Goal: Task Accomplishment & Management: Manage account settings

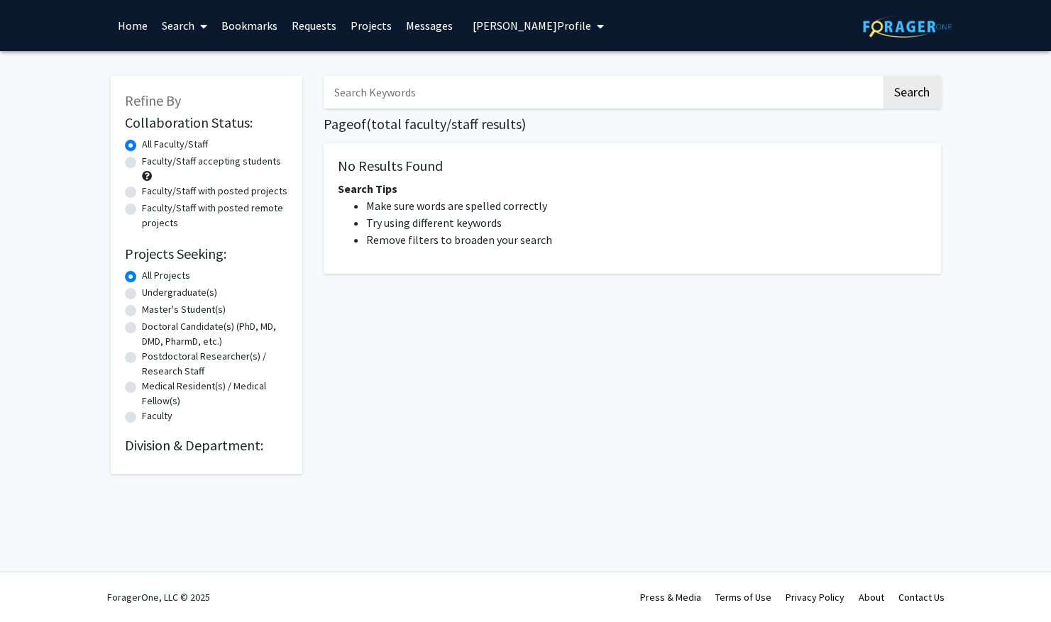
radio input "false"
radio input "true"
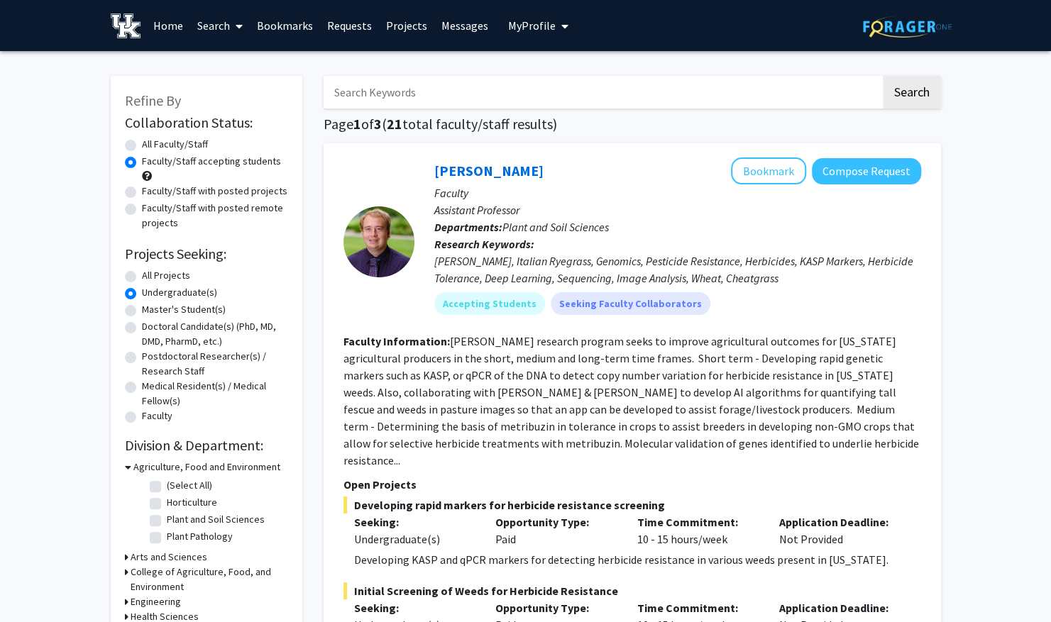
click at [534, 27] on span "My Profile" at bounding box center [532, 25] width 48 height 14
click at [574, 67] on span "[PERSON_NAME]" at bounding box center [597, 66] width 86 height 16
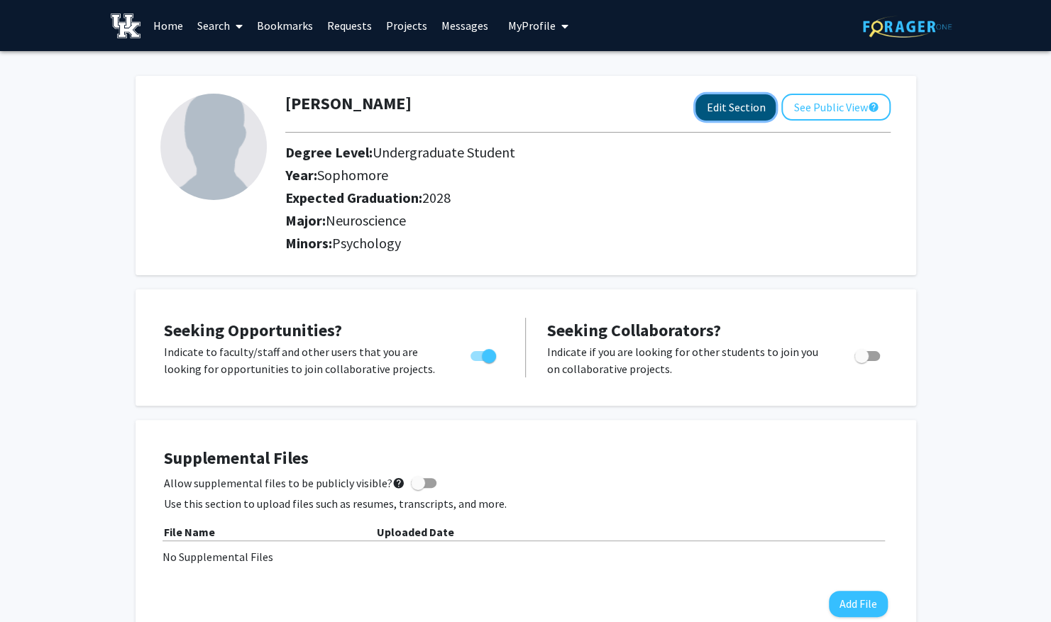
click at [731, 108] on button "Edit Section" at bounding box center [736, 107] width 80 height 26
select select "sophomore"
select select "2028"
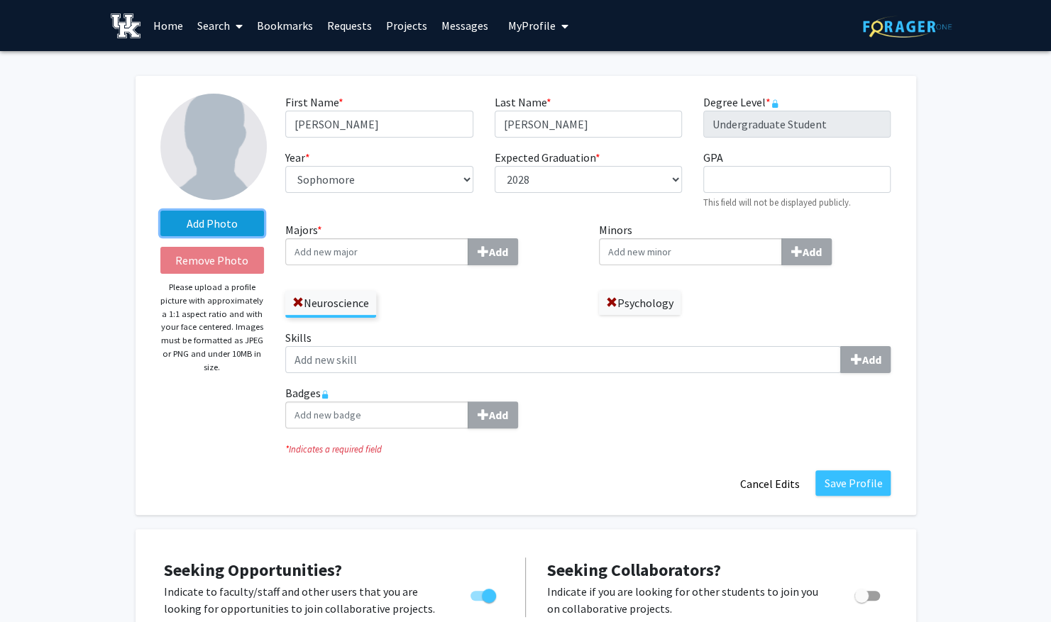
click at [214, 223] on label "Add Photo" at bounding box center [212, 224] width 104 height 26
click at [0, 0] on input "Add Photo" at bounding box center [0, 0] width 0 height 0
click at [243, 214] on label "Add Photo" at bounding box center [212, 224] width 104 height 26
click at [0, 0] on input "Add Photo" at bounding box center [0, 0] width 0 height 0
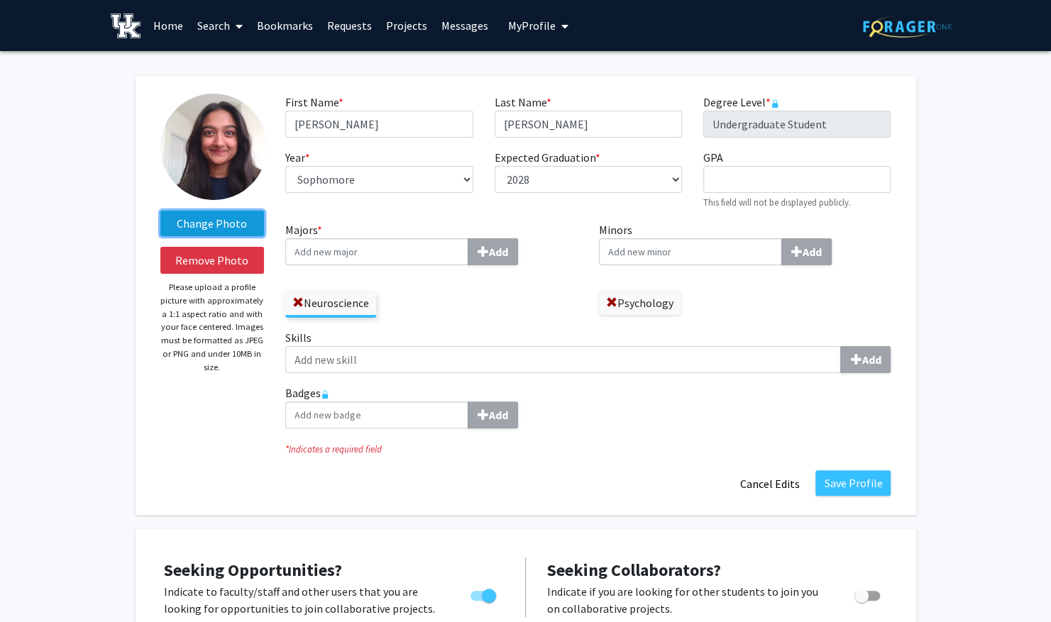
click at [230, 220] on label "Change Photo" at bounding box center [212, 224] width 104 height 26
click at [0, 0] on input "Change Photo" at bounding box center [0, 0] width 0 height 0
click at [250, 151] on img at bounding box center [213, 147] width 106 height 106
click at [219, 224] on label "Change Photo" at bounding box center [212, 224] width 104 height 26
click at [0, 0] on input "Change Photo" at bounding box center [0, 0] width 0 height 0
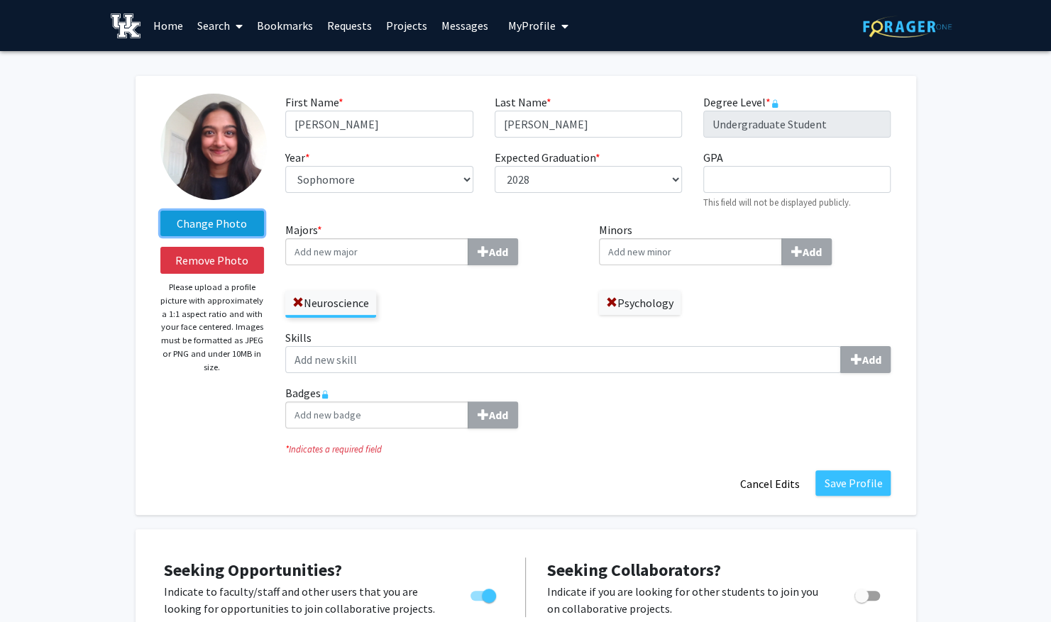
click at [238, 227] on label "Change Photo" at bounding box center [212, 224] width 104 height 26
click at [0, 0] on input "Change Photo" at bounding box center [0, 0] width 0 height 0
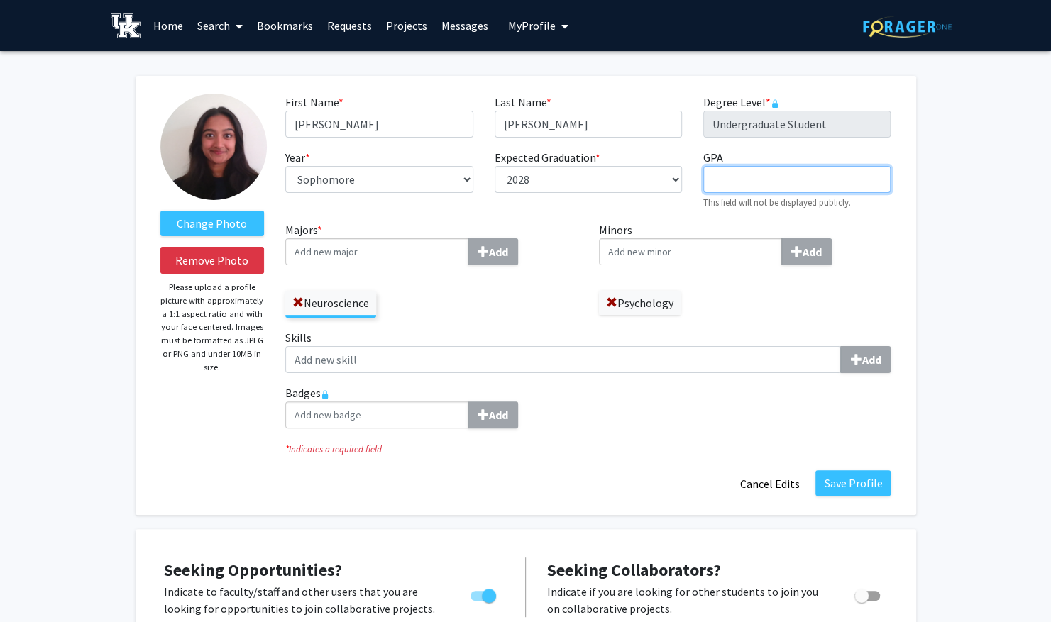
click at [781, 189] on input "GPA required" at bounding box center [796, 179] width 187 height 27
type input "3"
click at [346, 250] on input "Majors * Add" at bounding box center [376, 251] width 183 height 27
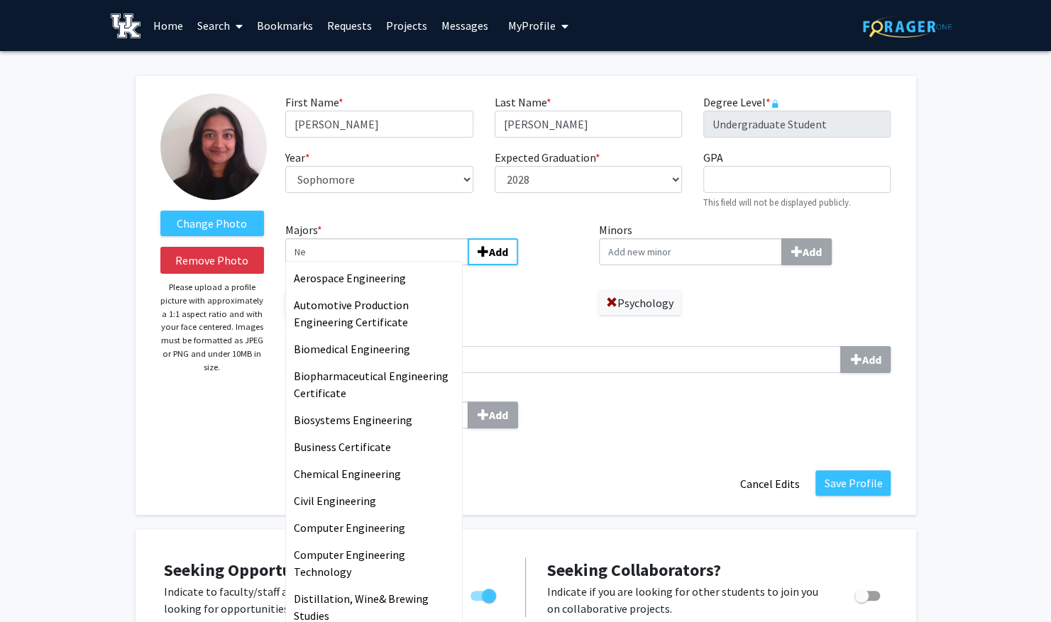
type input "N"
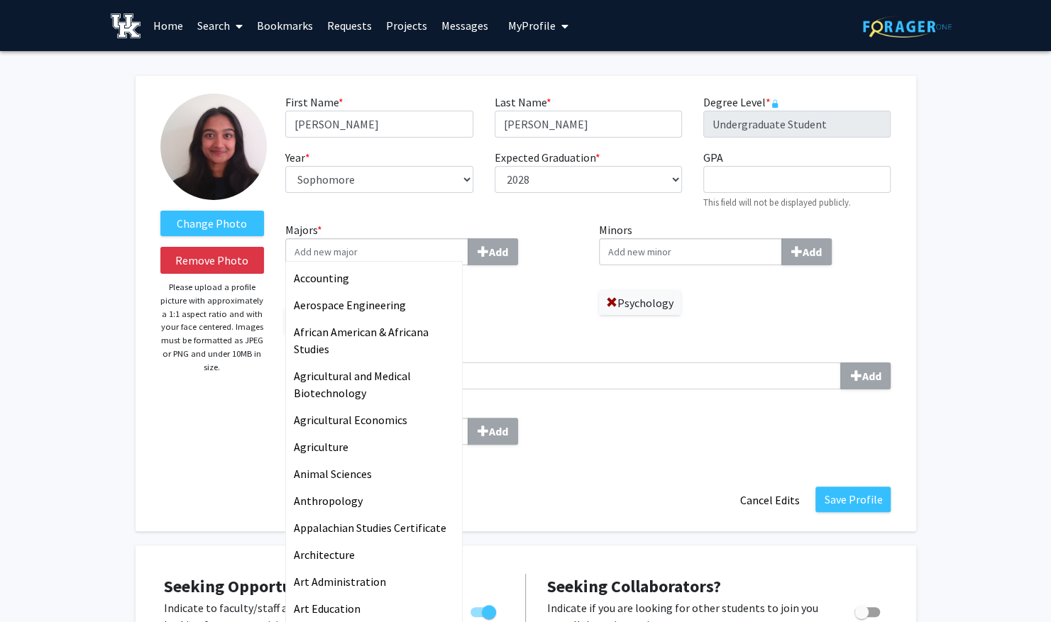
click at [651, 258] on input "Minors Add" at bounding box center [690, 251] width 183 height 27
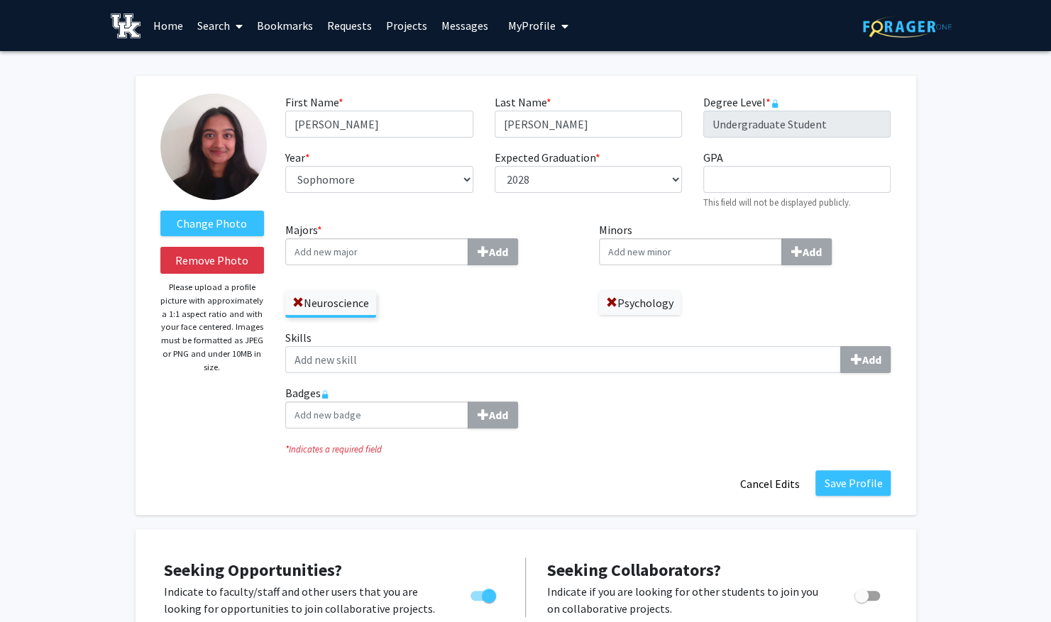
click at [537, 317] on div "Neuroscience" at bounding box center [431, 297] width 292 height 41
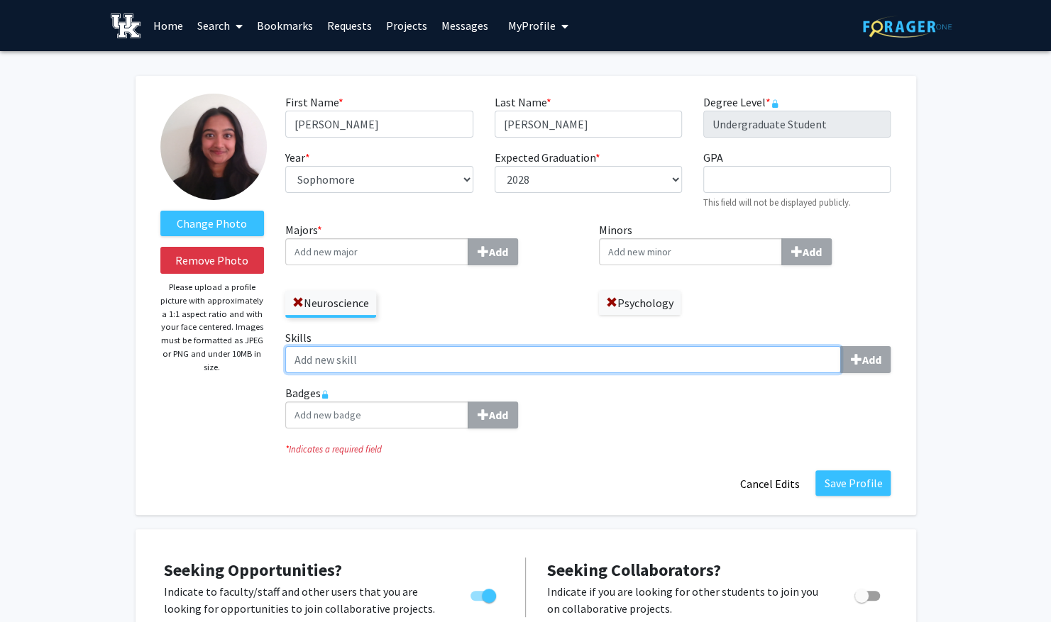
click at [453, 365] on input "Skills Add" at bounding box center [563, 359] width 556 height 27
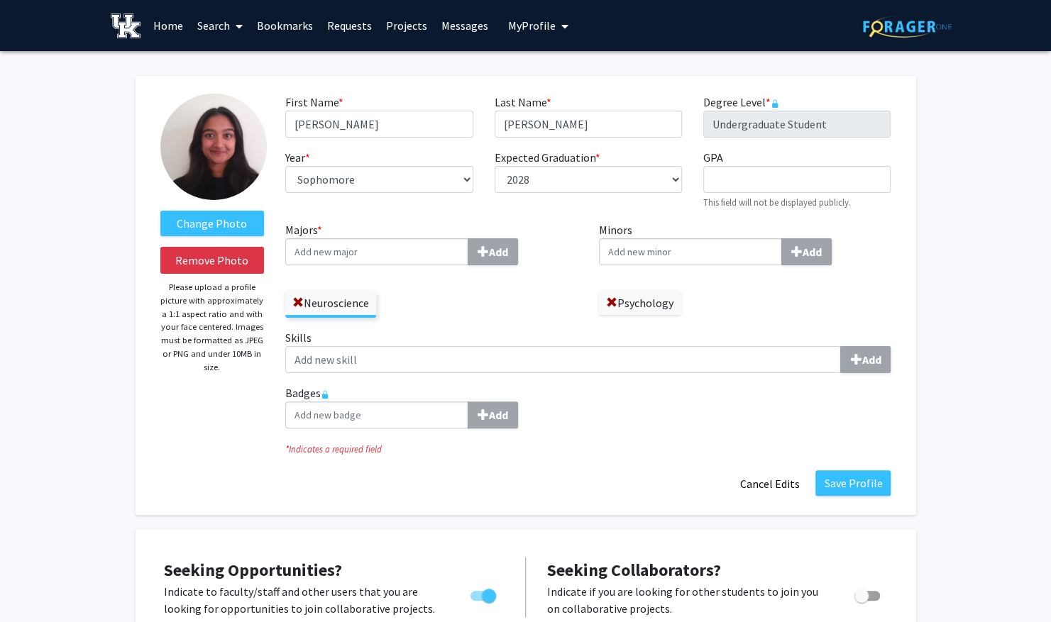
click at [565, 437] on div "Badges Add" at bounding box center [588, 412] width 627 height 55
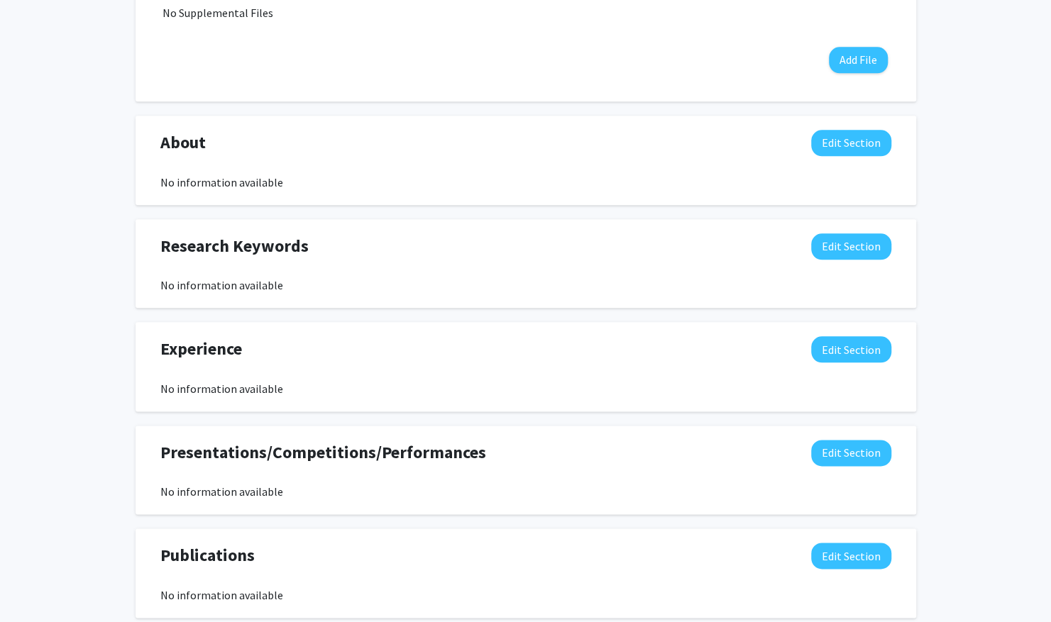
scroll to position [789, 0]
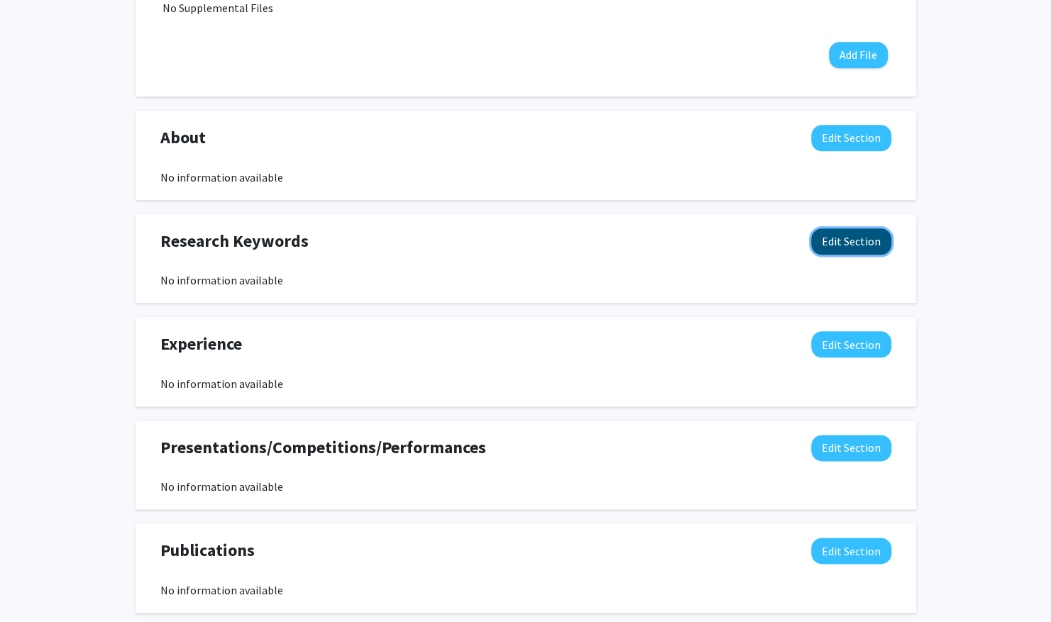
click at [847, 231] on button "Edit Section" at bounding box center [851, 242] width 80 height 26
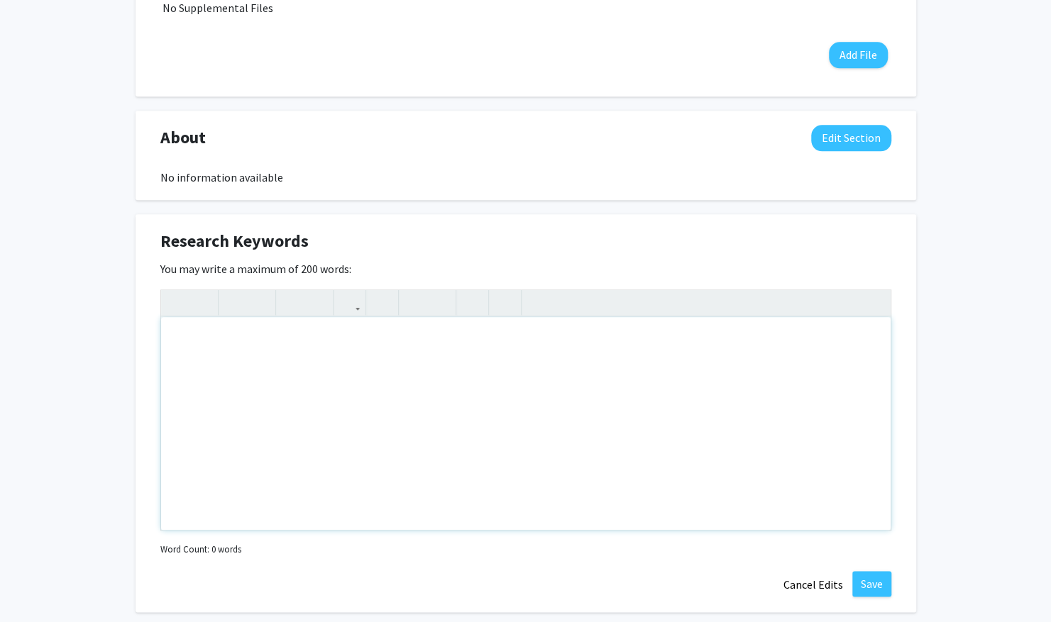
click at [288, 352] on div "Note to users with screen readers: Please deactivate our accessibility plugin f…" at bounding box center [526, 423] width 730 height 213
click at [477, 334] on div "Neuroscience, psychology, behavioral science, cardiovascular," at bounding box center [526, 423] width 730 height 213
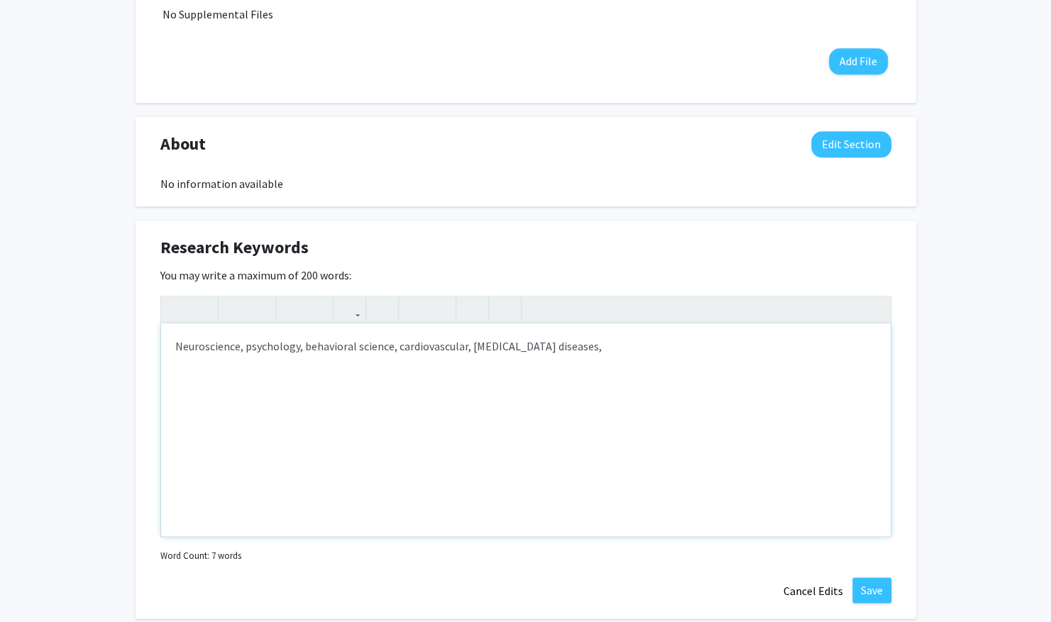
scroll to position [782, 0]
type textarea "Neuroscience, psychology, behavioral science, cardiovascular, [MEDICAL_DATA] di…"
click at [872, 575] on div "Research Keywords Edit Section You may write a maximum of 200 words: Neuroscien…" at bounding box center [526, 420] width 781 height 399
click at [872, 582] on button "Save" at bounding box center [871, 591] width 39 height 26
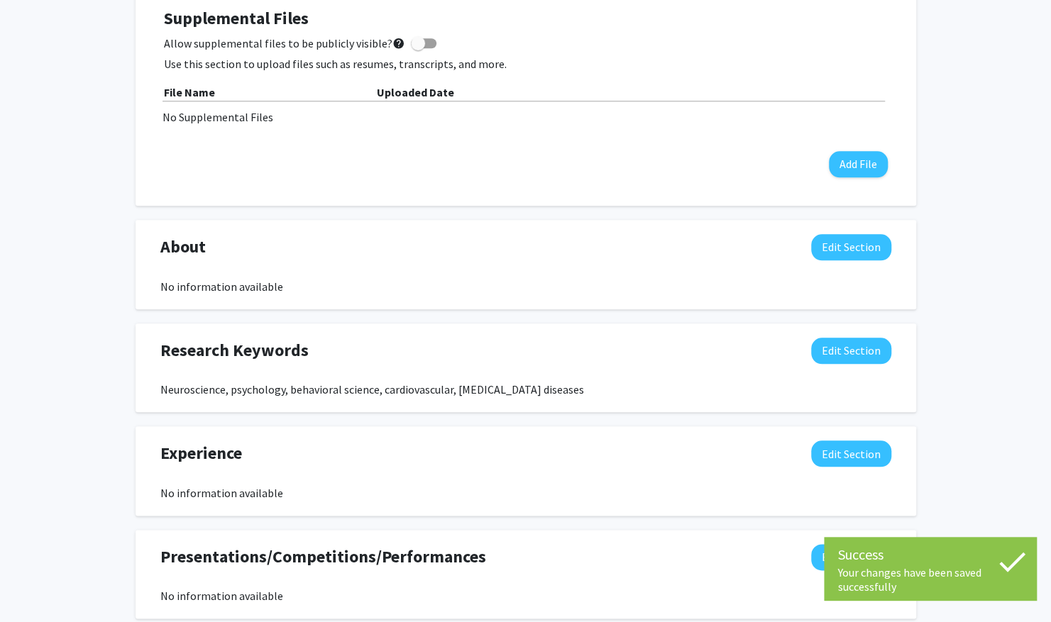
scroll to position [678, 0]
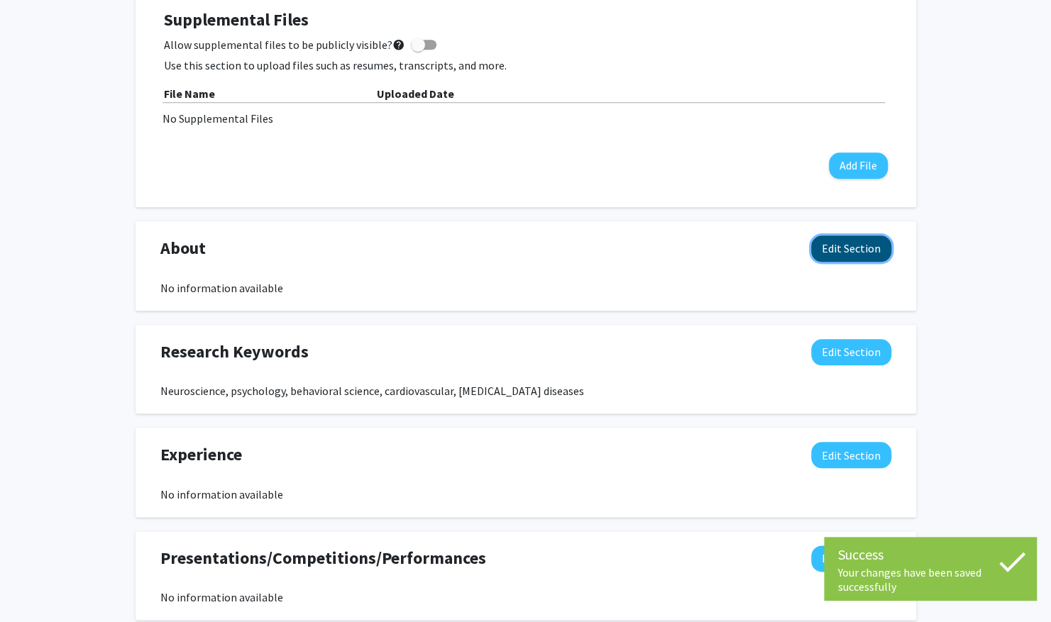
click at [819, 243] on button "Edit Section" at bounding box center [851, 249] width 80 height 26
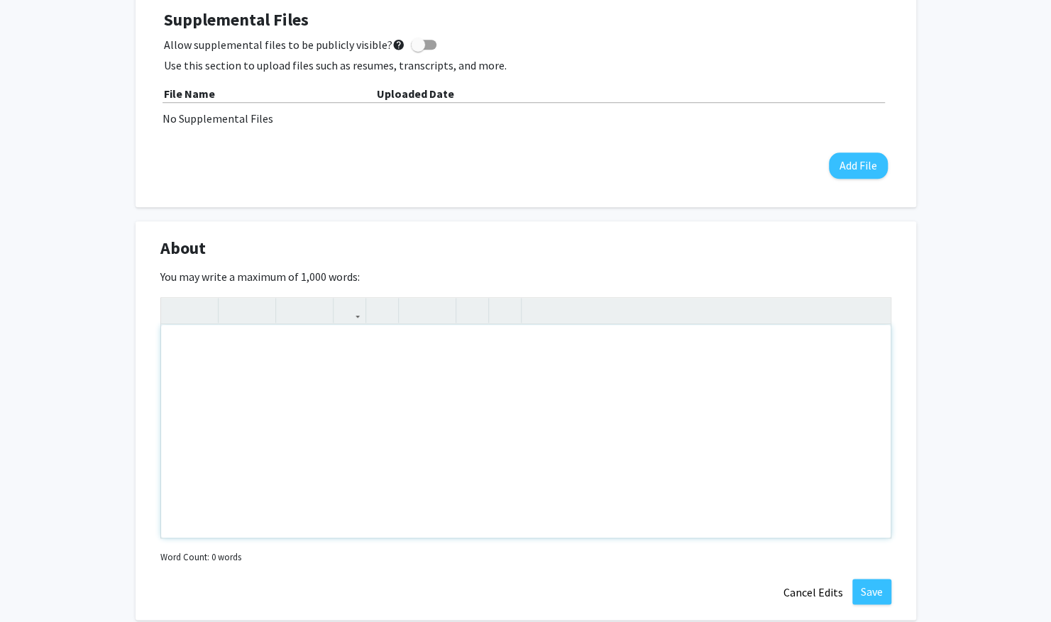
click at [321, 357] on div "Note to users with screen readers: Please deactivate our accessibility plugin f…" at bounding box center [526, 431] width 730 height 213
click at [436, 347] on div "I am currently a sophomore on the pre-med track" at bounding box center [526, 431] width 730 height 213
type textarea "I am currently a sophomore on the pre-med track&nbsp;"
click at [873, 582] on button "Save" at bounding box center [871, 592] width 39 height 26
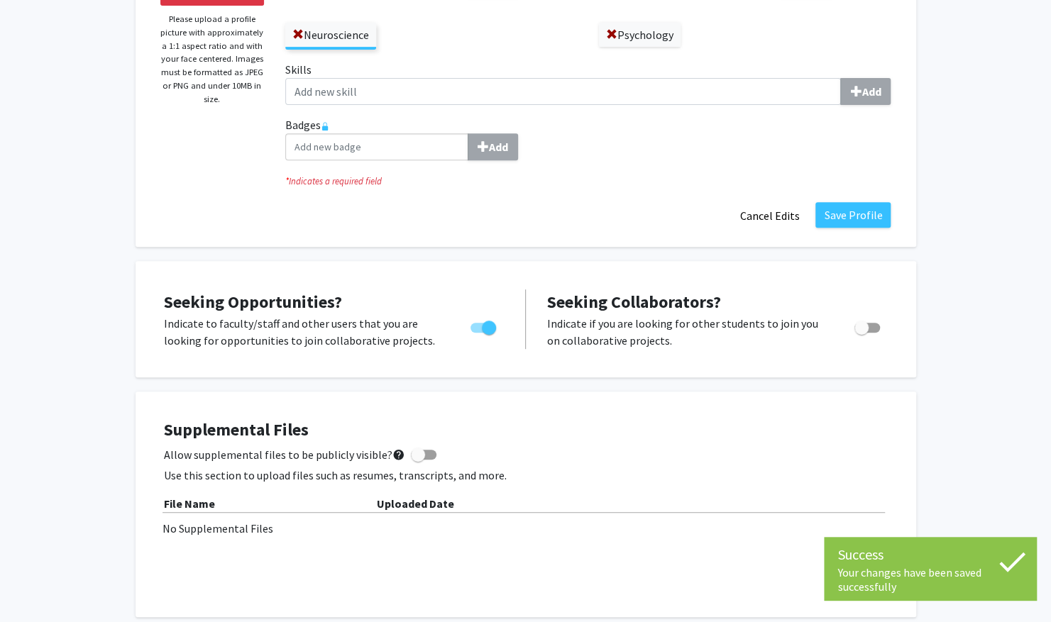
scroll to position [0, 0]
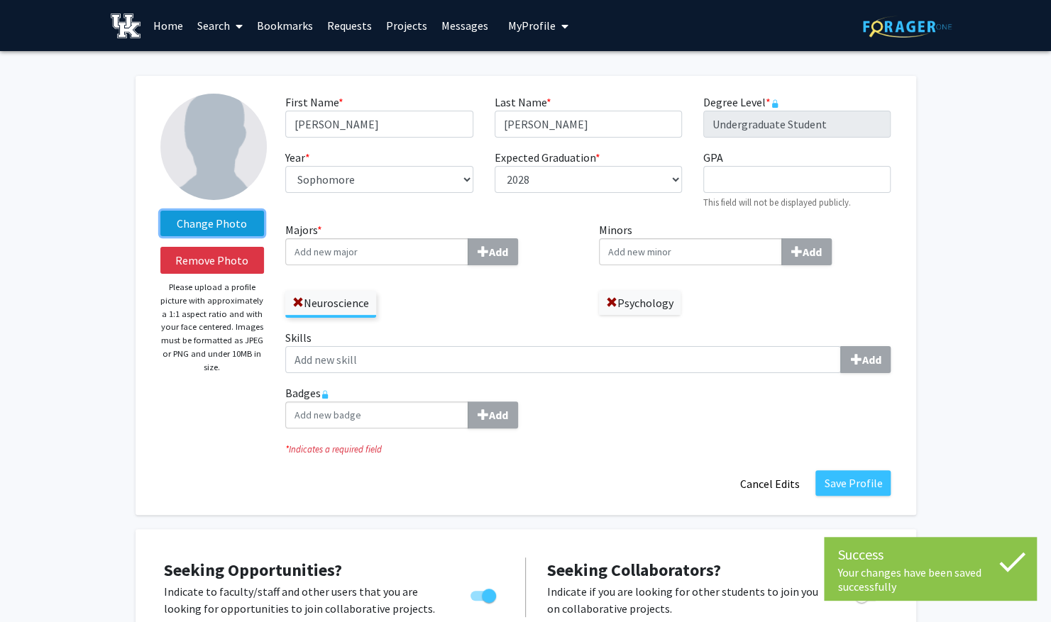
click at [231, 224] on label "Change Photo" at bounding box center [212, 224] width 104 height 26
click at [0, 0] on input "Change Photo" at bounding box center [0, 0] width 0 height 0
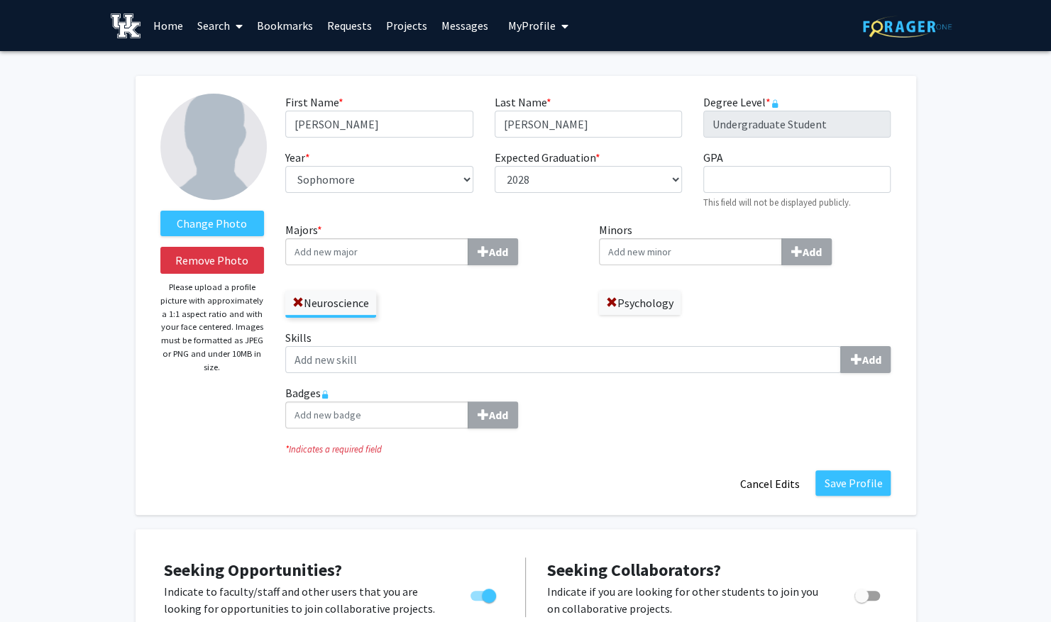
click at [203, 299] on p "Please upload a profile picture with approximately a 1:1 aspect ratio and with …" at bounding box center [212, 327] width 104 height 93
click at [847, 477] on button "Save Profile" at bounding box center [852, 484] width 75 height 26
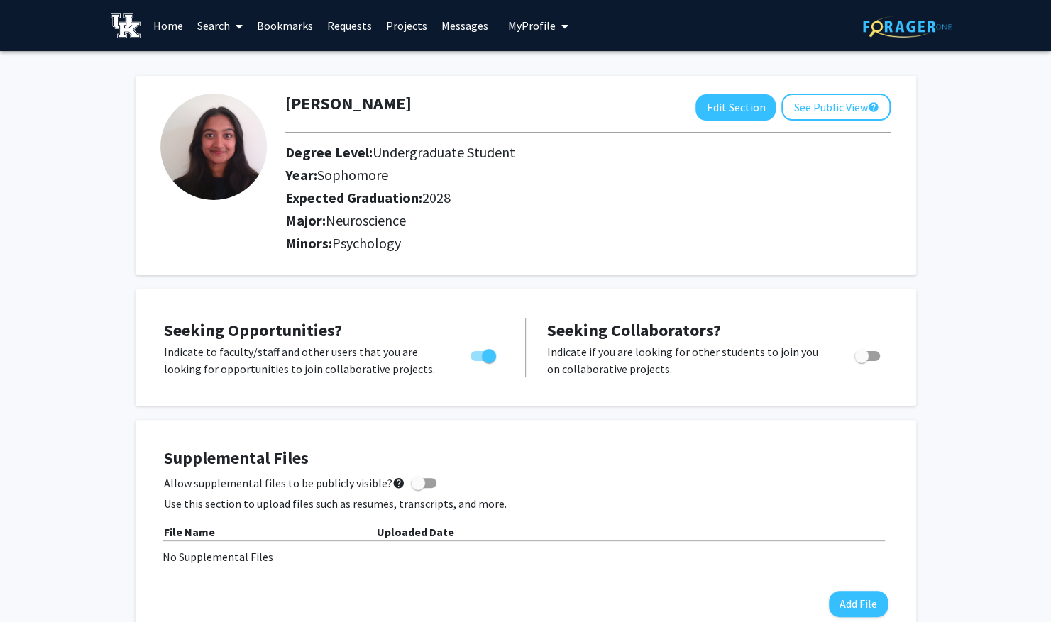
click at [176, 28] on link "Home" at bounding box center [168, 26] width 44 height 50
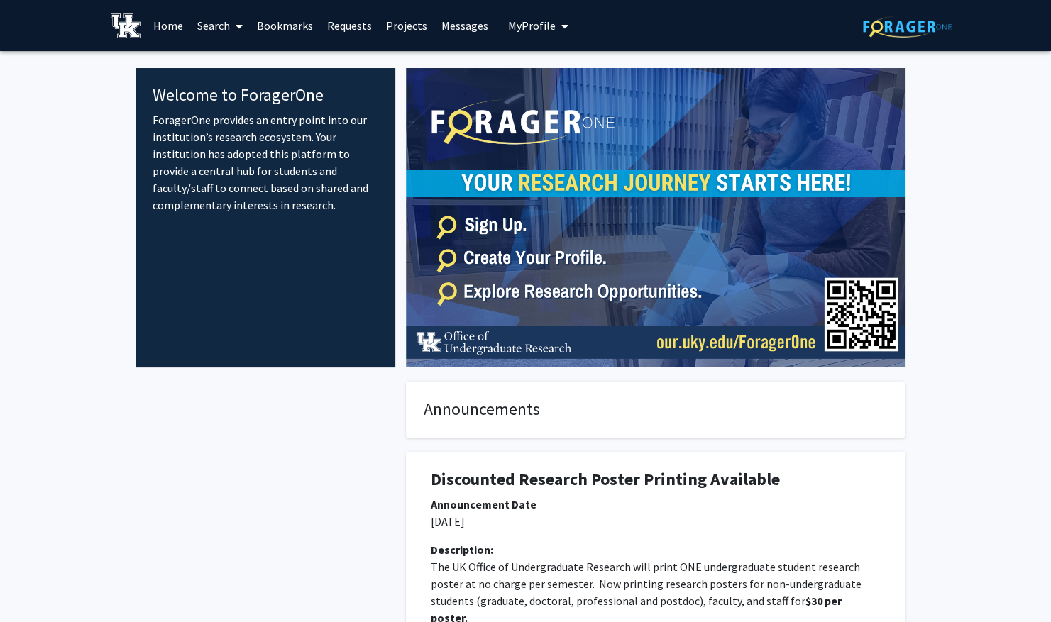
click at [213, 33] on link "Search" at bounding box center [220, 26] width 60 height 50
click at [236, 88] on span "Students" at bounding box center [233, 93] width 87 height 28
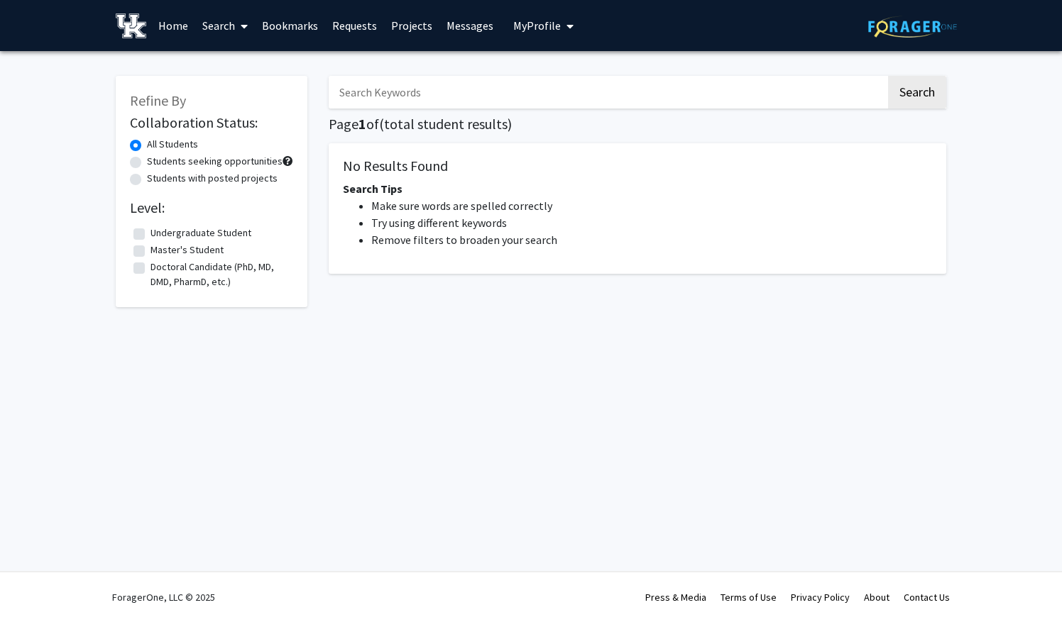
click at [400, 89] on input "Search Keywords" at bounding box center [607, 92] width 557 height 33
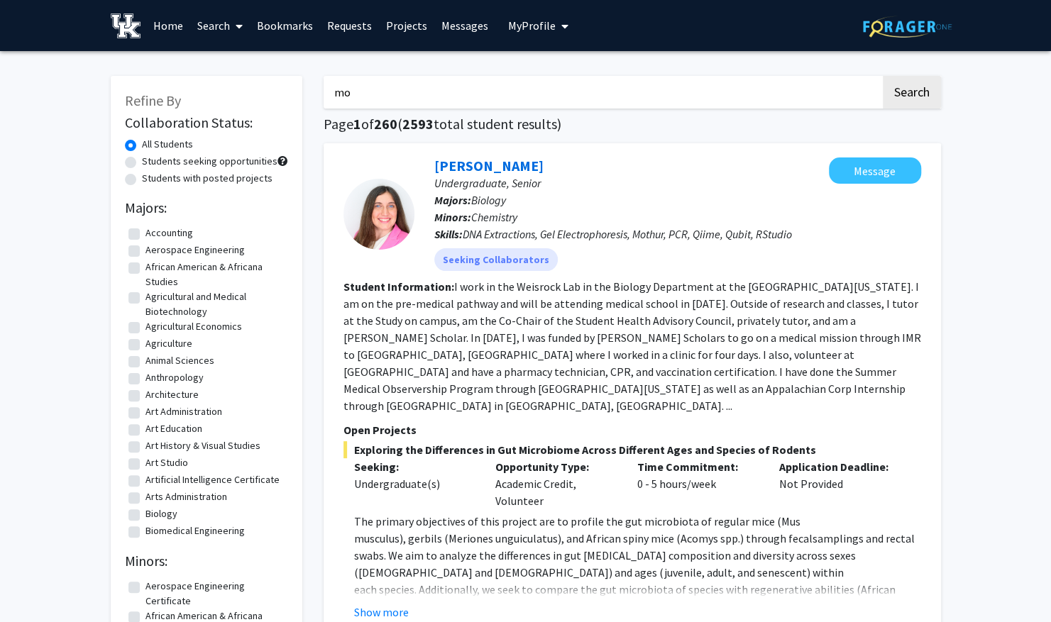
type input "m"
type input "[PERSON_NAME]"
click at [883, 76] on button "Search" at bounding box center [912, 92] width 58 height 33
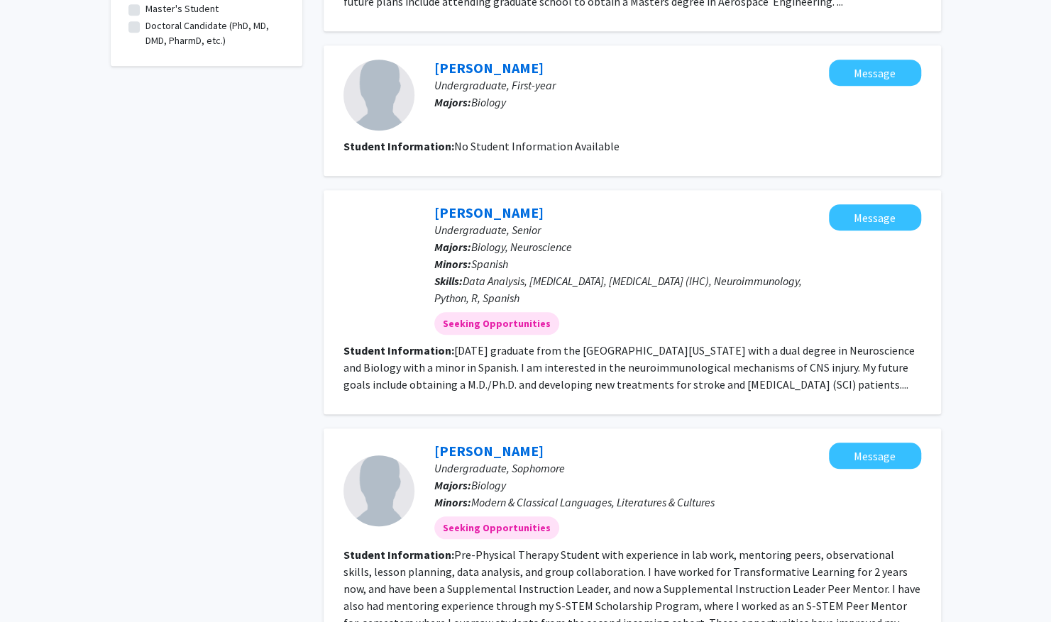
scroll to position [490, 0]
click at [452, 291] on span "Data Analysis, [MEDICAL_DATA], [MEDICAL_DATA] (IHC), Neuroimmunology, Python, R…" at bounding box center [618, 288] width 368 height 31
click at [444, 209] on link "[PERSON_NAME]" at bounding box center [488, 212] width 109 height 18
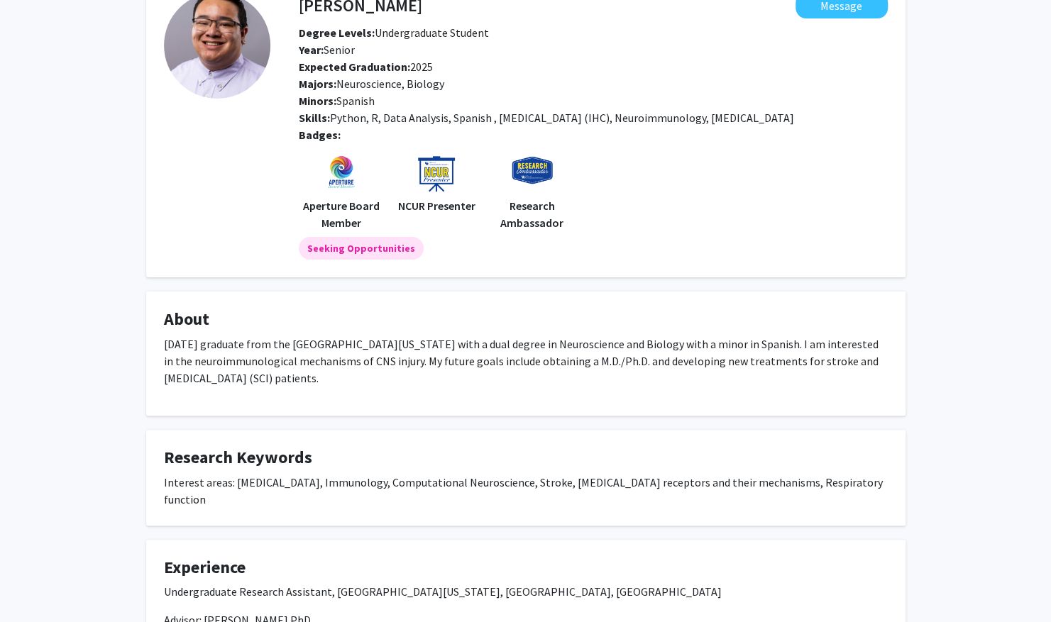
scroll to position [88, 0]
click at [290, 348] on span "[DATE] graduate from the [GEOGRAPHIC_DATA][US_STATE] with a dual degree in Neur…" at bounding box center [521, 360] width 715 height 48
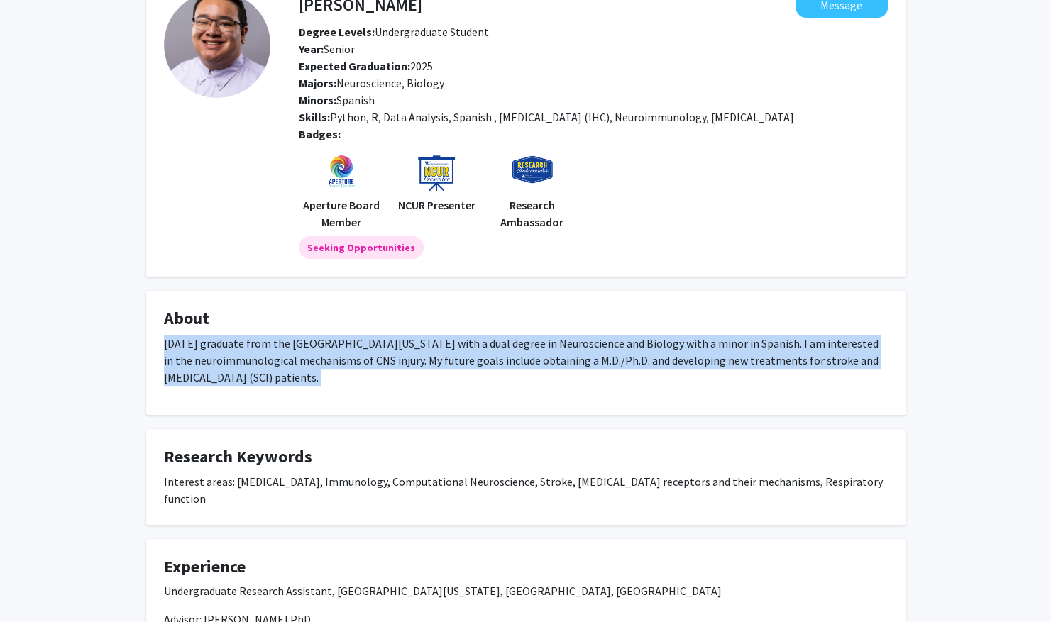
click at [290, 348] on span "[DATE] graduate from the [GEOGRAPHIC_DATA][US_STATE] with a dual degree in Neur…" at bounding box center [521, 360] width 715 height 48
copy span "[DATE] graduate from the [GEOGRAPHIC_DATA][US_STATE] with a dual degree in Neur…"
click at [290, 348] on span "[DATE] graduate from the [GEOGRAPHIC_DATA][US_STATE] with a dual degree in Neur…" at bounding box center [521, 360] width 715 height 48
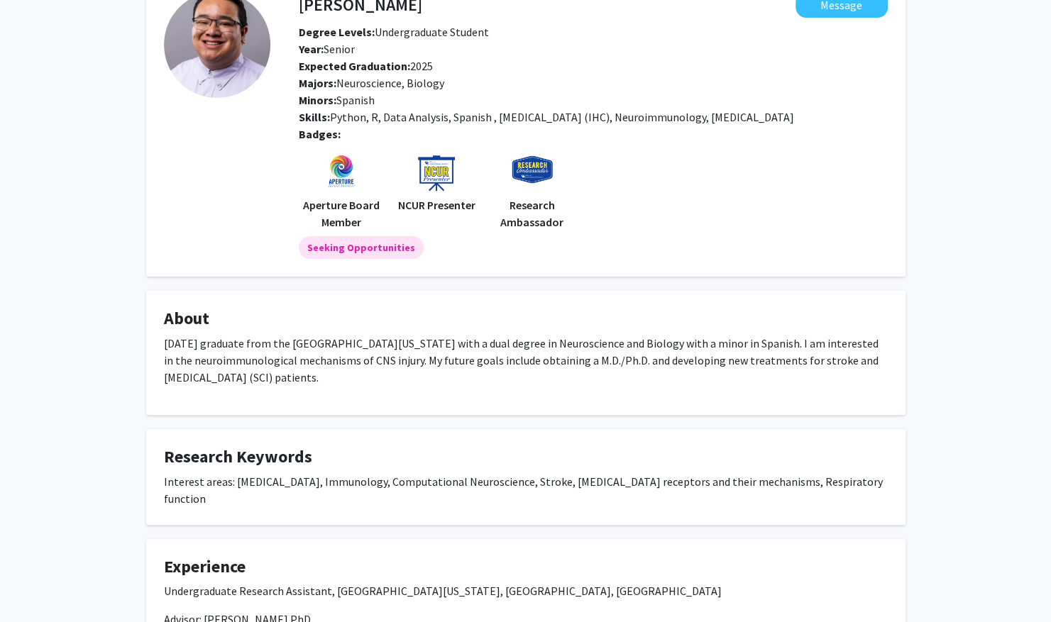
scroll to position [0, 0]
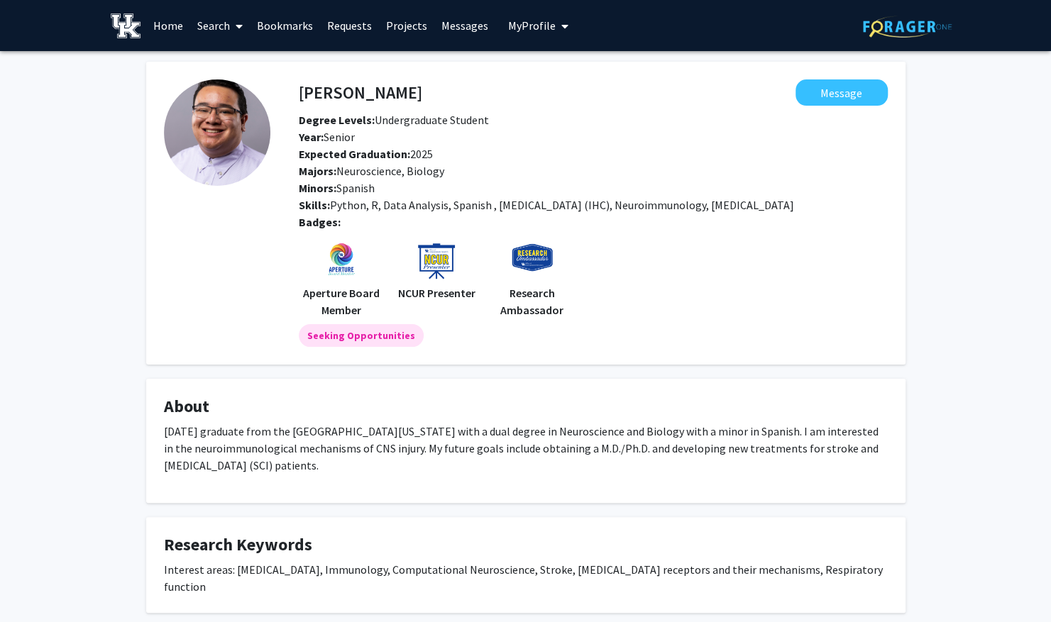
click at [172, 18] on link "Home" at bounding box center [168, 26] width 44 height 50
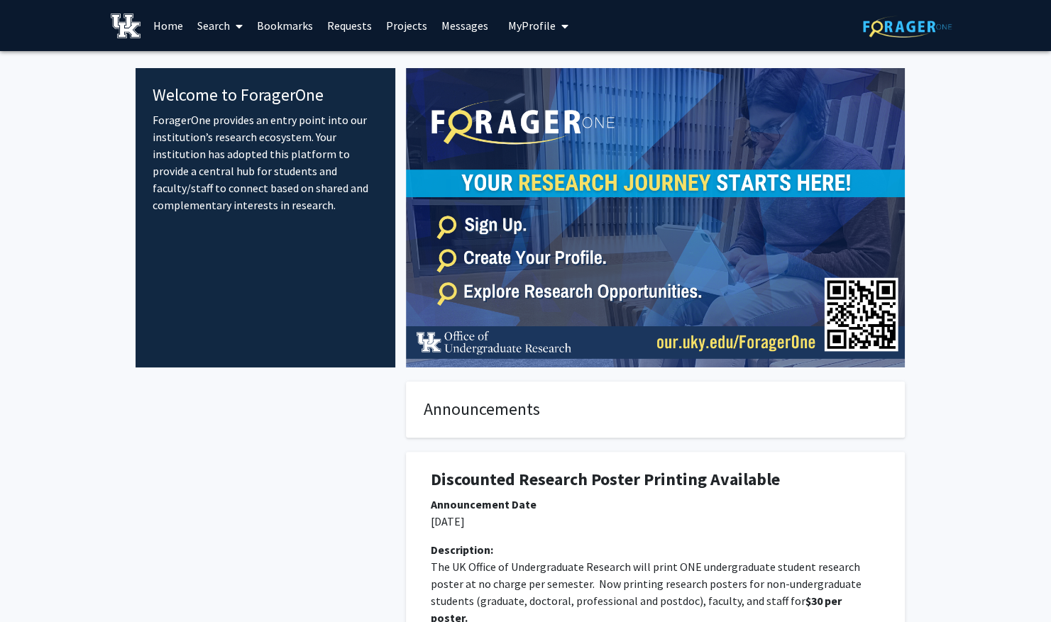
click at [510, 21] on span "My Profile" at bounding box center [532, 25] width 48 height 14
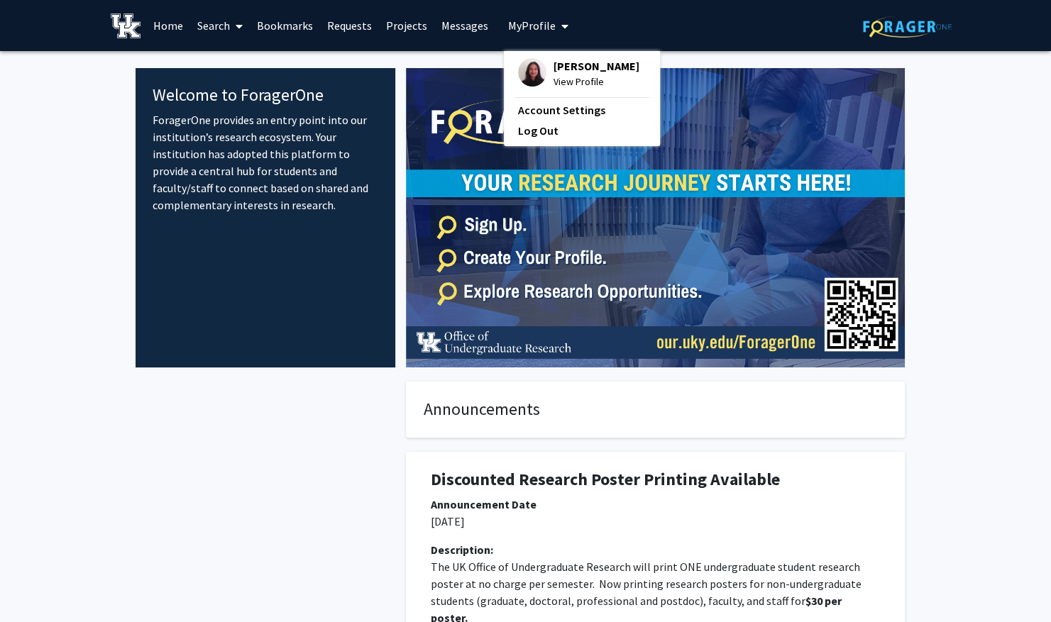
click at [562, 76] on span "View Profile" at bounding box center [597, 82] width 86 height 16
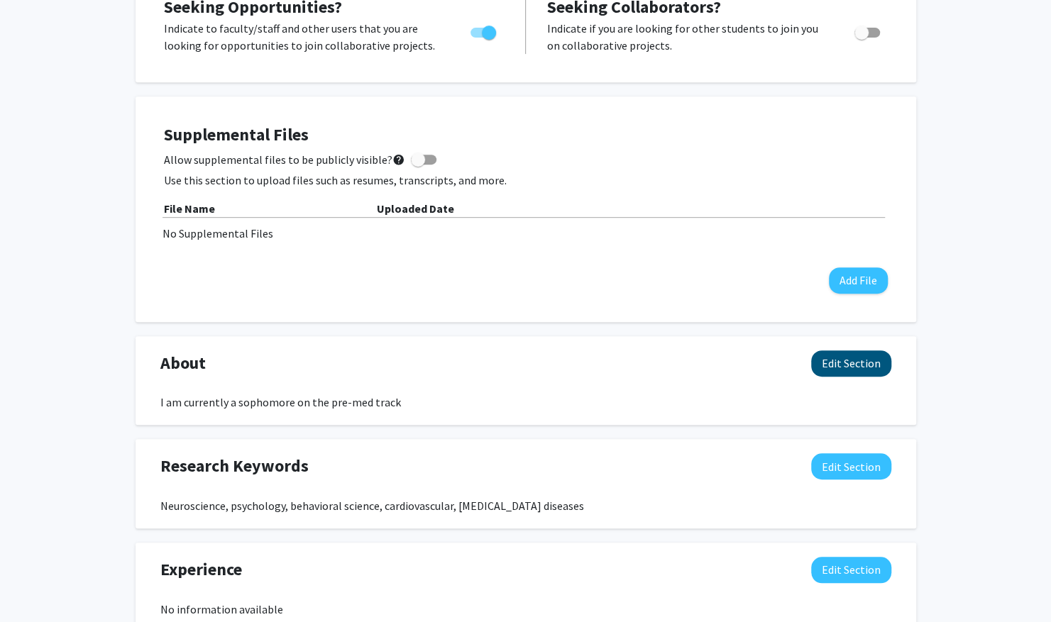
scroll to position [331, 0]
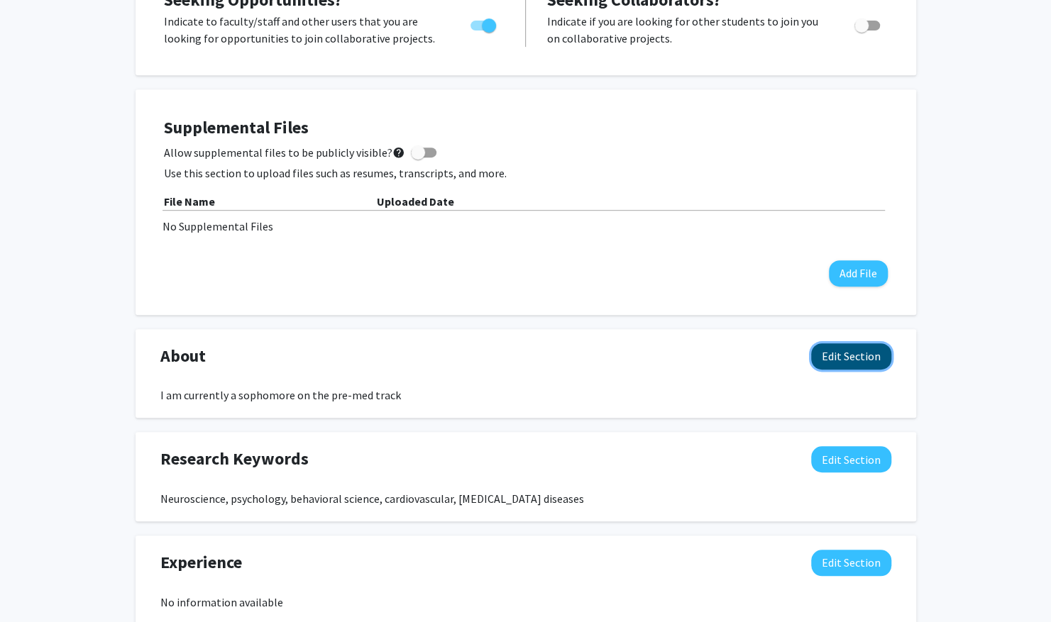
click at [852, 358] on button "Edit Section" at bounding box center [851, 356] width 80 height 26
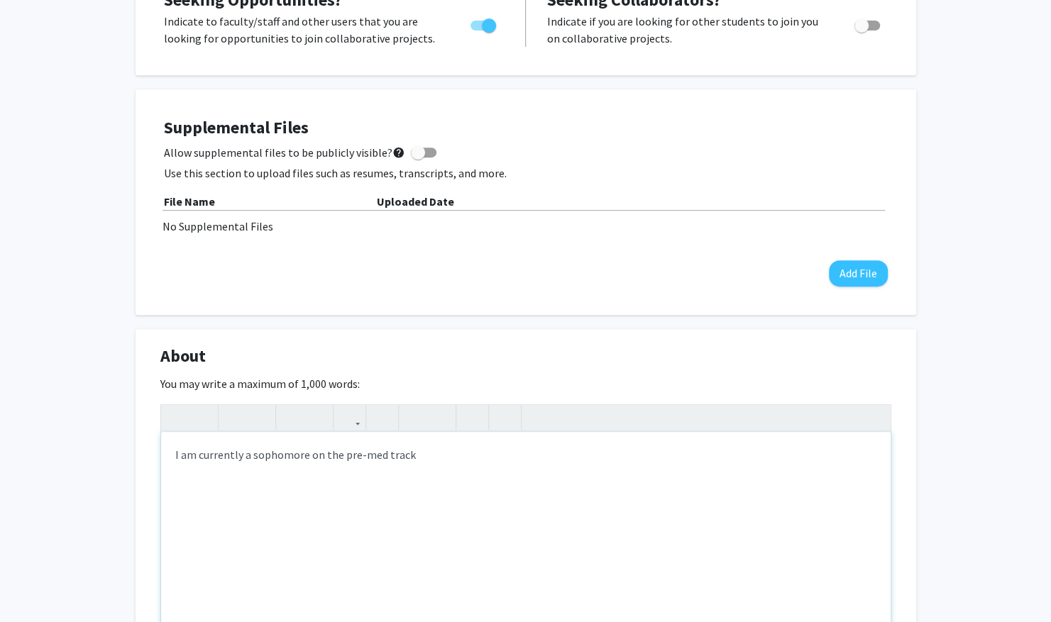
click at [427, 483] on div "I am currently a sophomore on the pre-med track" at bounding box center [526, 538] width 730 height 213
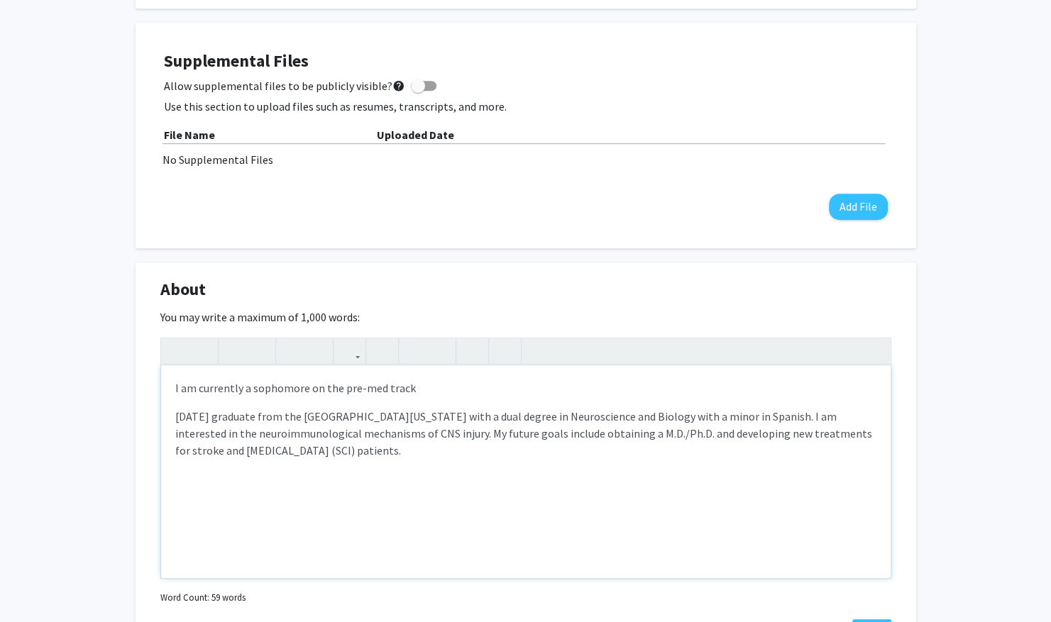
scroll to position [399, 0]
click at [414, 387] on p "I am currently a sophomore on the pre-med track" at bounding box center [525, 386] width 701 height 17
click at [306, 387] on p "I am currently a sophomore on the pre-med track" at bounding box center [525, 386] width 701 height 17
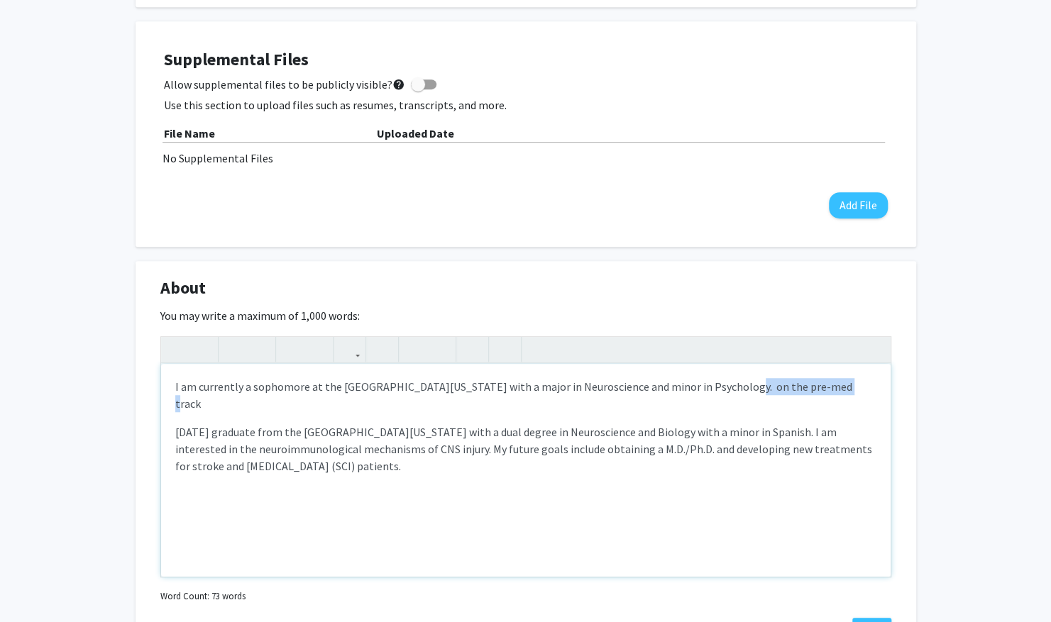
drag, startPoint x: 820, startPoint y: 387, endPoint x: 713, endPoint y: 385, distance: 107.9
click at [713, 385] on p "I am currently a sophomore at the [GEOGRAPHIC_DATA][US_STATE] with a major in N…" at bounding box center [525, 395] width 701 height 34
click at [800, 414] on div "I am currently a sophomore at the [GEOGRAPHIC_DATA][US_STATE] with a major in N…" at bounding box center [526, 470] width 730 height 213
click at [850, 387] on p "I am currently a sophomore at the [GEOGRAPHIC_DATA][US_STATE] with a major in N…" at bounding box center [525, 395] width 701 height 34
click at [823, 399] on p "I am currently a sophomore at the [GEOGRAPHIC_DATA][US_STATE] with a major in N…" at bounding box center [525, 395] width 701 height 34
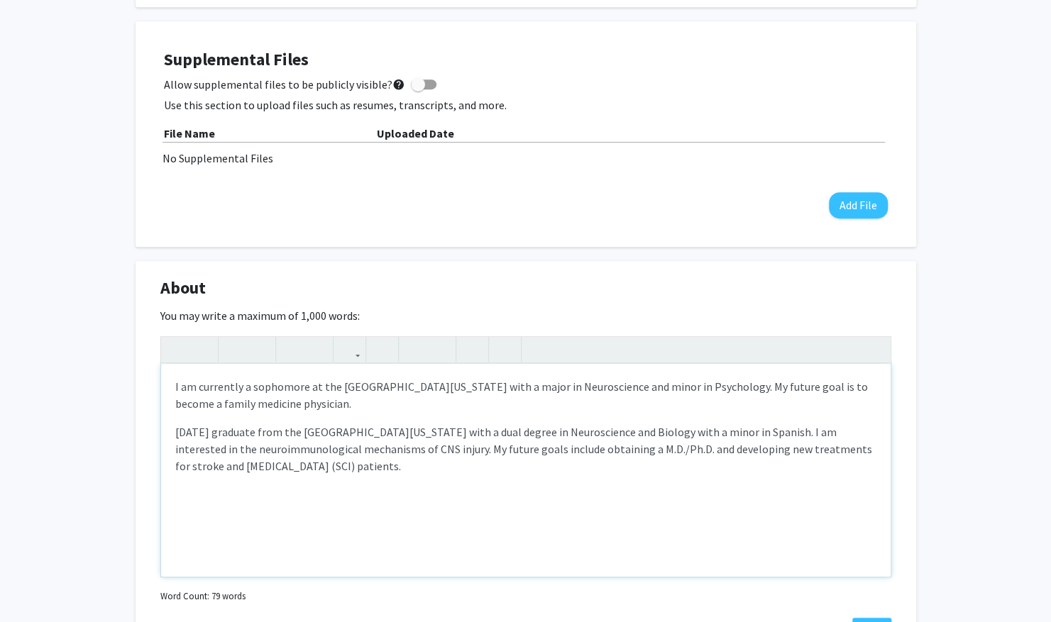
drag, startPoint x: 415, startPoint y: 466, endPoint x: 299, endPoint y: 405, distance: 131.1
click at [299, 405] on div "I am currently a sophomore at the [GEOGRAPHIC_DATA][US_STATE] with a major in N…" at bounding box center [526, 470] width 730 height 213
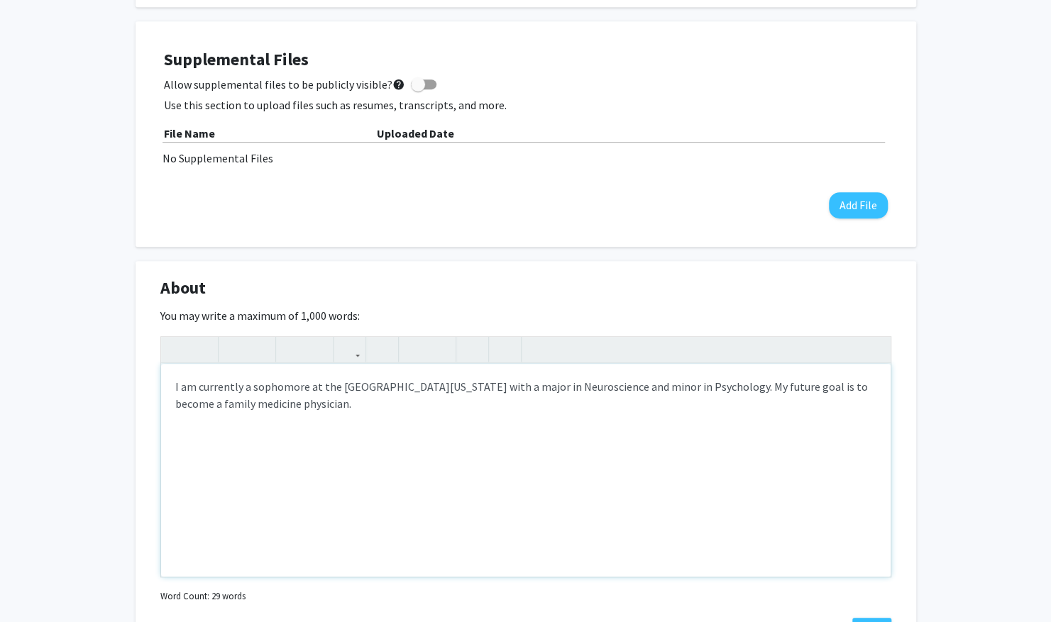
click at [320, 529] on div "I am currently a sophomore at the [GEOGRAPHIC_DATA][US_STATE] with a major in N…" at bounding box center [526, 470] width 730 height 213
type textarea "<p>I am currently a sophomore at the [GEOGRAPHIC_DATA][US_STATE] with a major i…"
click at [529, 382] on p "I am currently a sophomore at the [GEOGRAPHIC_DATA][US_STATE] with a major in N…" at bounding box center [525, 395] width 701 height 34
click at [797, 400] on p "I am currently a sophomore at the [GEOGRAPHIC_DATA][US_STATE] with a major in N…" at bounding box center [525, 395] width 701 height 34
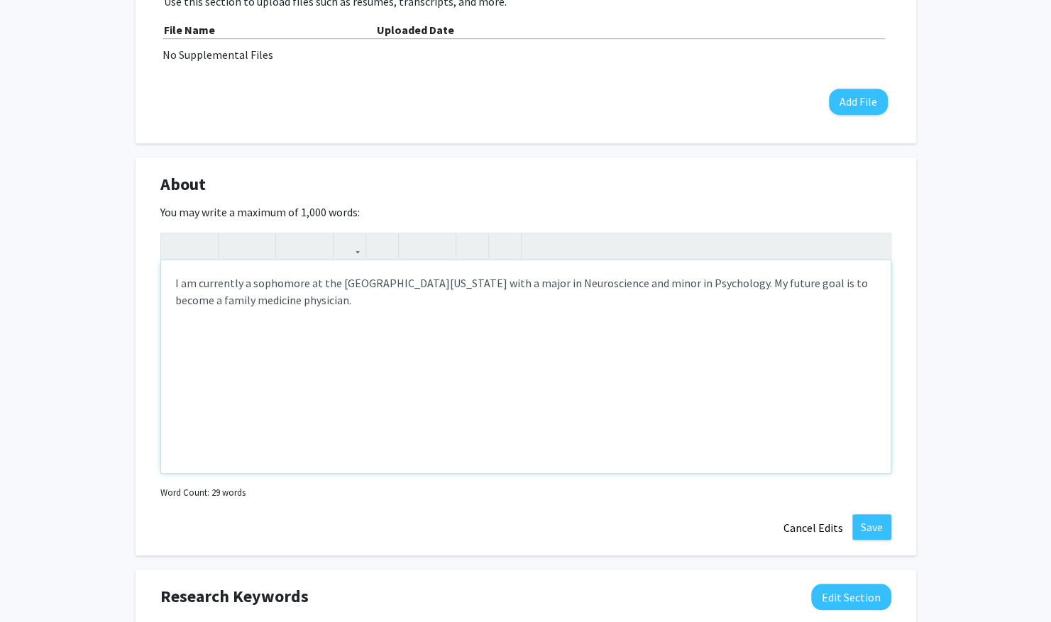
scroll to position [517, 0]
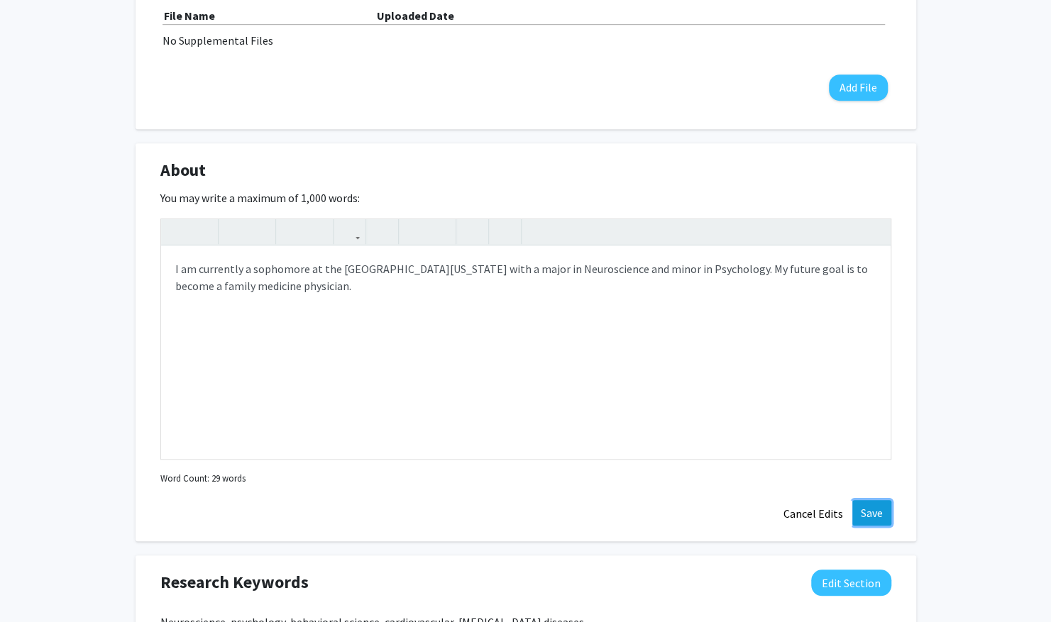
click at [867, 517] on button "Save" at bounding box center [871, 513] width 39 height 26
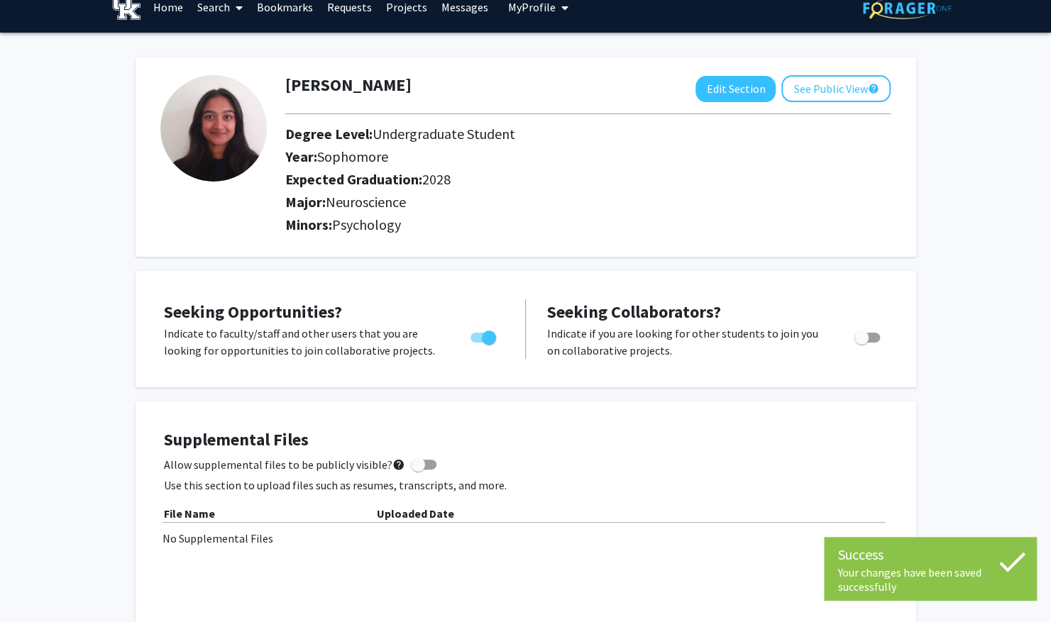
scroll to position [0, 0]
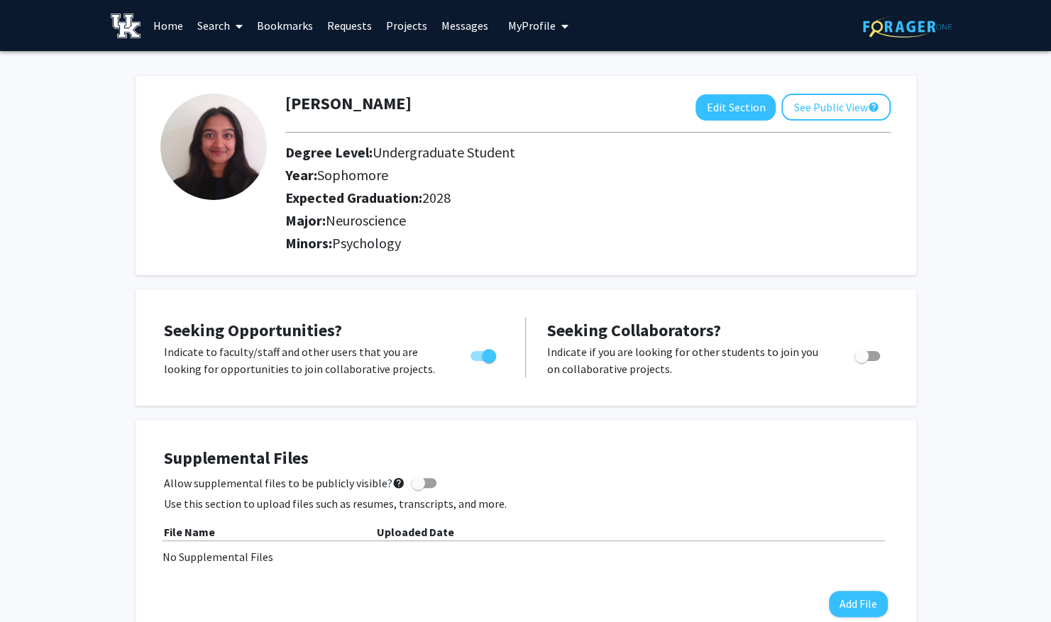
click at [275, 31] on link "Bookmarks" at bounding box center [285, 26] width 70 height 50
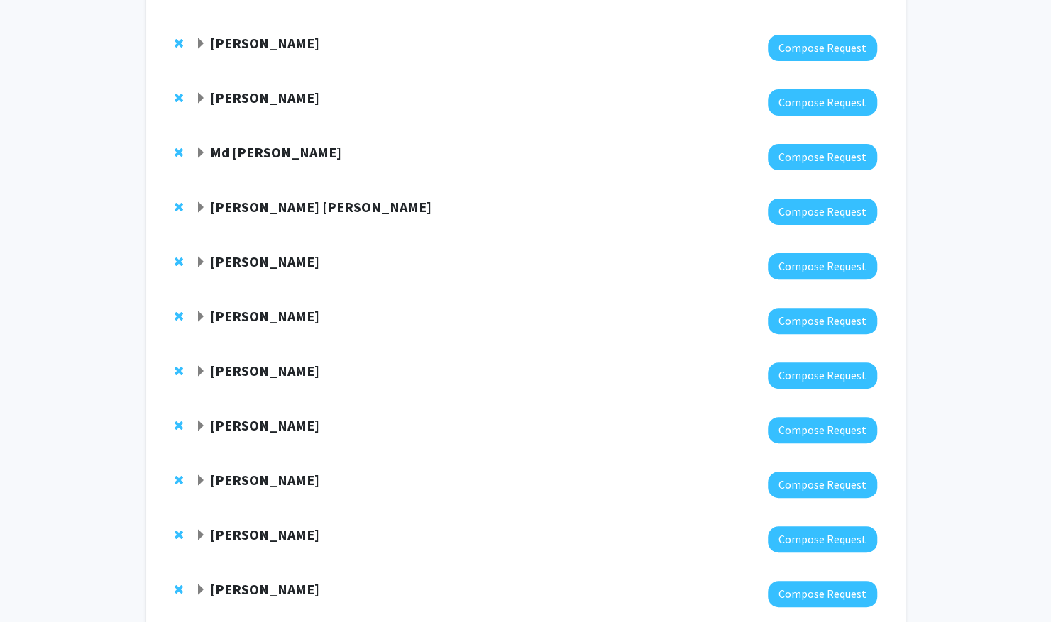
scroll to position [141, 0]
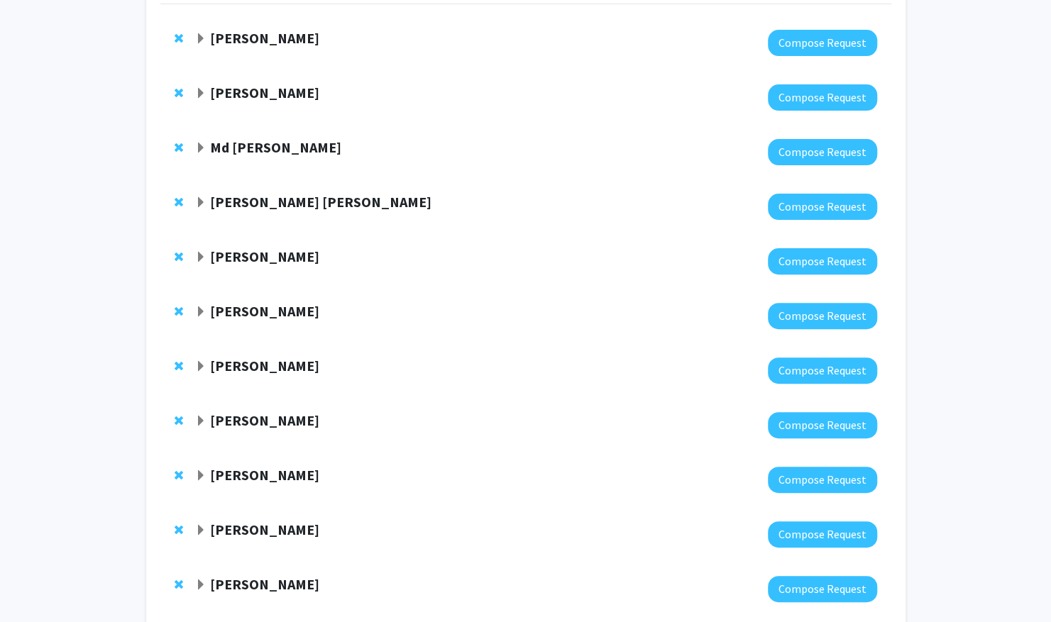
click at [177, 143] on span "Remove Md Eunus Ali from bookmarks" at bounding box center [179, 147] width 9 height 11
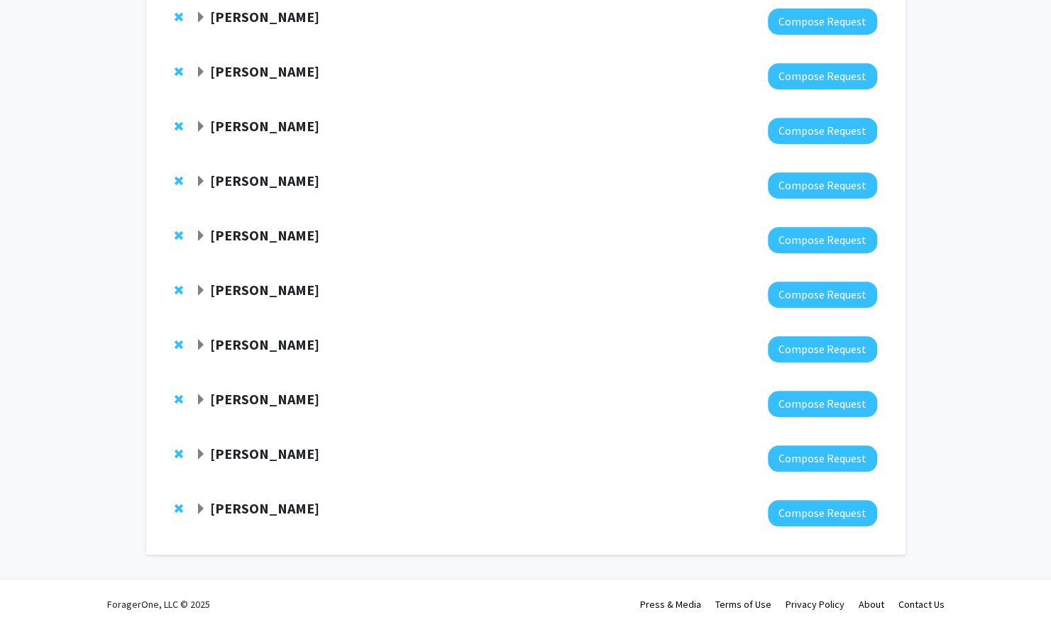
scroll to position [387, 0]
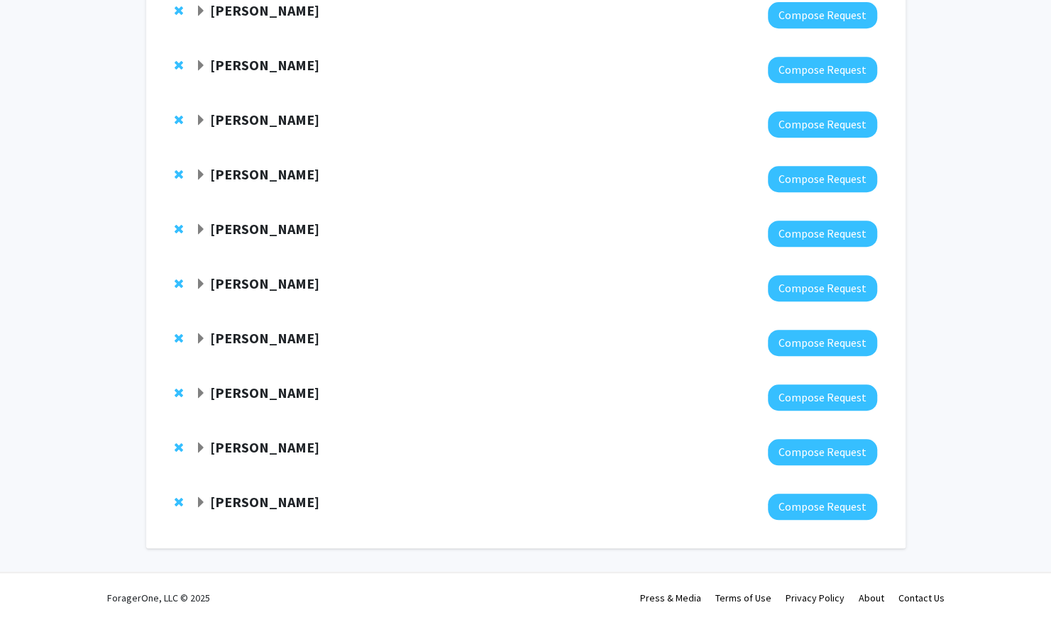
click at [172, 280] on div "[PERSON_NAME] Compose Request" at bounding box center [525, 288] width 731 height 55
click at [178, 284] on span "Remove Daniel Lee from bookmarks" at bounding box center [179, 283] width 9 height 11
click at [175, 227] on span "Remove Mashael Alqahtani from bookmarks" at bounding box center [179, 229] width 9 height 11
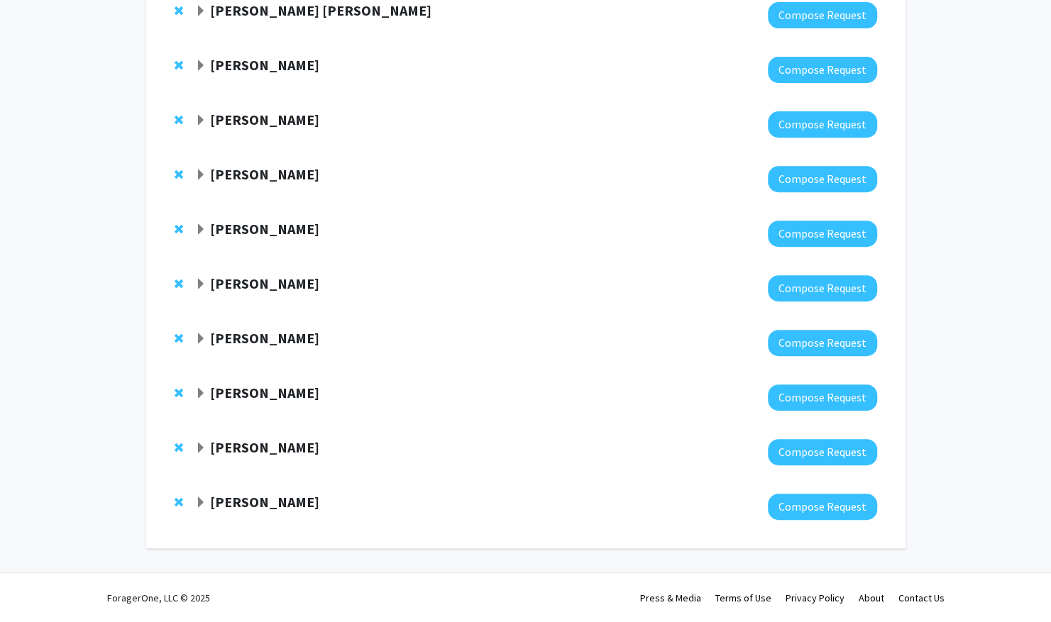
click at [175, 282] on span "Remove Thomas Zentall from bookmarks" at bounding box center [179, 283] width 9 height 11
click at [180, 230] on span "Remove Paula Monje from bookmarks" at bounding box center [179, 229] width 9 height 11
click at [175, 179] on span "Remove Saurabh Chattopadhyay from bookmarks" at bounding box center [179, 174] width 9 height 11
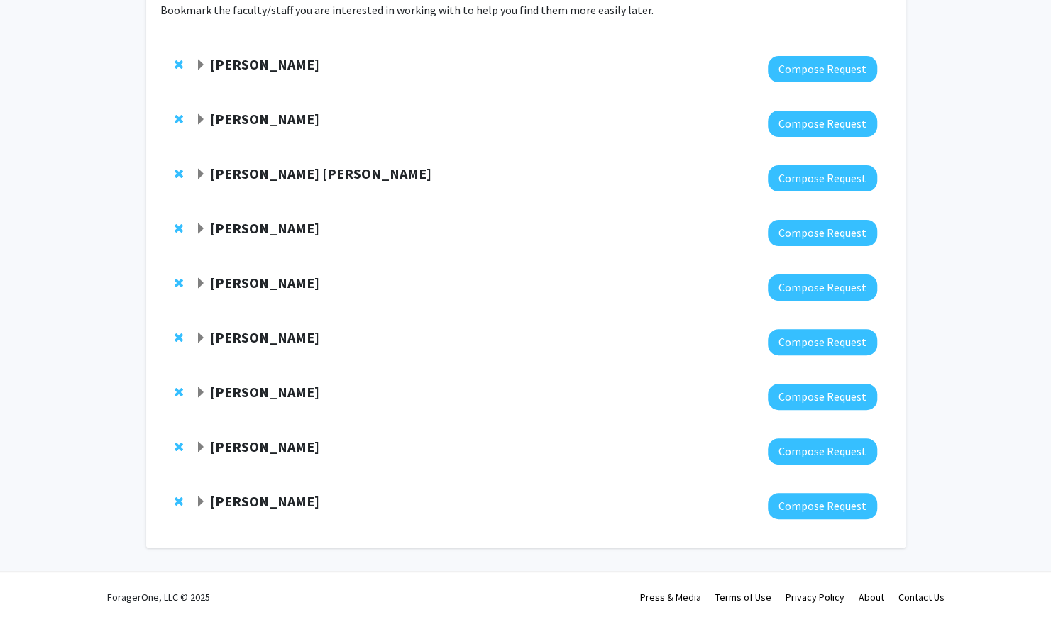
scroll to position [114, 0]
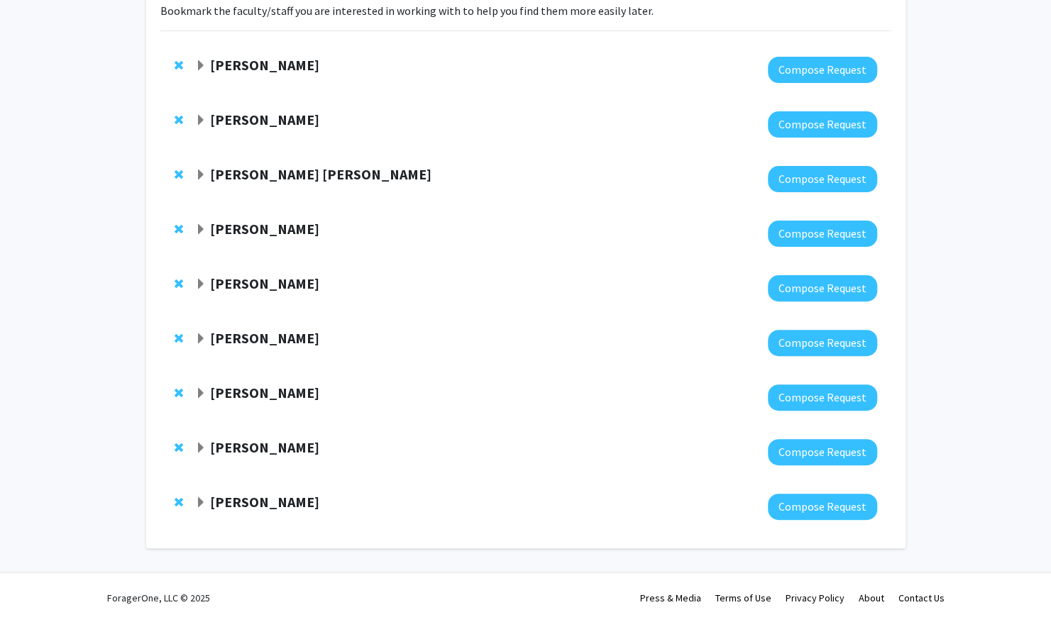
click at [175, 175] on span "Remove Cherry Ballard Croft from bookmarks" at bounding box center [179, 174] width 9 height 11
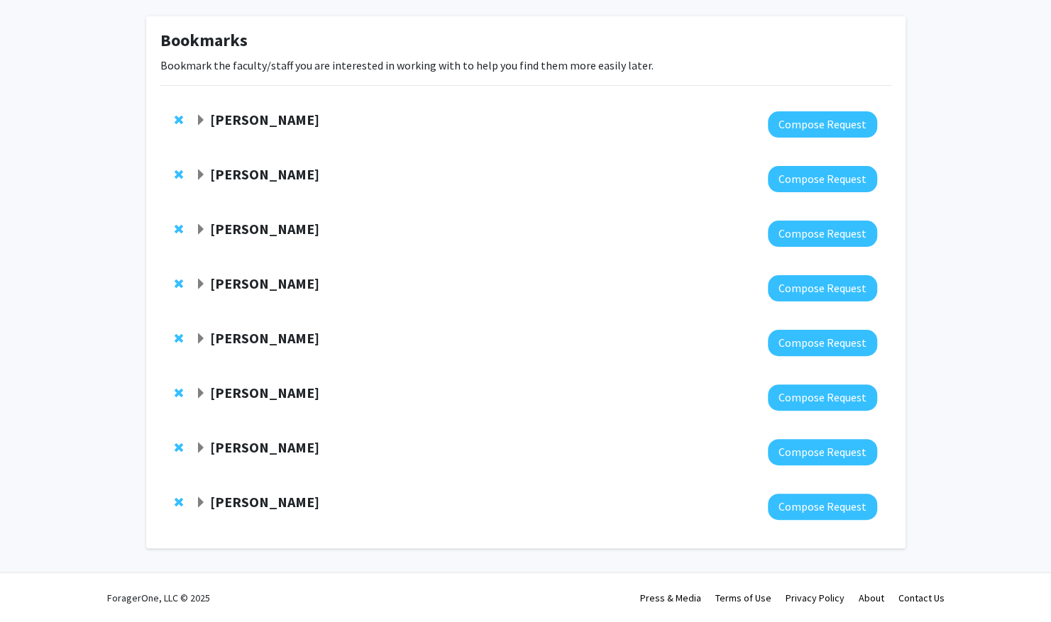
click at [180, 118] on span "Remove Adam Bachstetter from bookmarks" at bounding box center [179, 119] width 9 height 11
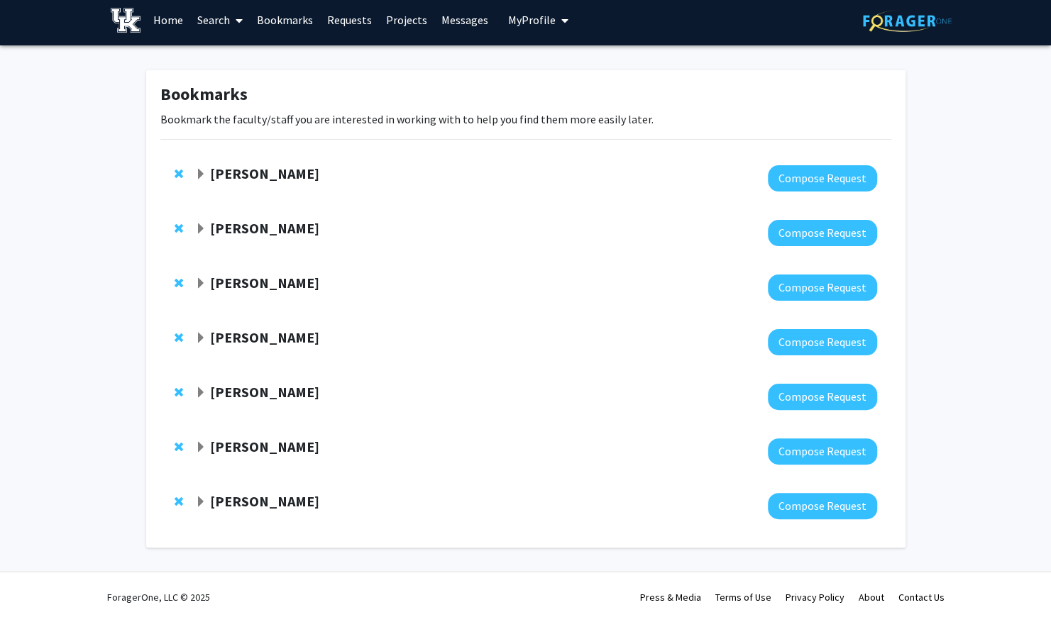
scroll to position [5, 0]
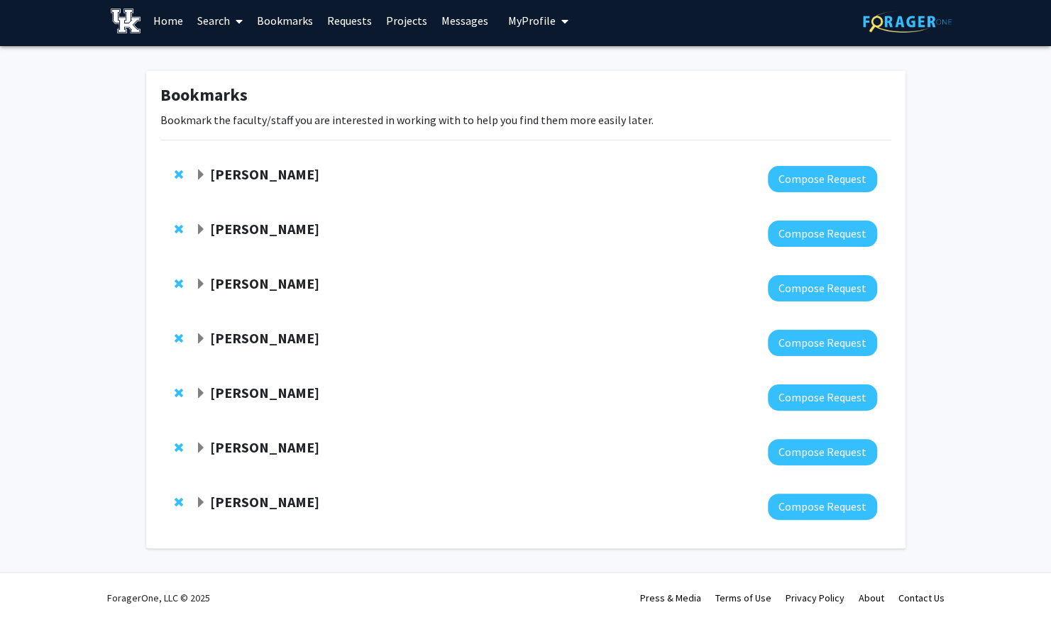
click at [203, 338] on span "Expand Joshua Morganti Bookmark" at bounding box center [200, 339] width 11 height 11
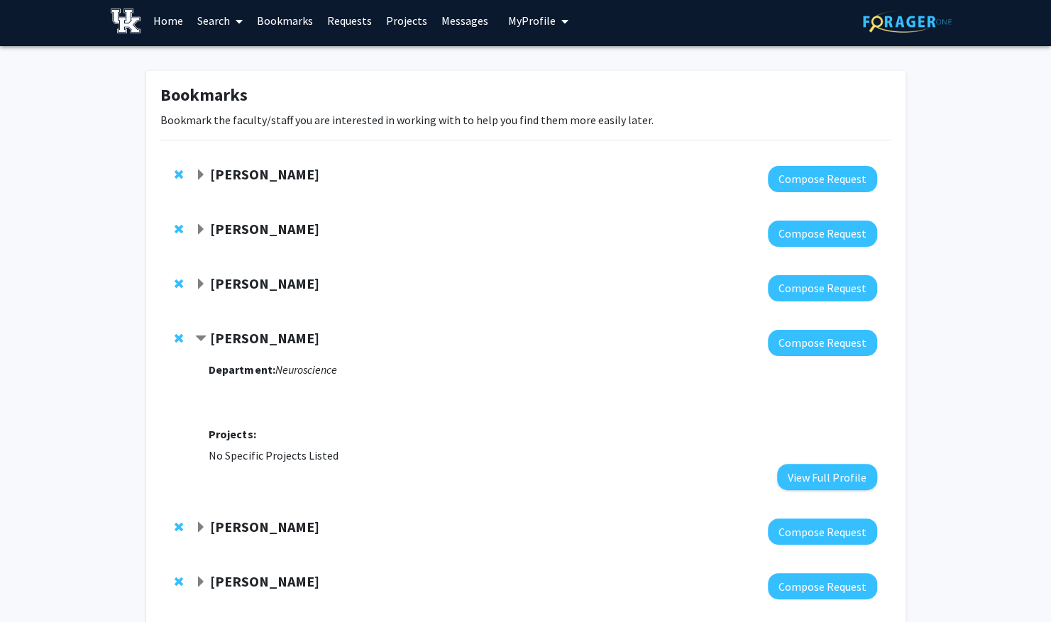
click at [203, 338] on span "Contract Joshua Morganti Bookmark" at bounding box center [200, 339] width 11 height 11
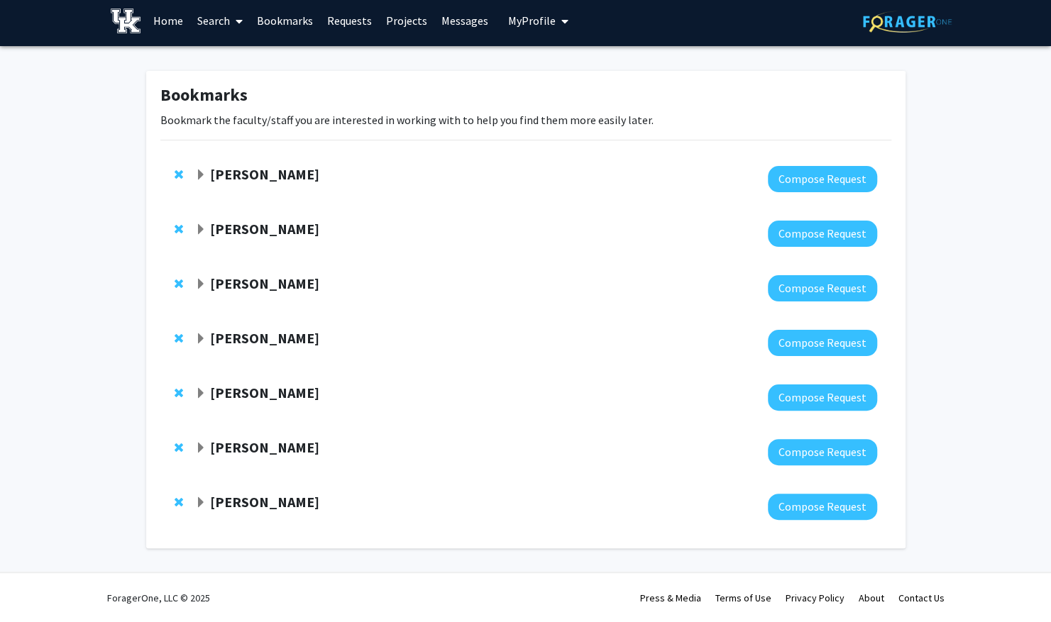
click at [184, 338] on div at bounding box center [182, 338] width 14 height 17
click at [179, 337] on span "Remove Joshua Morganti from bookmarks" at bounding box center [179, 338] width 9 height 11
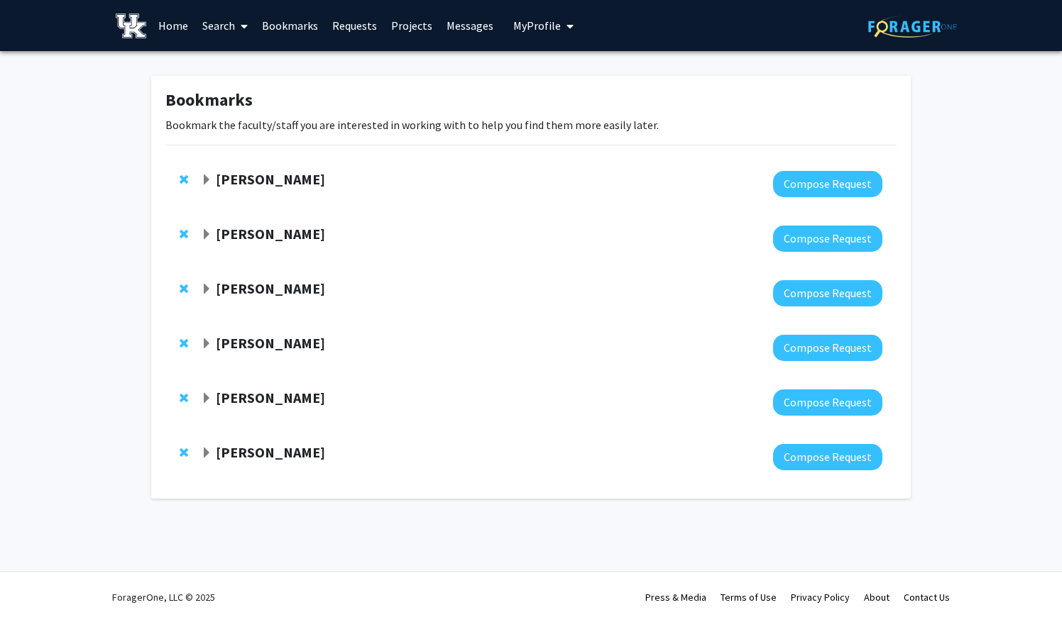
click at [209, 343] on span "Expand John D'Orazio Bookmark" at bounding box center [206, 344] width 11 height 11
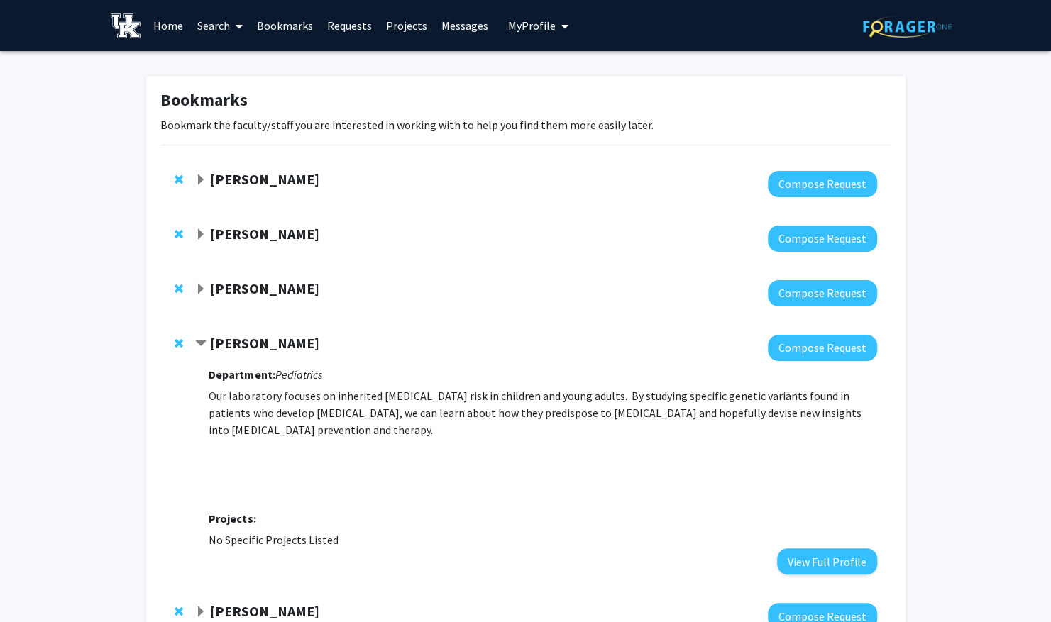
click at [209, 343] on div "[PERSON_NAME]" at bounding box center [348, 344] width 307 height 18
click at [205, 343] on span "Contract John D'Orazio Bookmark" at bounding box center [200, 344] width 11 height 11
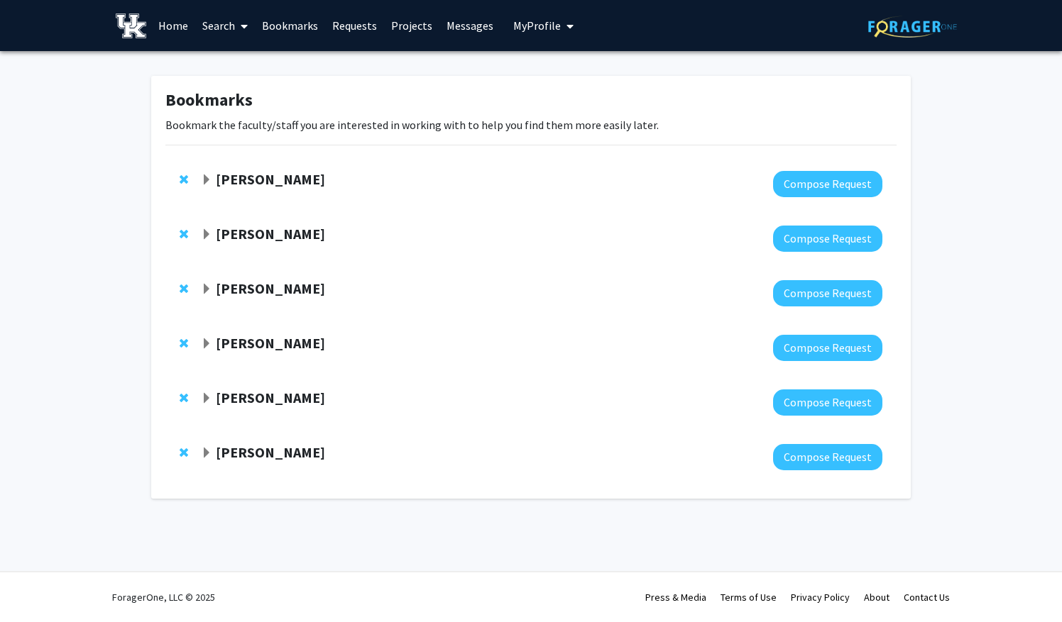
click at [204, 396] on span "Expand Ila Mishra Bookmark" at bounding box center [206, 398] width 11 height 11
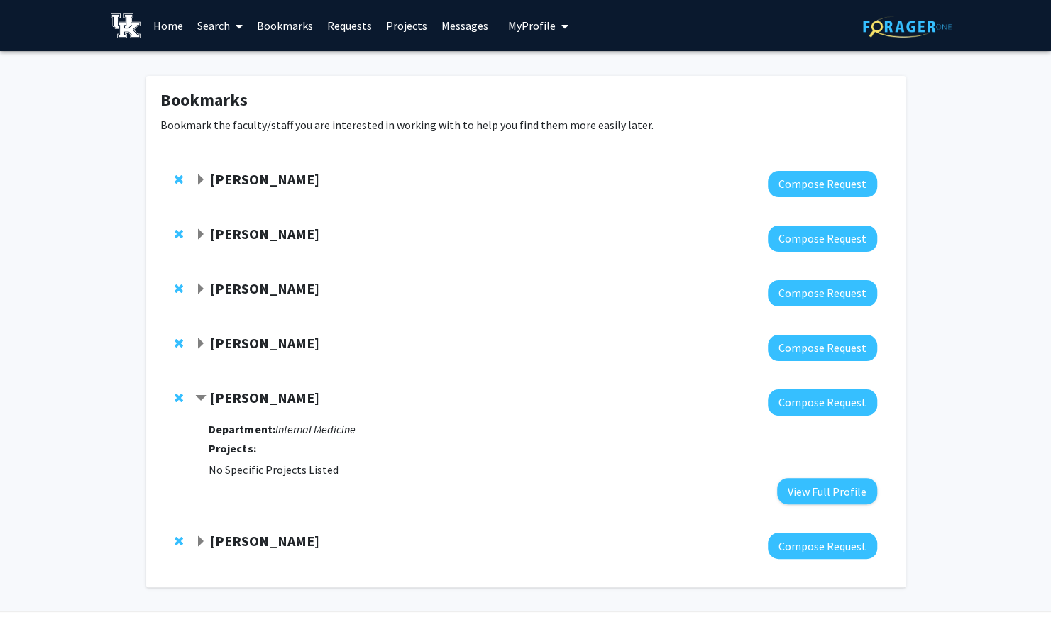
click at [204, 396] on span "Contract Ila Mishra Bookmark" at bounding box center [200, 398] width 11 height 11
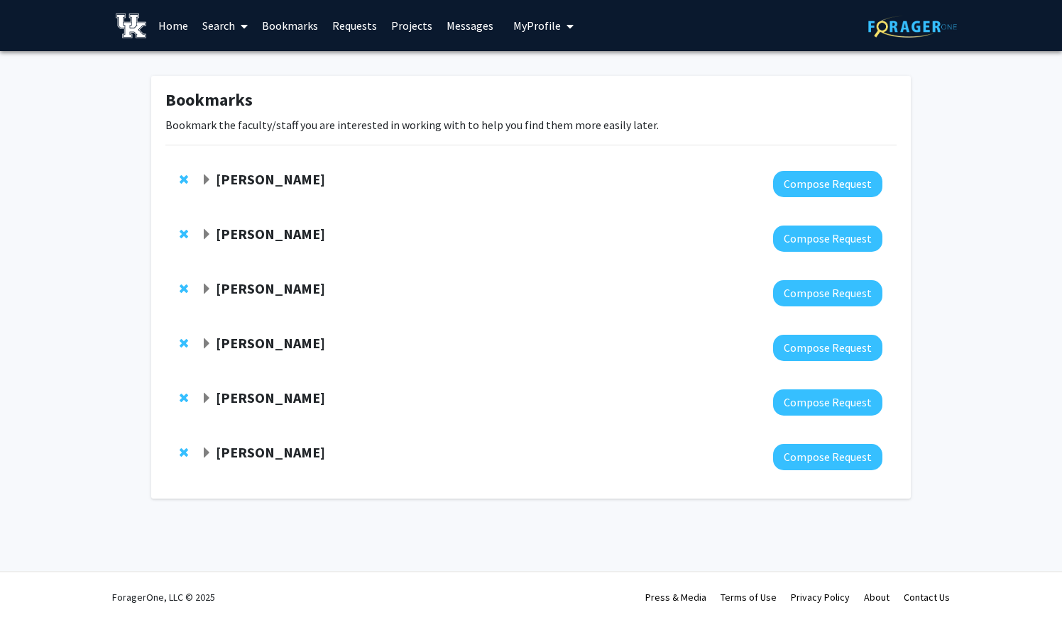
click at [186, 399] on span "Remove Ila Mishra from bookmarks" at bounding box center [184, 397] width 9 height 11
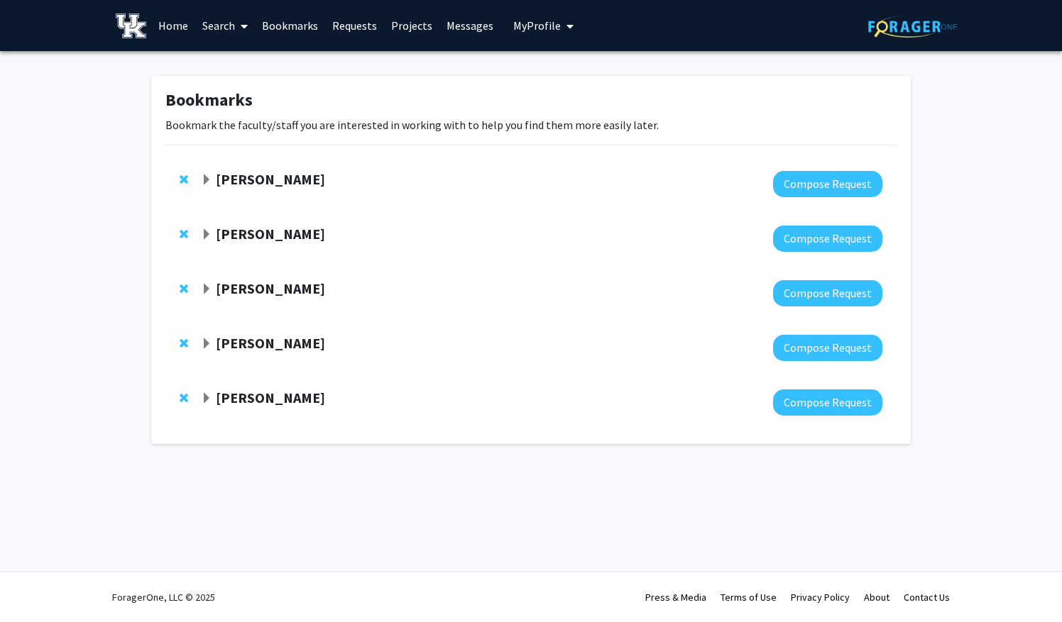
click at [219, 393] on strong "[PERSON_NAME]" at bounding box center [270, 398] width 109 height 18
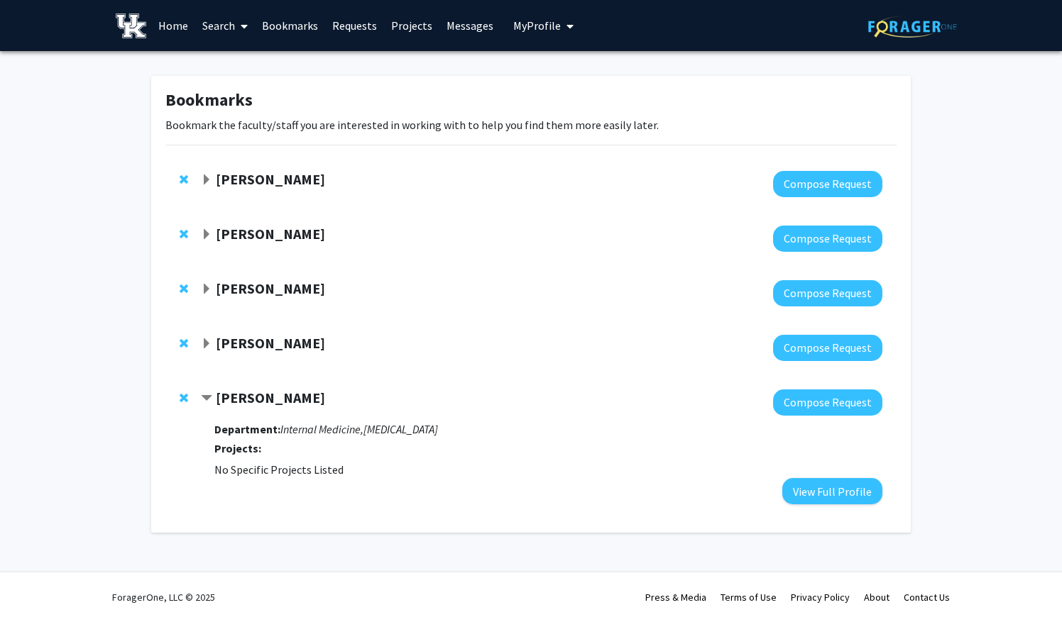
click at [219, 393] on strong "[PERSON_NAME]" at bounding box center [270, 398] width 109 height 18
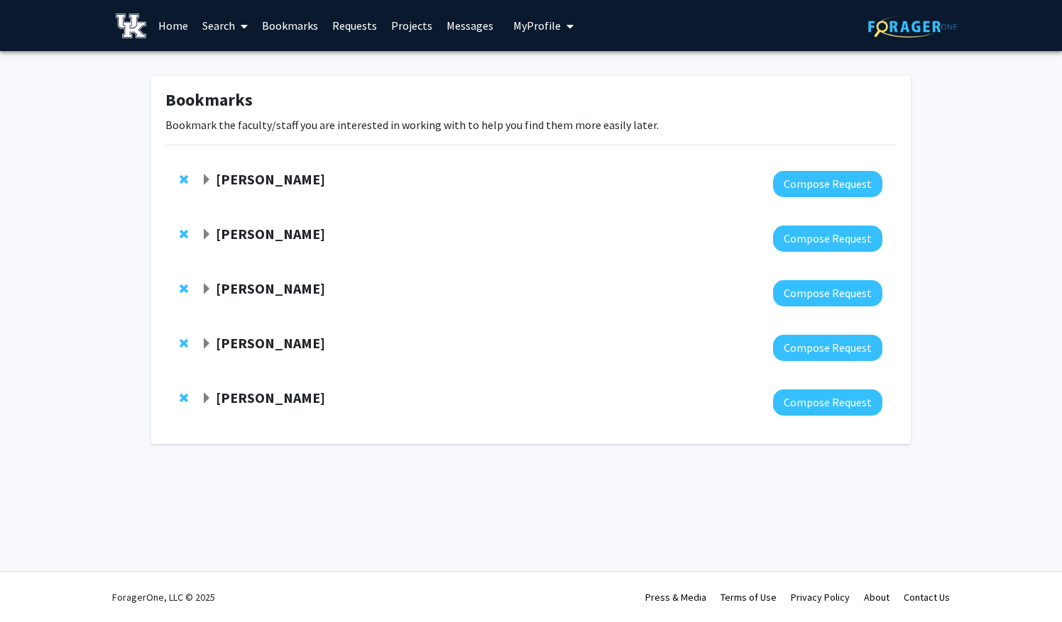
click at [191, 400] on div at bounding box center [187, 398] width 14 height 17
click at [186, 397] on span "Remove Jennifer Isaacs from bookmarks" at bounding box center [184, 397] width 9 height 11
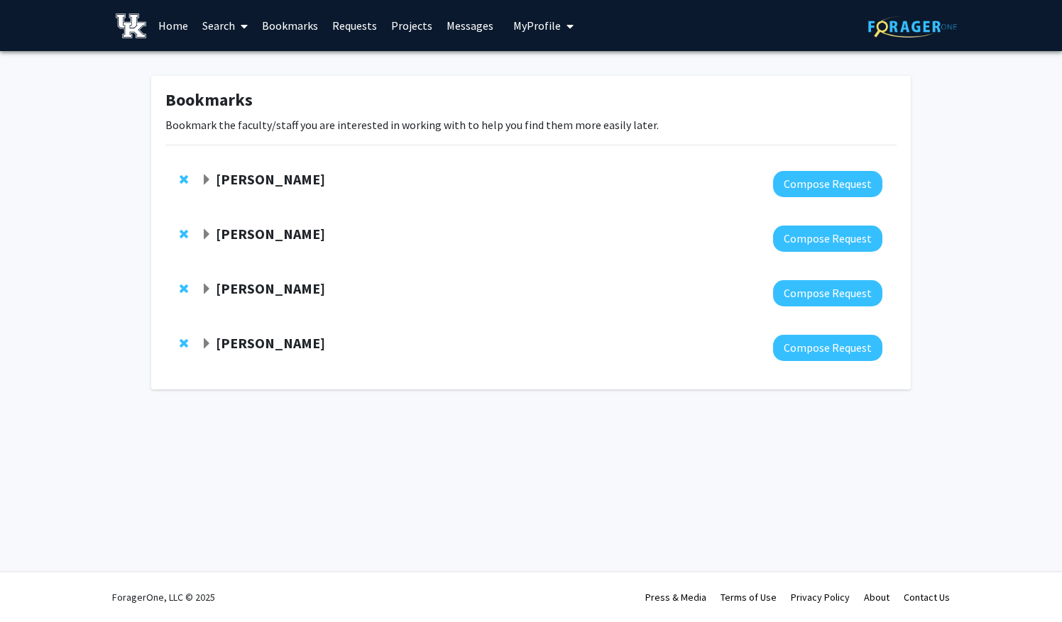
click at [186, 26] on link "Home" at bounding box center [173, 26] width 44 height 50
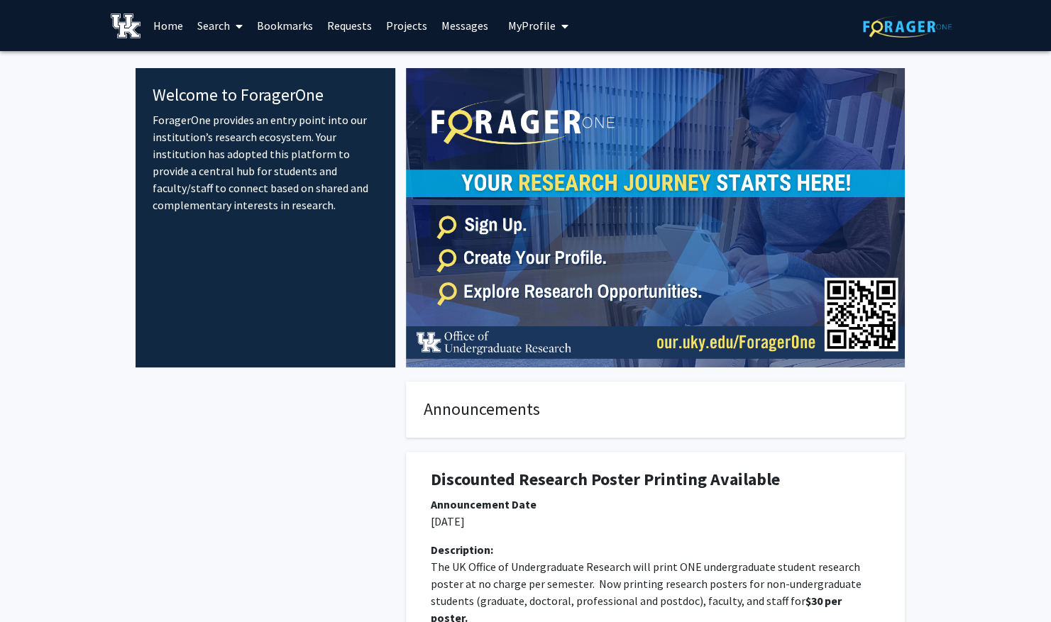
click at [227, 13] on link "Search" at bounding box center [220, 26] width 60 height 50
click at [242, 57] on span "Faculty/Staff" at bounding box center [242, 65] width 104 height 28
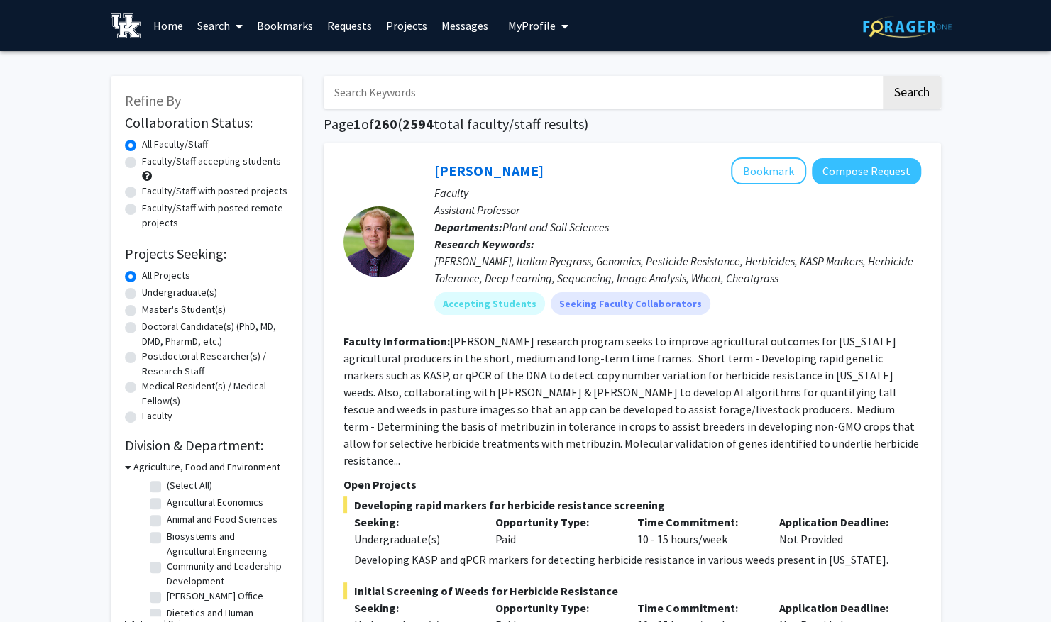
click at [195, 190] on label "Faculty/Staff with posted projects" at bounding box center [214, 191] width 145 height 15
click at [151, 190] on input "Faculty/Staff with posted projects" at bounding box center [146, 188] width 9 height 9
radio input "true"
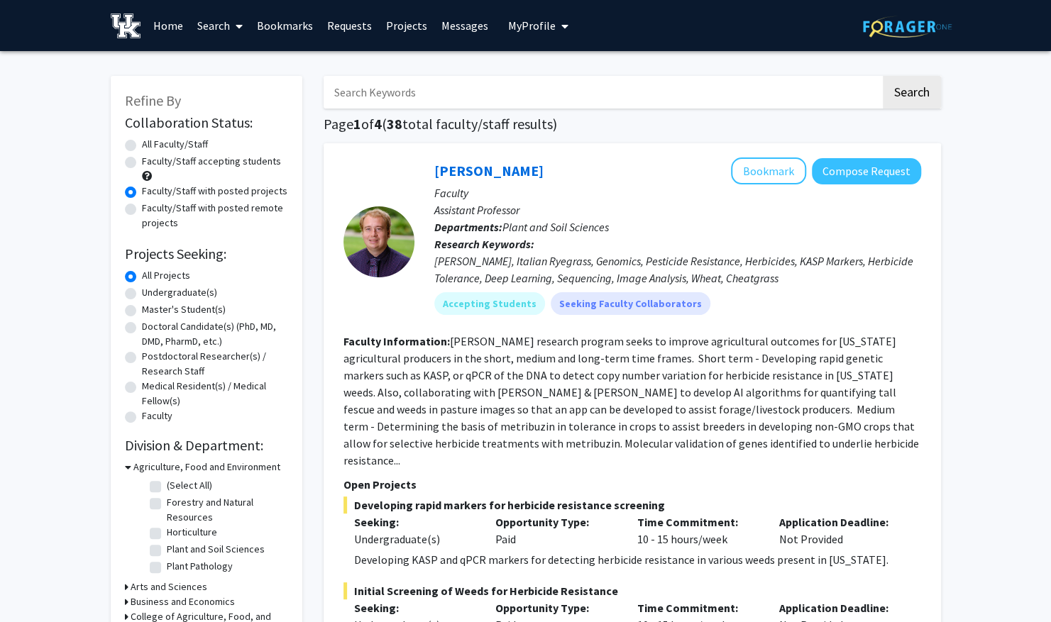
click at [151, 292] on label "Undergraduate(s)" at bounding box center [179, 292] width 75 height 15
click at [151, 292] on input "Undergraduate(s)" at bounding box center [146, 289] width 9 height 9
radio input "true"
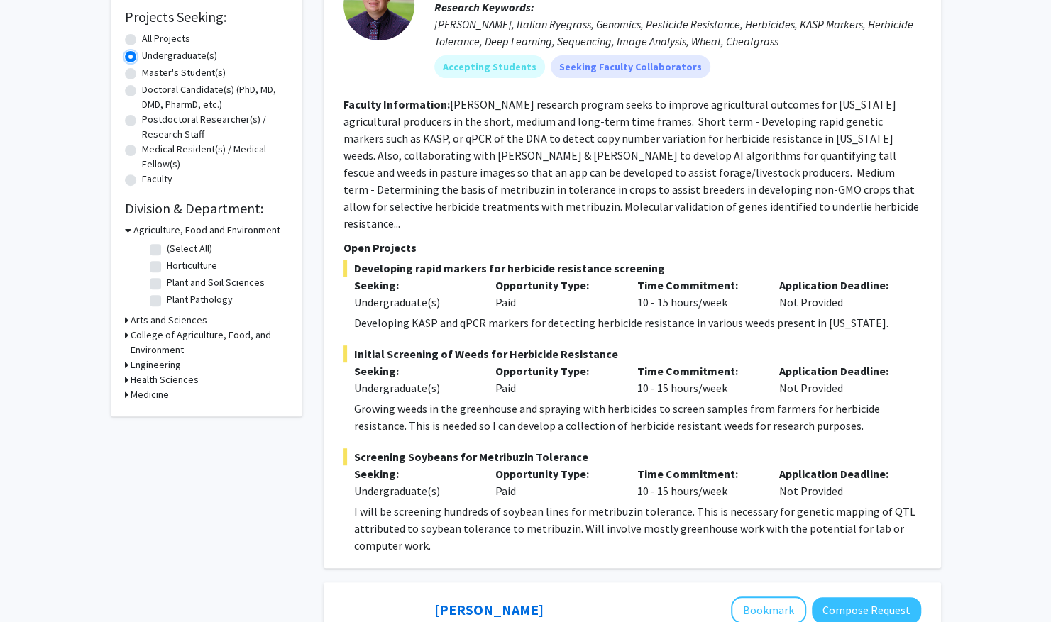
scroll to position [170, 0]
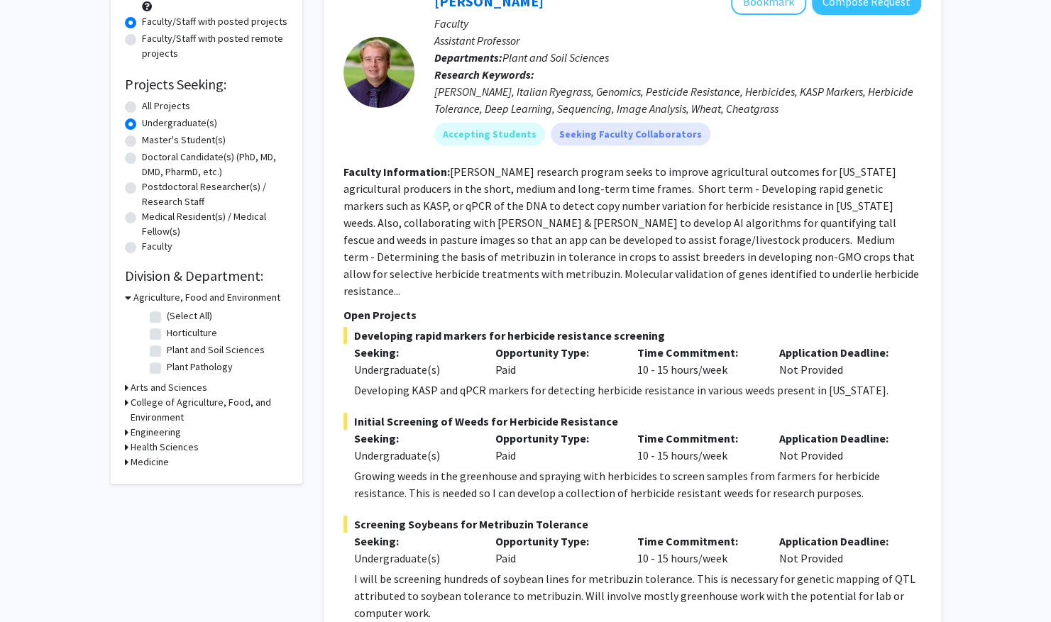
click at [145, 468] on h3 "Medicine" at bounding box center [150, 462] width 38 height 15
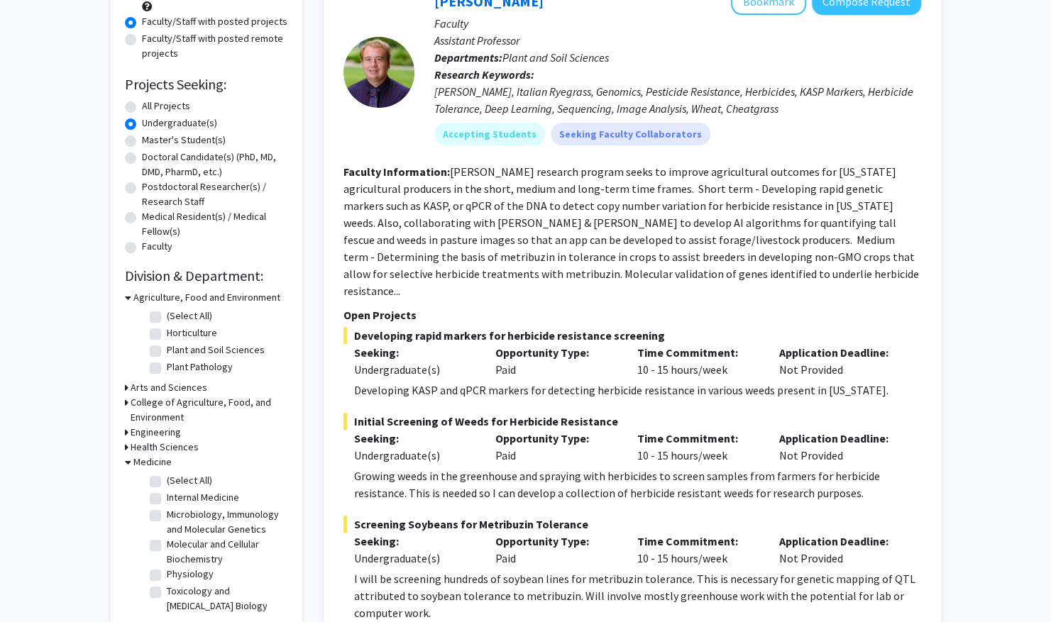
click at [167, 479] on label "(Select All)" at bounding box center [189, 480] width 45 height 15
click at [167, 479] on input "(Select All)" at bounding box center [171, 477] width 9 height 9
checkbox input "true"
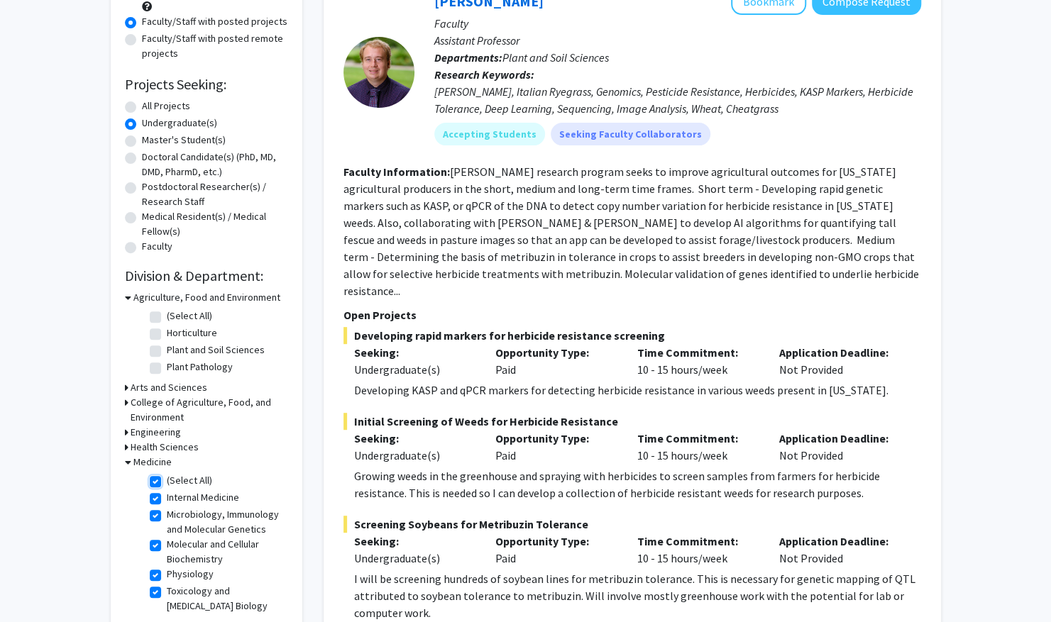
checkbox input "true"
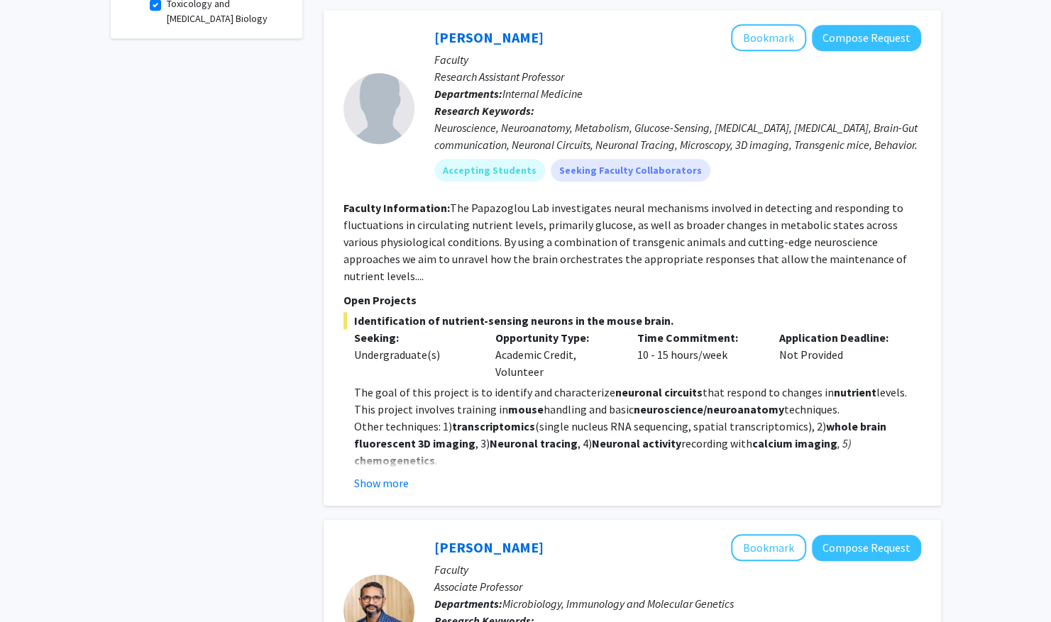
scroll to position [592, 0]
click at [758, 41] on button "Bookmark" at bounding box center [768, 38] width 75 height 27
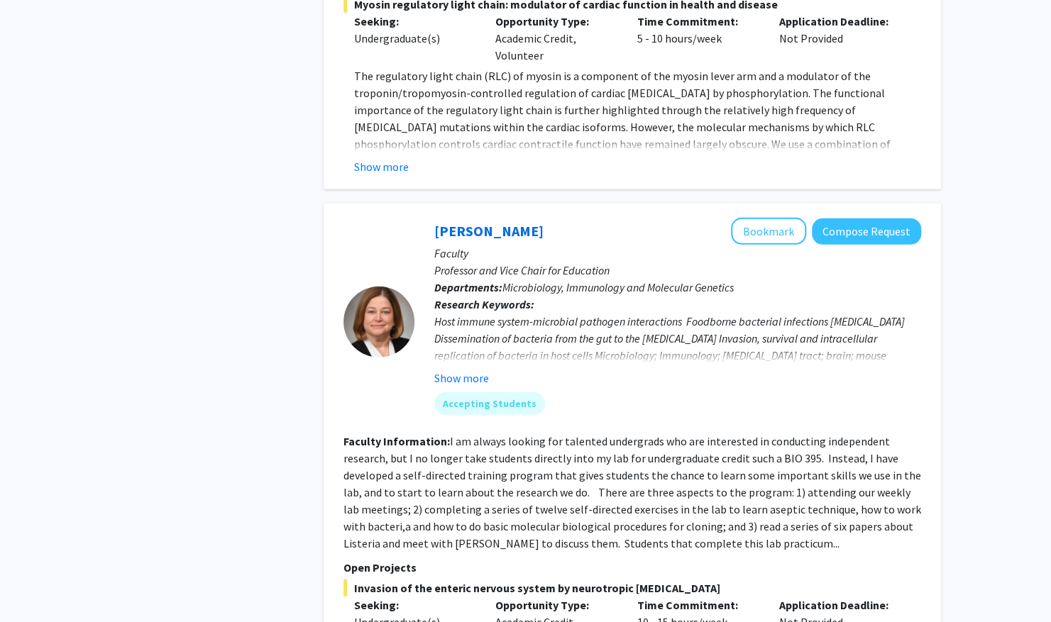
scroll to position [2227, 0]
click at [762, 217] on button "Bookmark" at bounding box center [768, 230] width 75 height 27
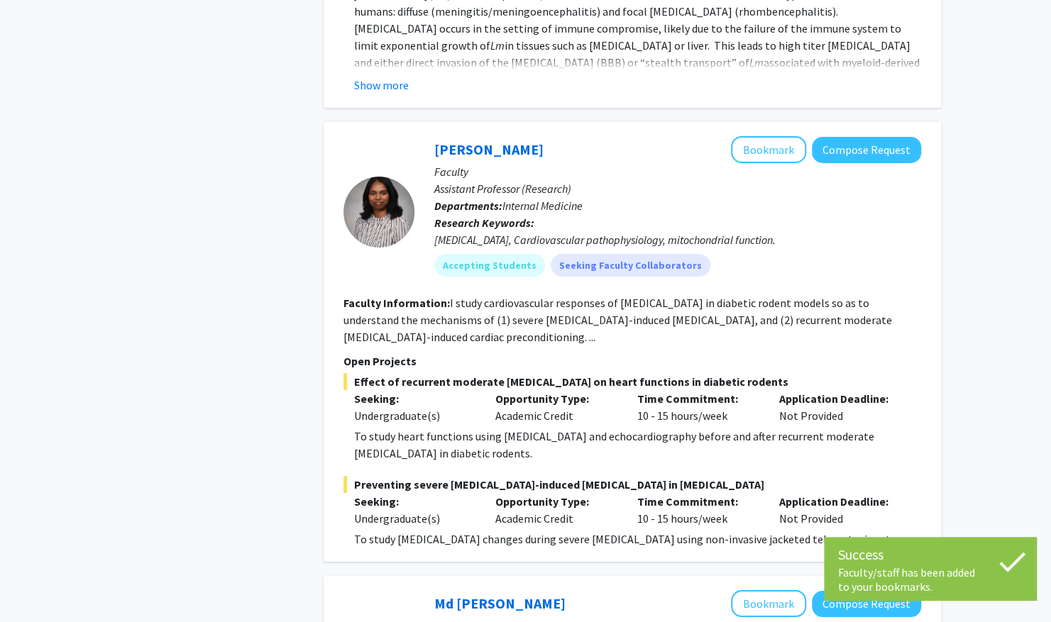
scroll to position [2893, 0]
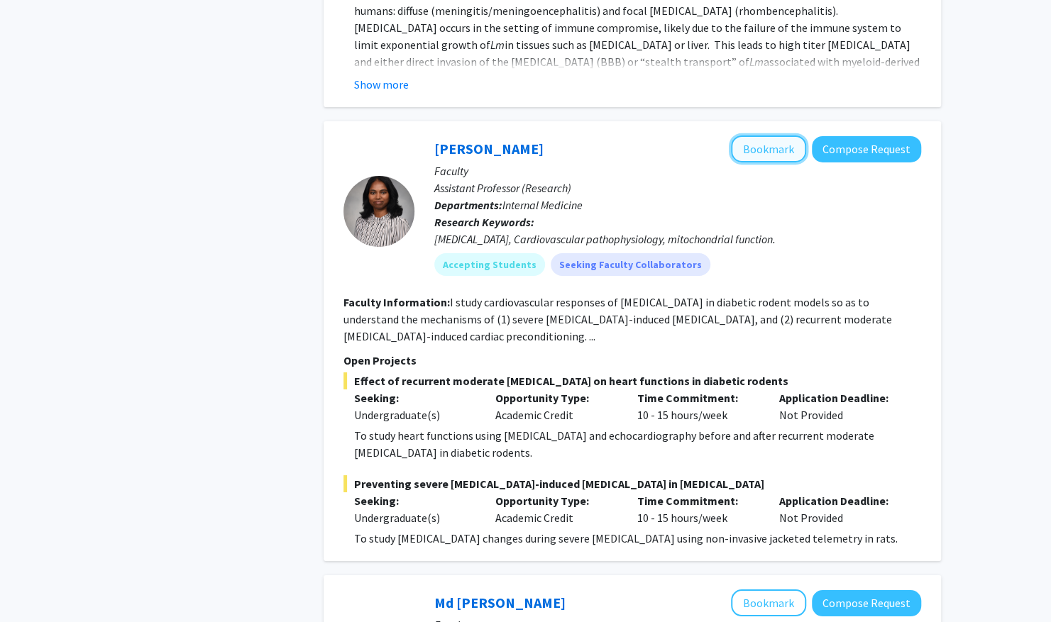
click at [752, 136] on button "Bookmark" at bounding box center [768, 149] width 75 height 27
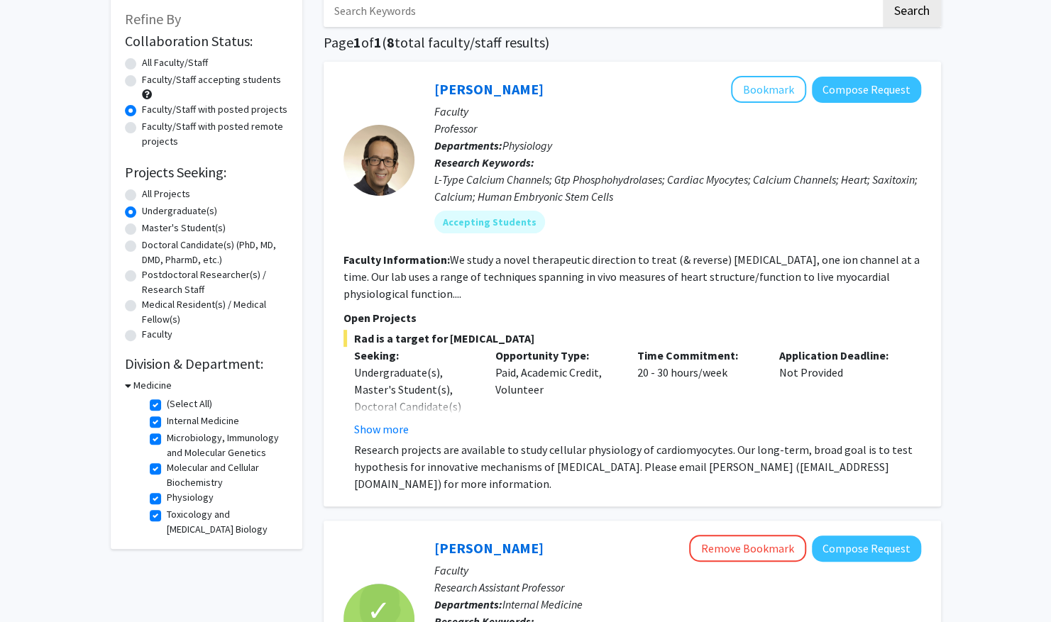
scroll to position [85, 0]
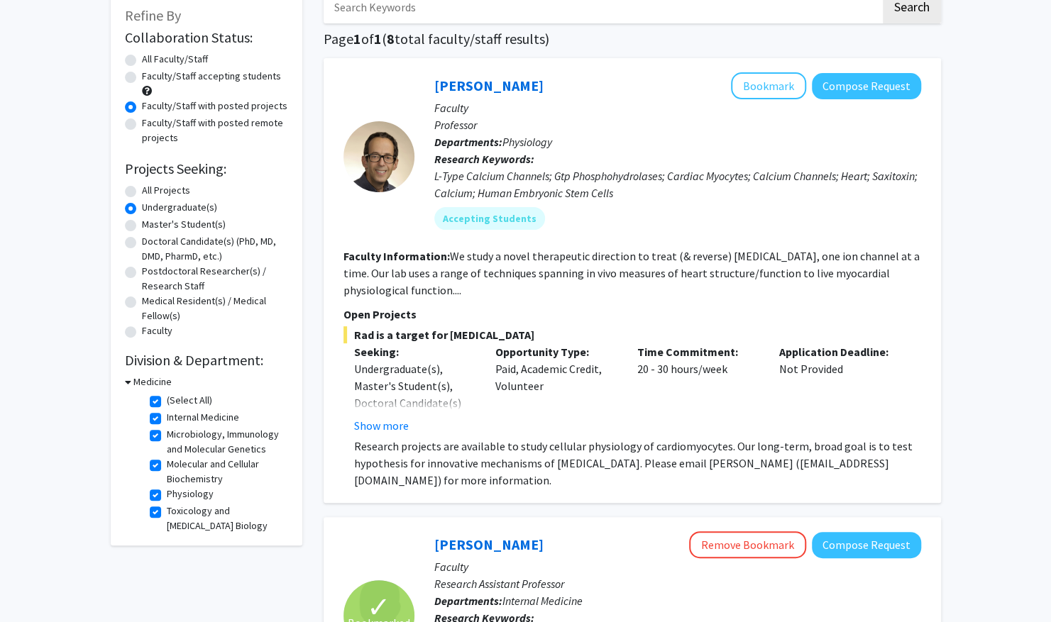
click at [143, 383] on h3 "Medicine" at bounding box center [152, 382] width 38 height 15
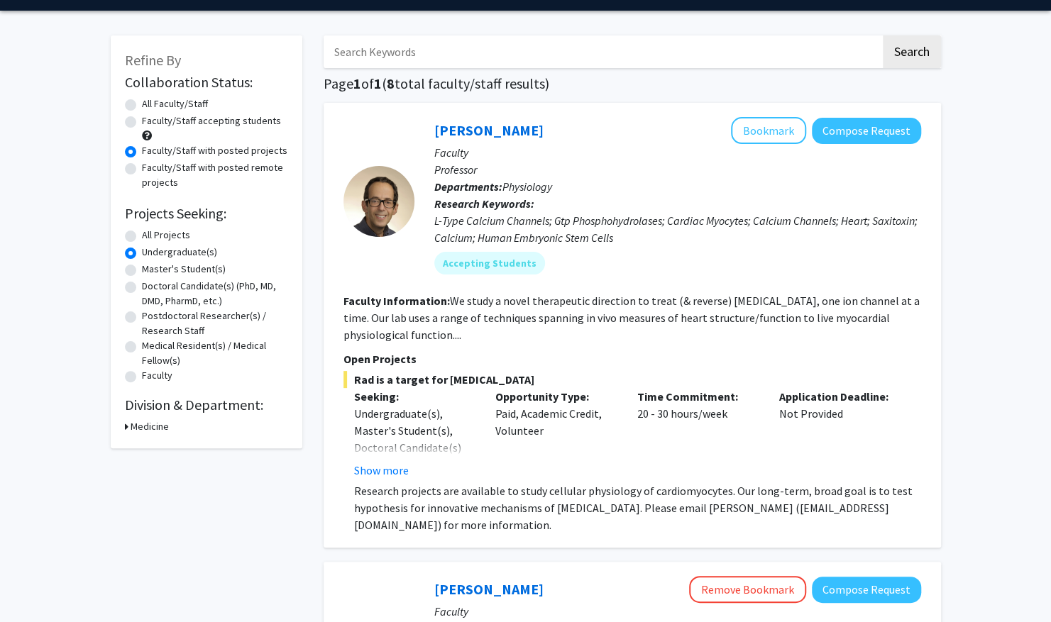
scroll to position [0, 0]
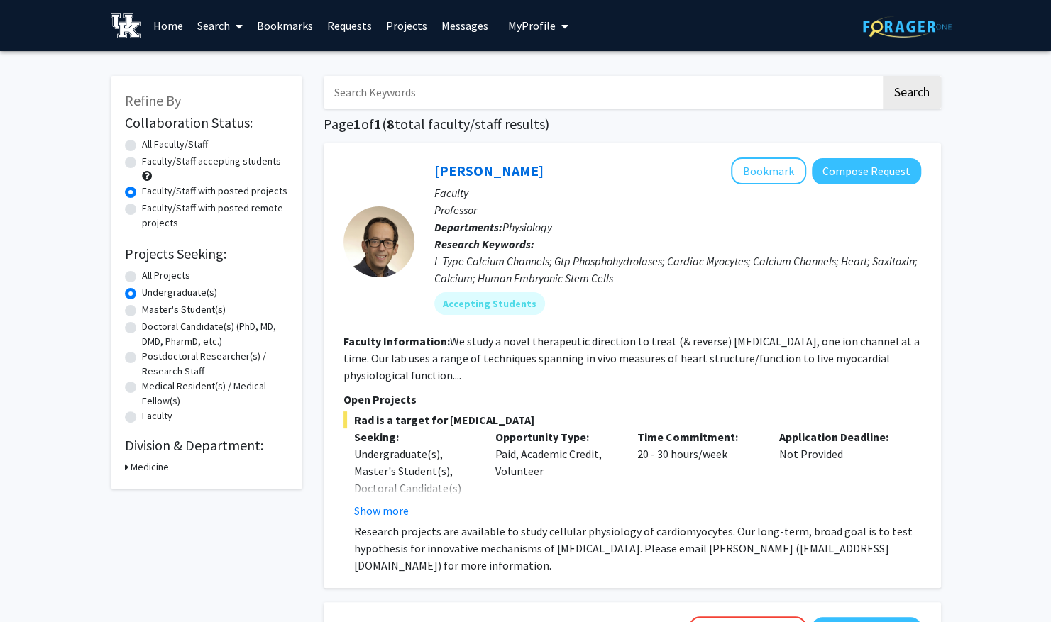
click at [138, 468] on h3 "Medicine" at bounding box center [150, 467] width 38 height 15
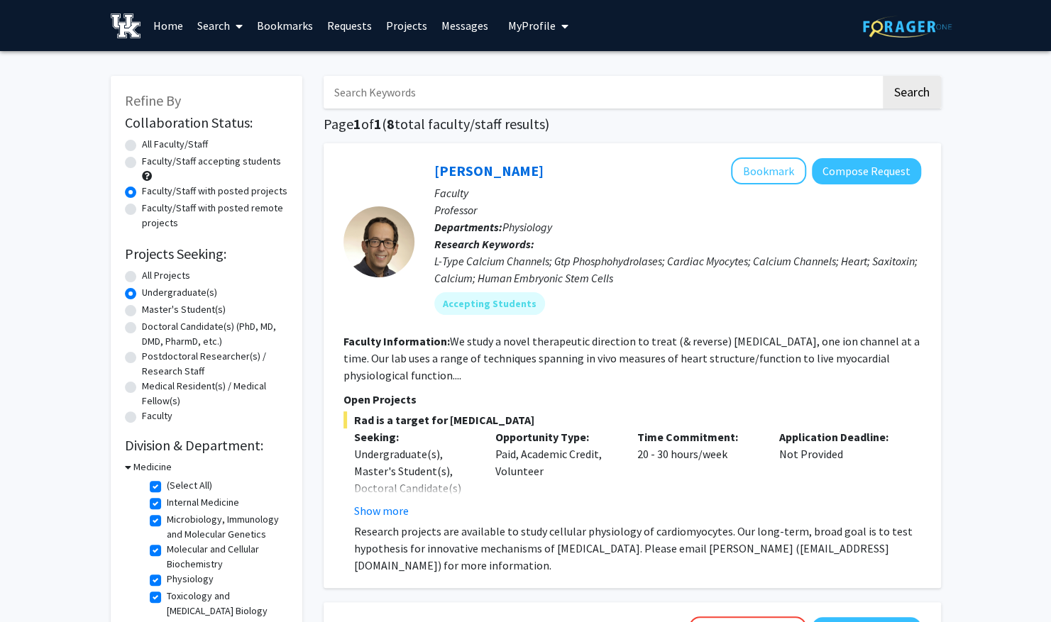
click at [167, 489] on label "(Select All)" at bounding box center [189, 485] width 45 height 15
click at [167, 488] on input "(Select All)" at bounding box center [171, 482] width 9 height 9
checkbox input "false"
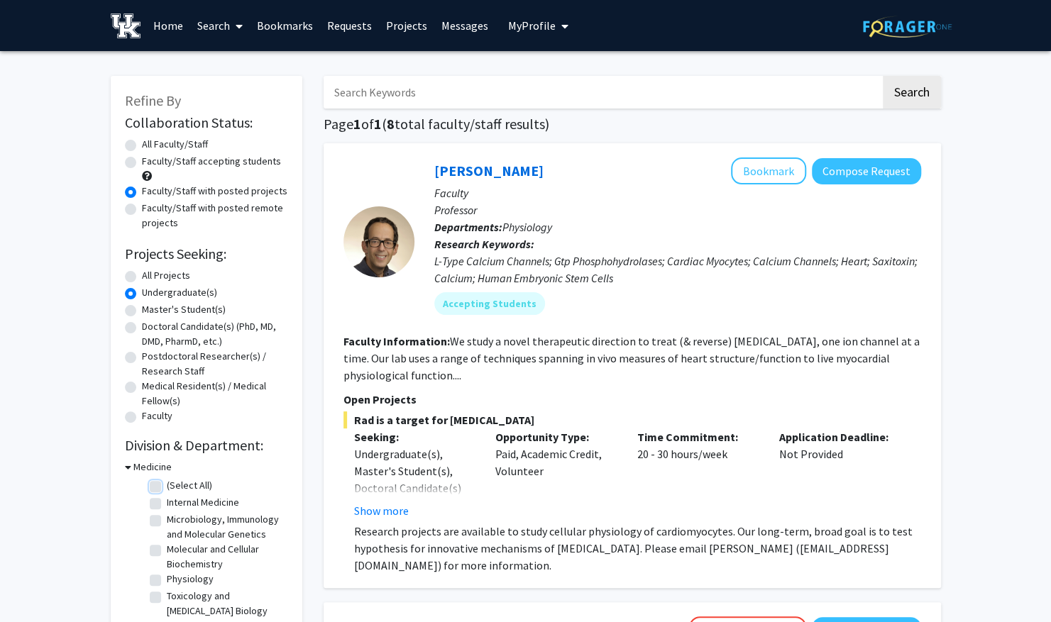
checkbox input "false"
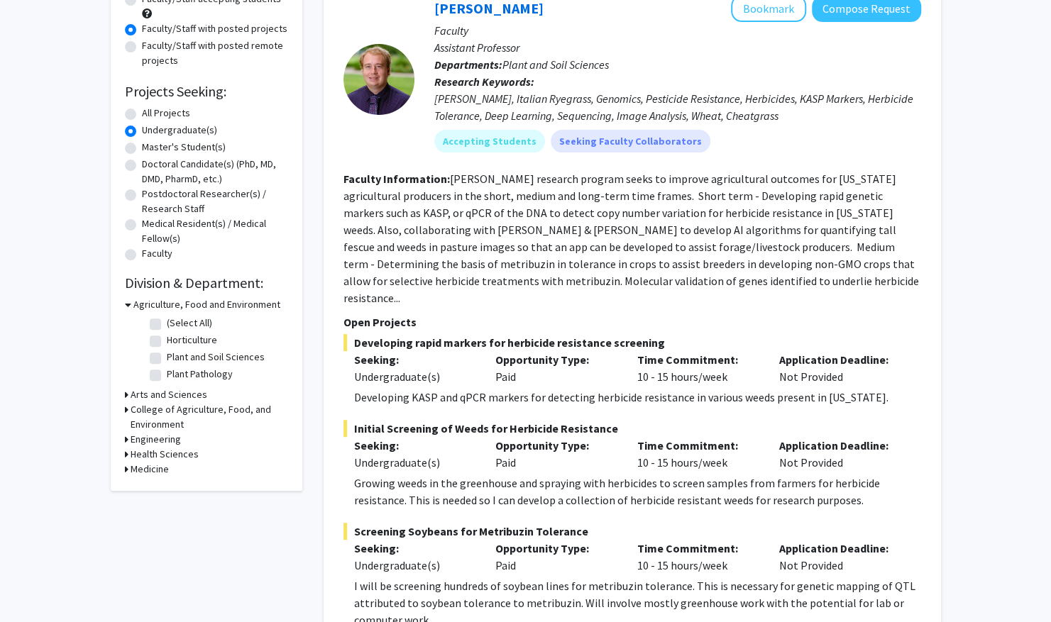
scroll to position [169, 0]
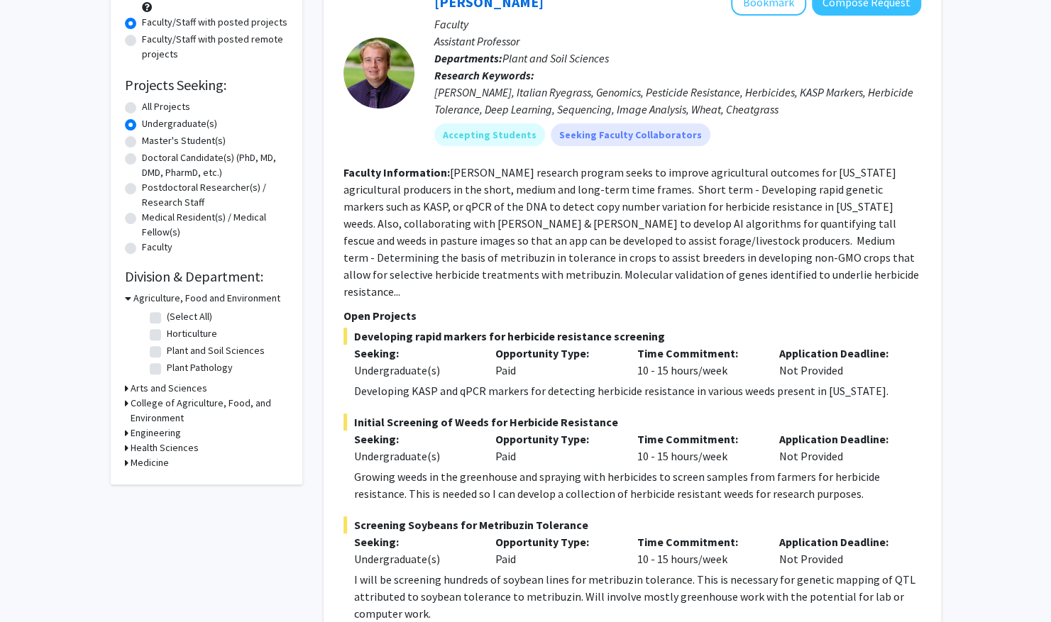
click at [163, 386] on h3 "Arts and Sciences" at bounding box center [169, 388] width 77 height 15
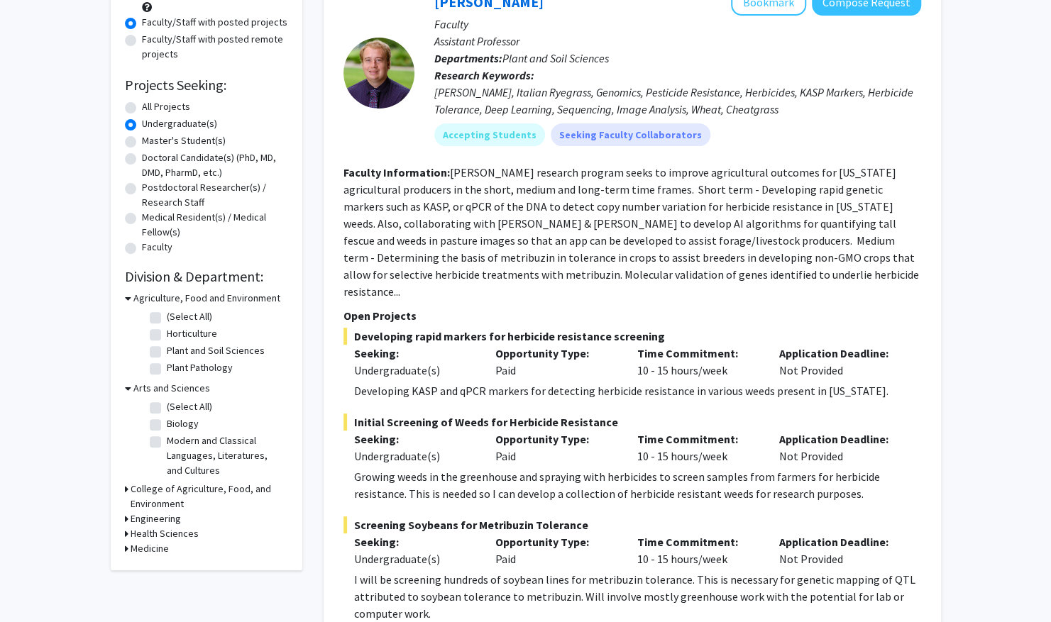
click at [167, 422] on label "Biology" at bounding box center [183, 424] width 32 height 15
click at [167, 422] on input "Biology" at bounding box center [171, 421] width 9 height 9
checkbox input "true"
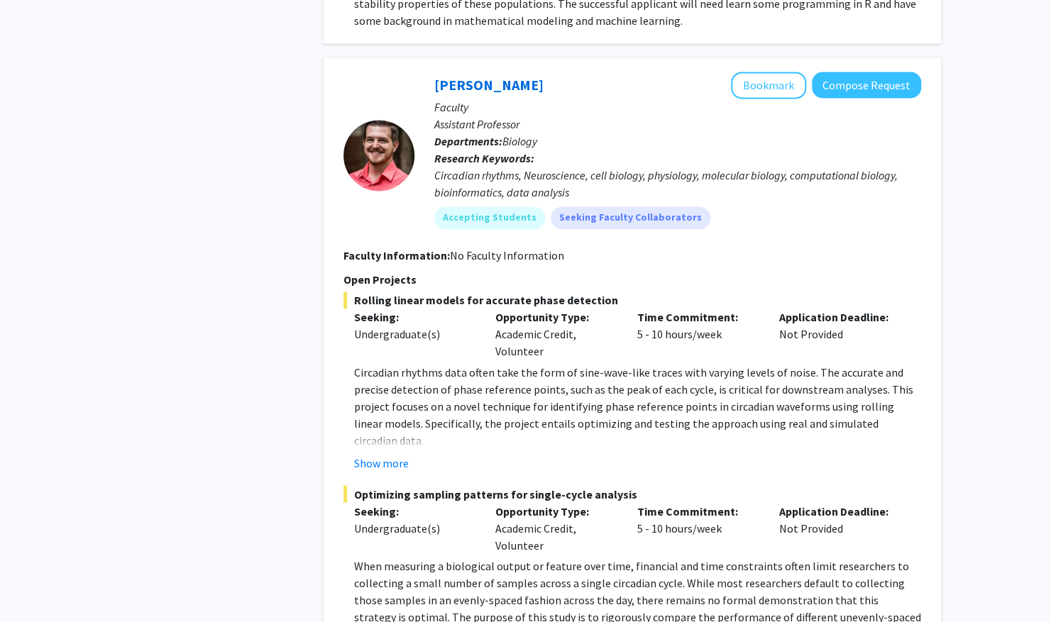
scroll to position [1230, 0]
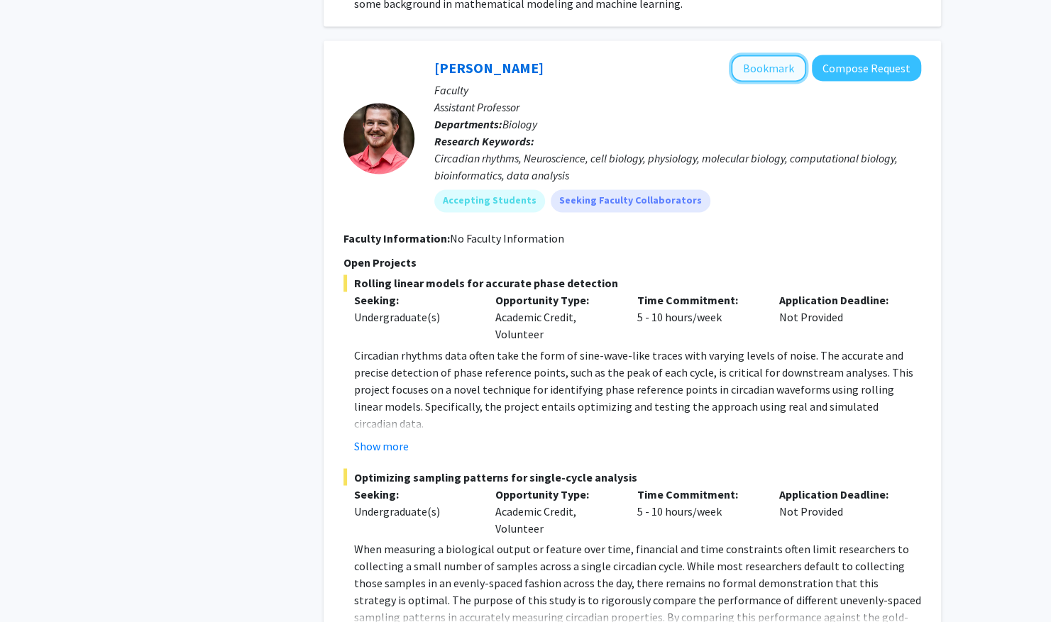
click at [761, 60] on button "Bookmark" at bounding box center [768, 68] width 75 height 27
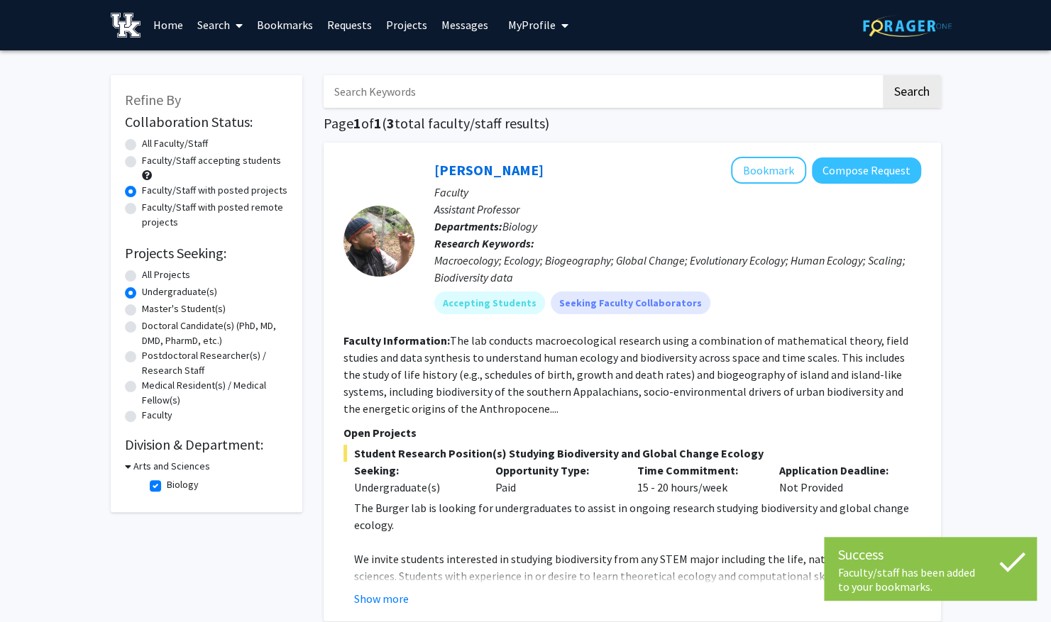
scroll to position [0, 0]
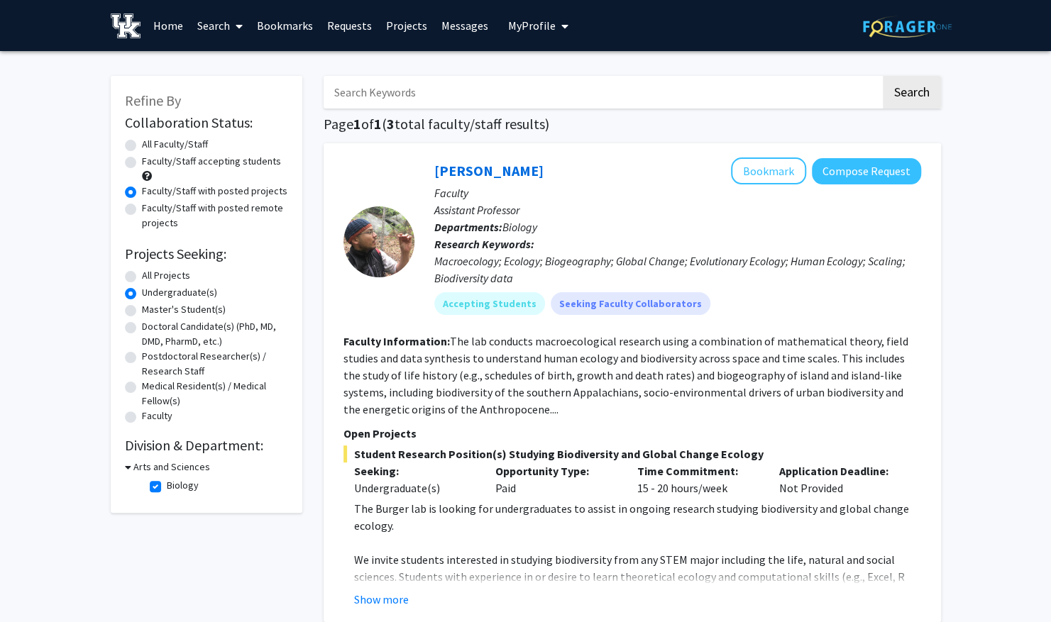
click at [165, 23] on link "Home" at bounding box center [168, 26] width 44 height 50
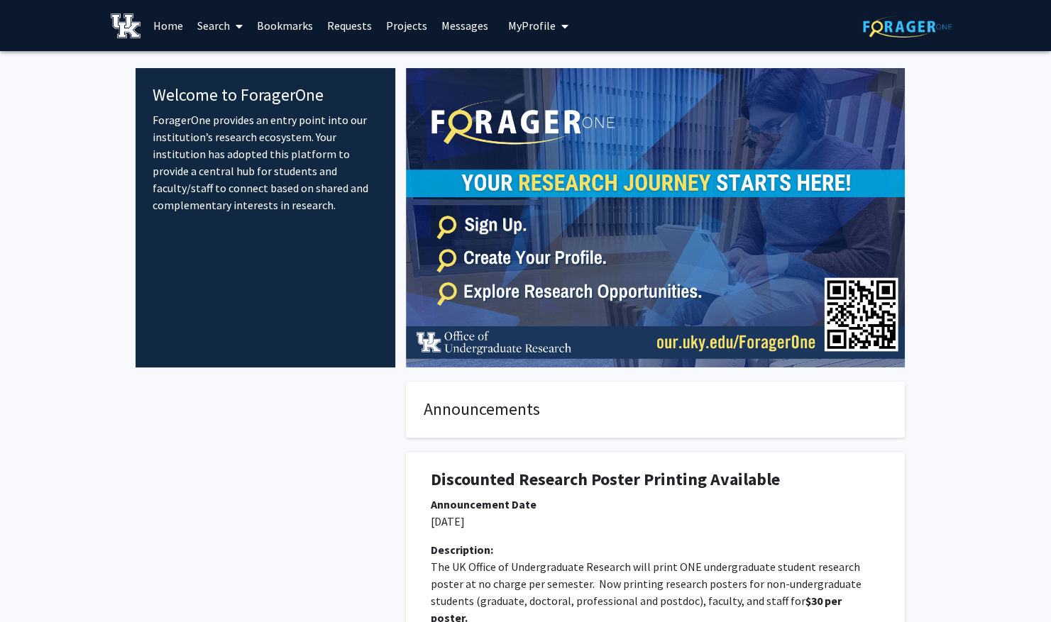
click at [285, 11] on link "Bookmarks" at bounding box center [285, 26] width 70 height 50
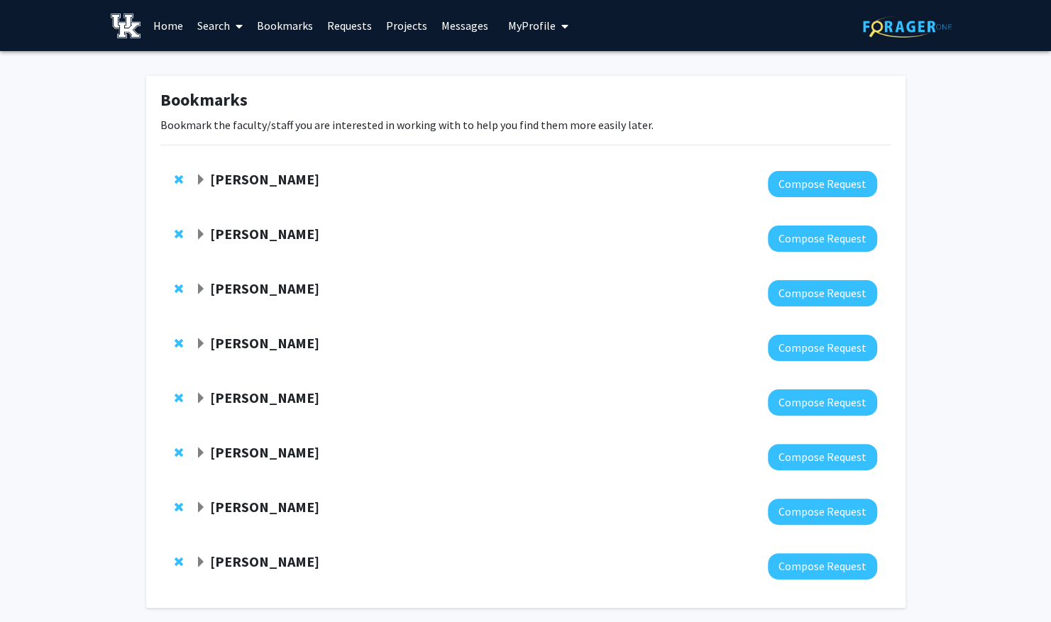
scroll to position [60, 0]
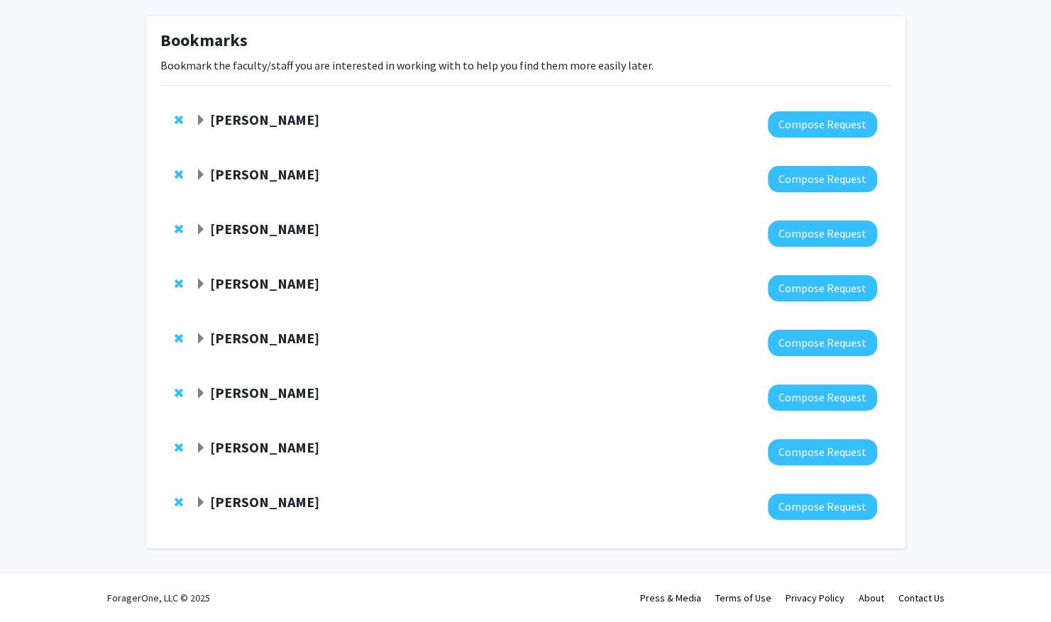
click at [199, 115] on span "Expand Thomas Kampourakis Bookmark" at bounding box center [200, 120] width 11 height 11
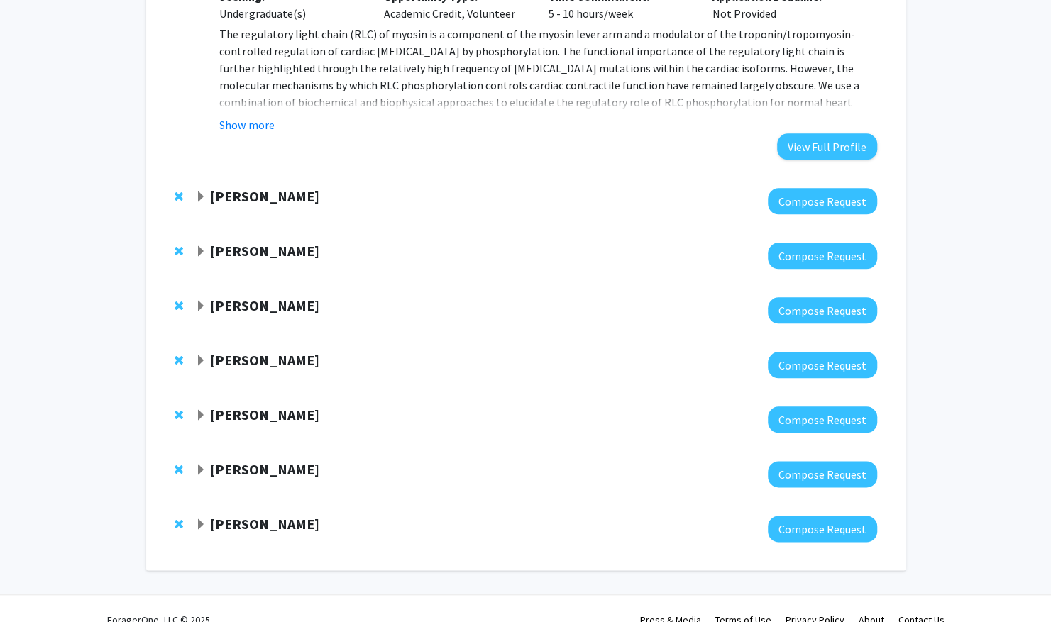
scroll to position [744, 0]
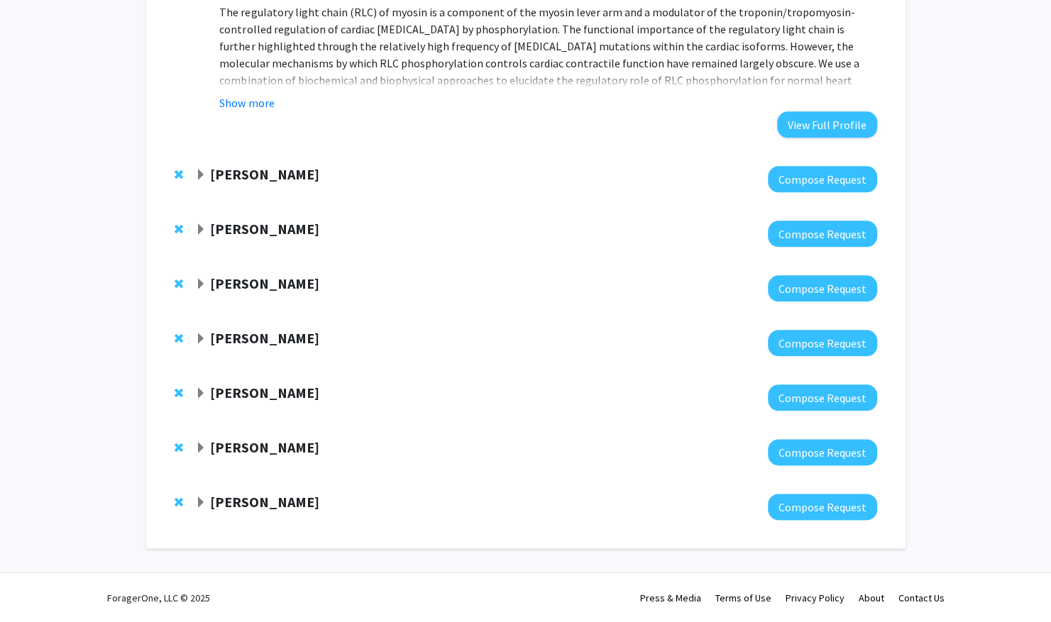
click at [196, 172] on span "Expand Kenneth Campbell Bookmark" at bounding box center [200, 175] width 11 height 11
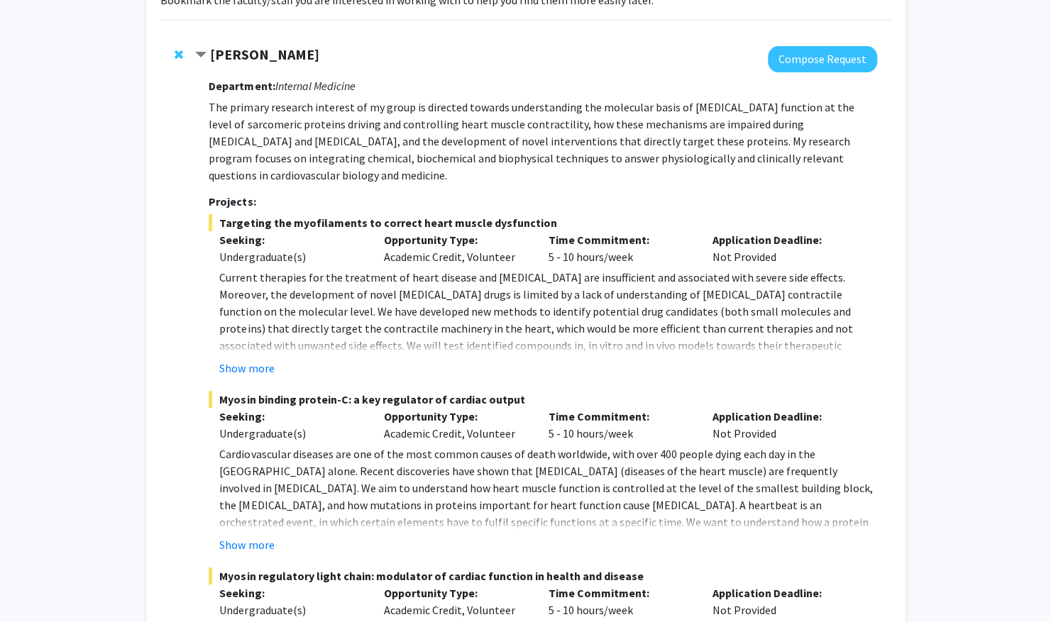
scroll to position [0, 0]
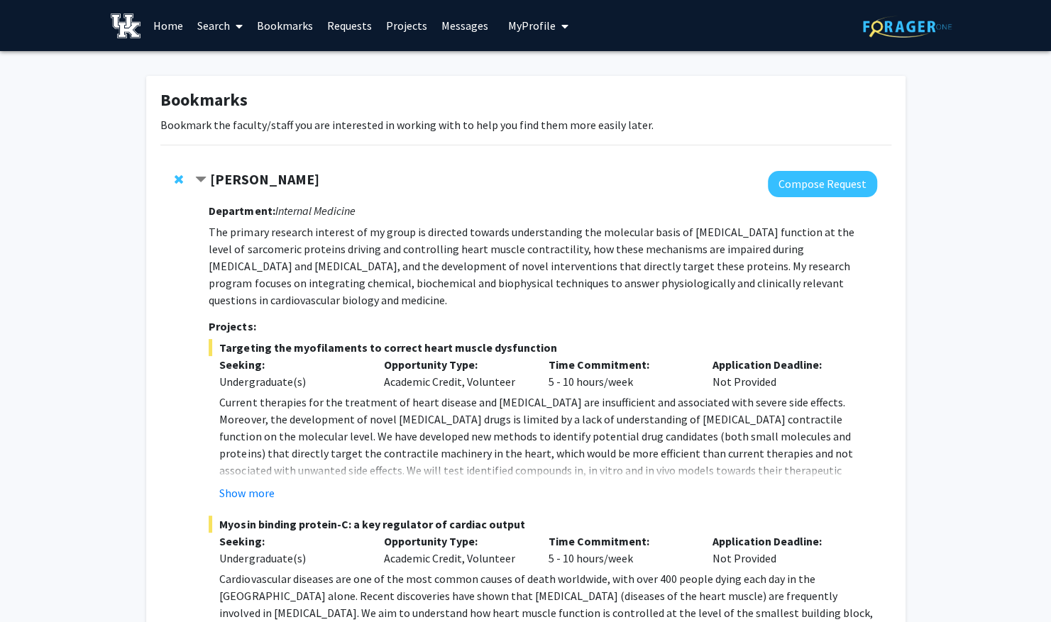
click at [177, 175] on span "Remove Thomas Kampourakis from bookmarks" at bounding box center [179, 179] width 9 height 11
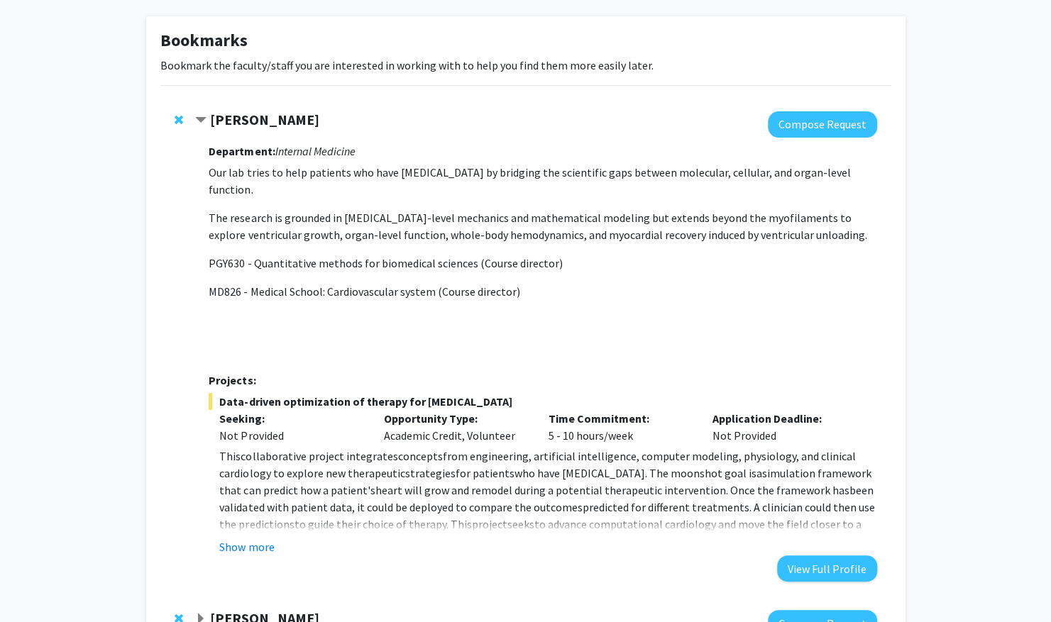
click at [206, 116] on span "Contract Kenneth Campbell Bookmark" at bounding box center [200, 120] width 11 height 11
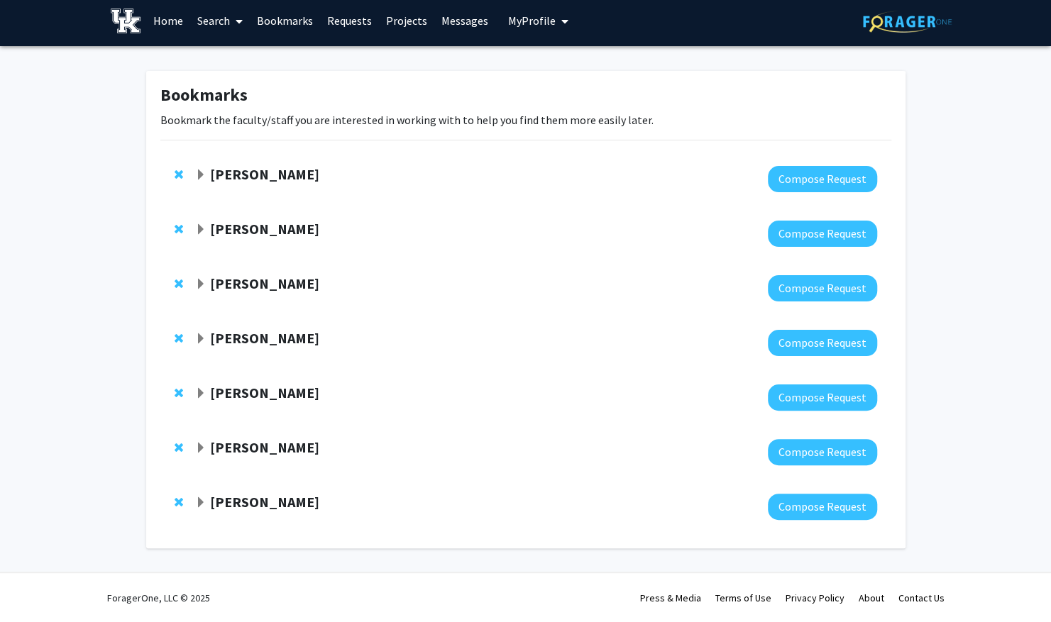
click at [207, 226] on div "[PERSON_NAME]" at bounding box center [348, 230] width 307 height 18
click at [202, 226] on span "Expand Mark Prendergast Bookmark" at bounding box center [200, 229] width 11 height 11
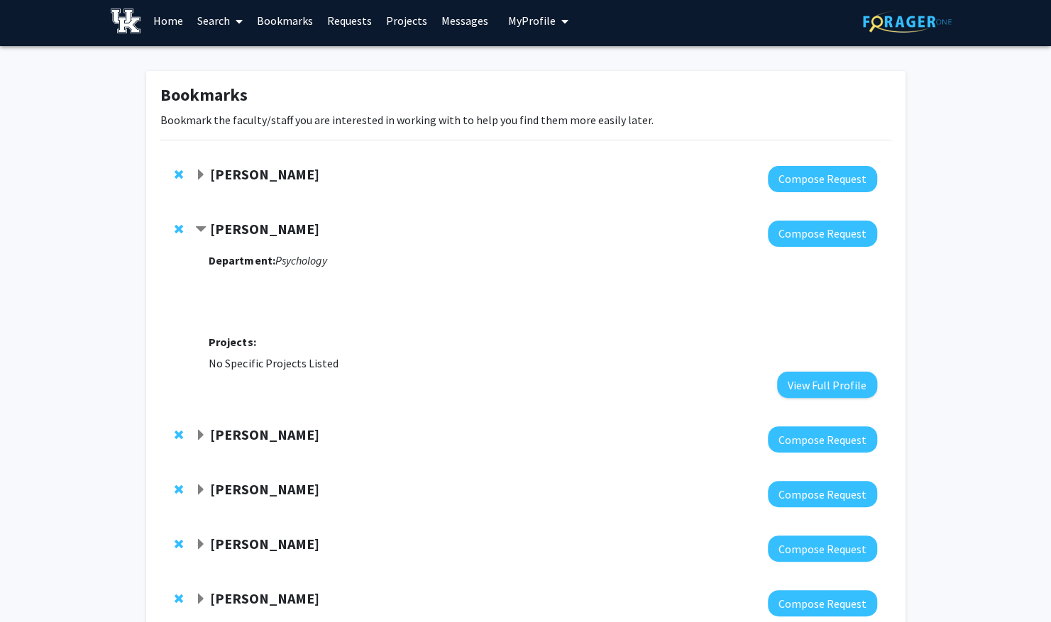
click at [179, 227] on span "Remove Mark Prendergast from bookmarks" at bounding box center [179, 229] width 9 height 11
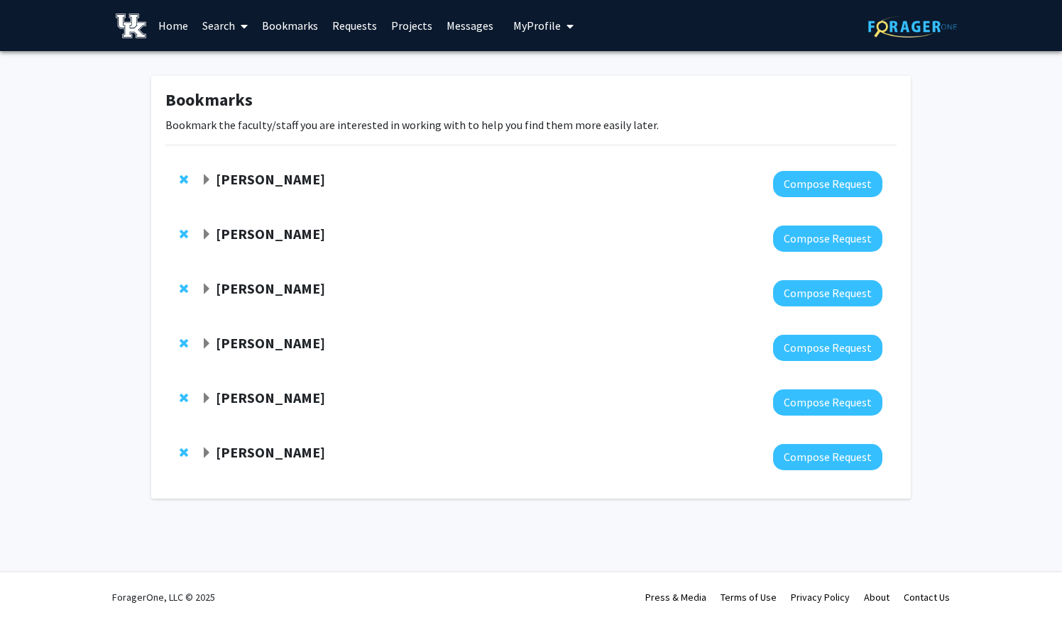
click at [211, 236] on span "Expand John D'Orazio Bookmark" at bounding box center [206, 234] width 11 height 11
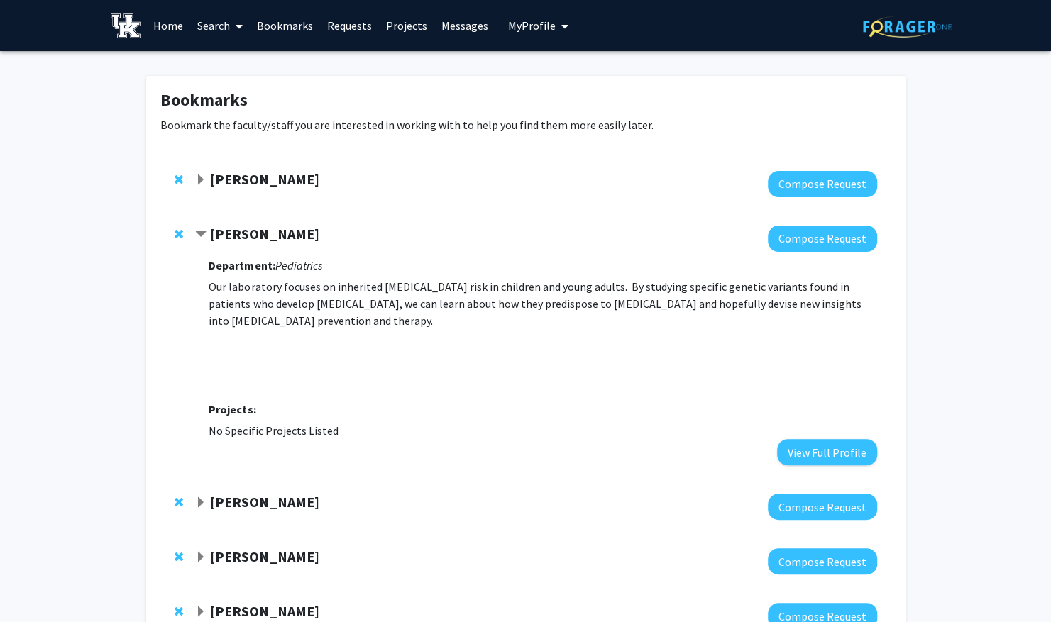
click at [207, 233] on div "[PERSON_NAME]" at bounding box center [348, 235] width 307 height 18
click at [207, 231] on div "[PERSON_NAME]" at bounding box center [348, 235] width 307 height 18
click at [200, 233] on span "Contract John D'Orazio Bookmark" at bounding box center [200, 234] width 11 height 11
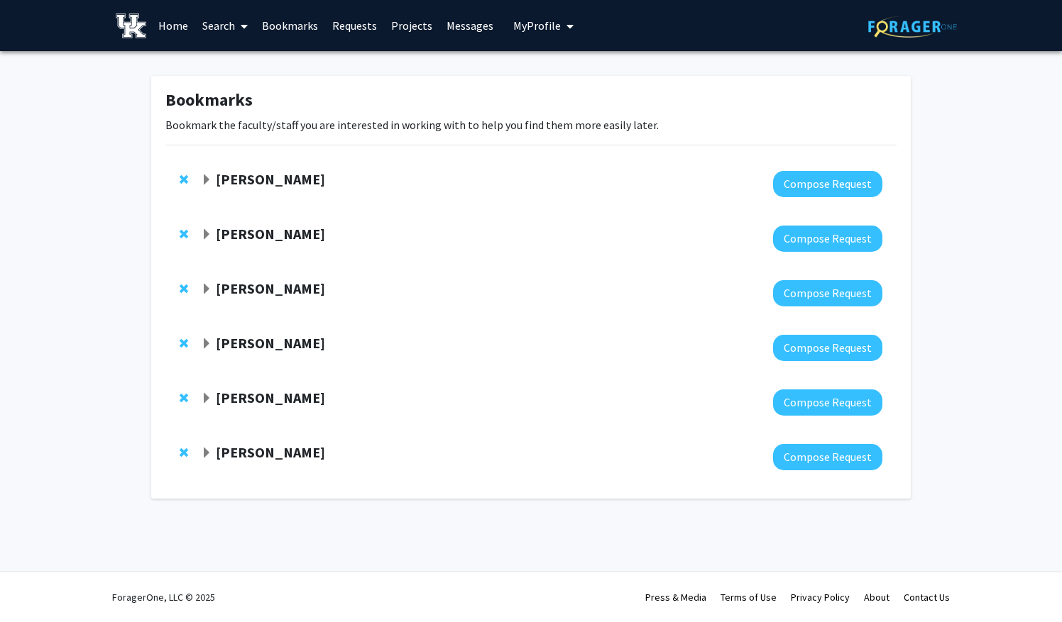
click at [206, 290] on span "Expand Ioannis Papazoglou Bookmark" at bounding box center [206, 289] width 11 height 11
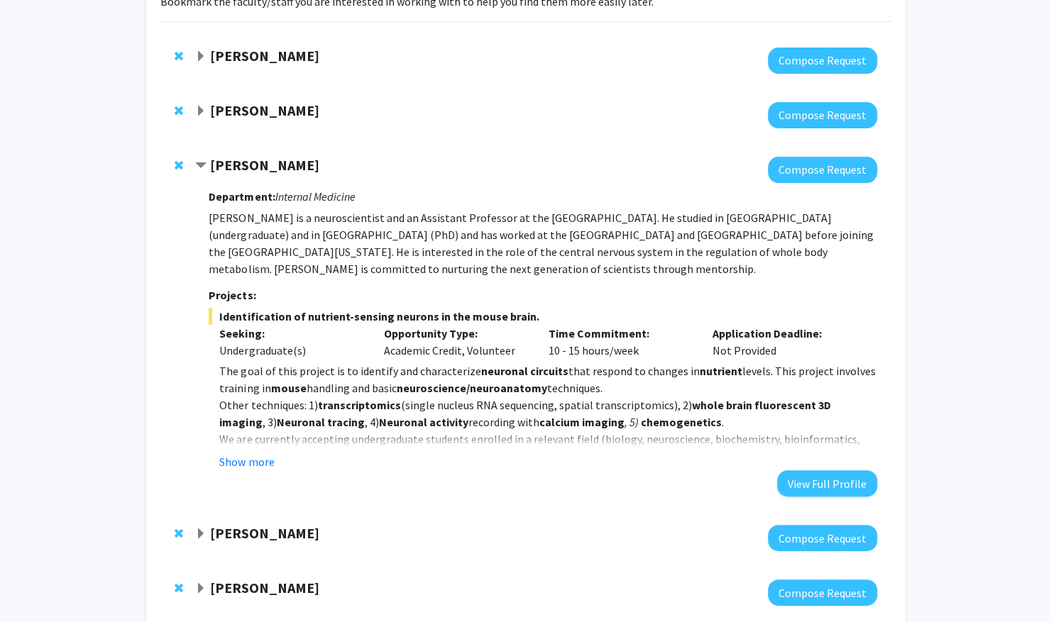
scroll to position [127, 0]
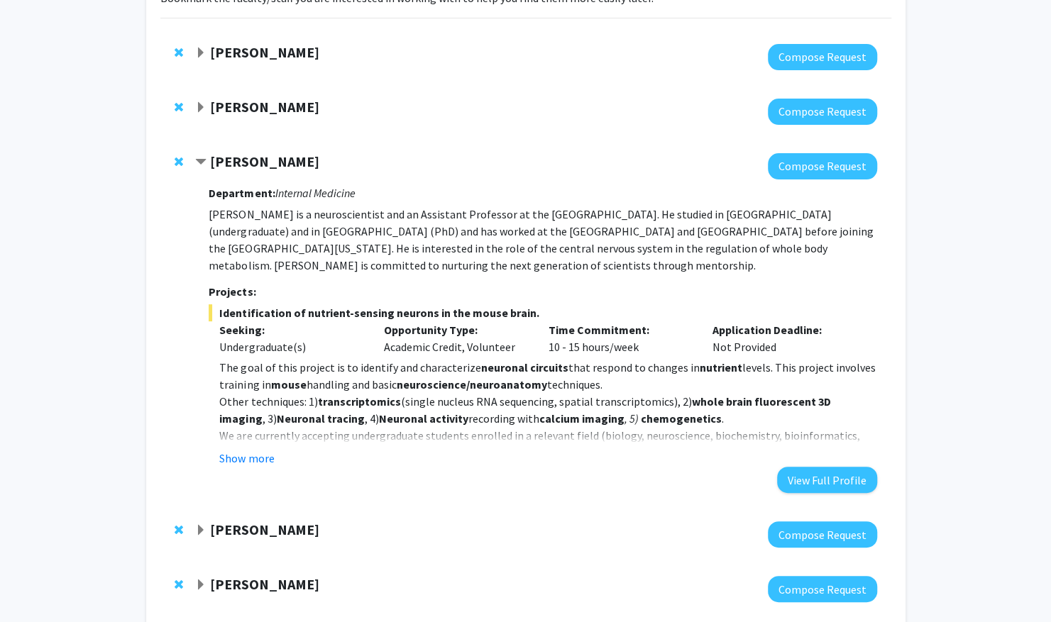
click at [202, 159] on span "Contract Ioannis Papazoglou Bookmark" at bounding box center [200, 162] width 11 height 11
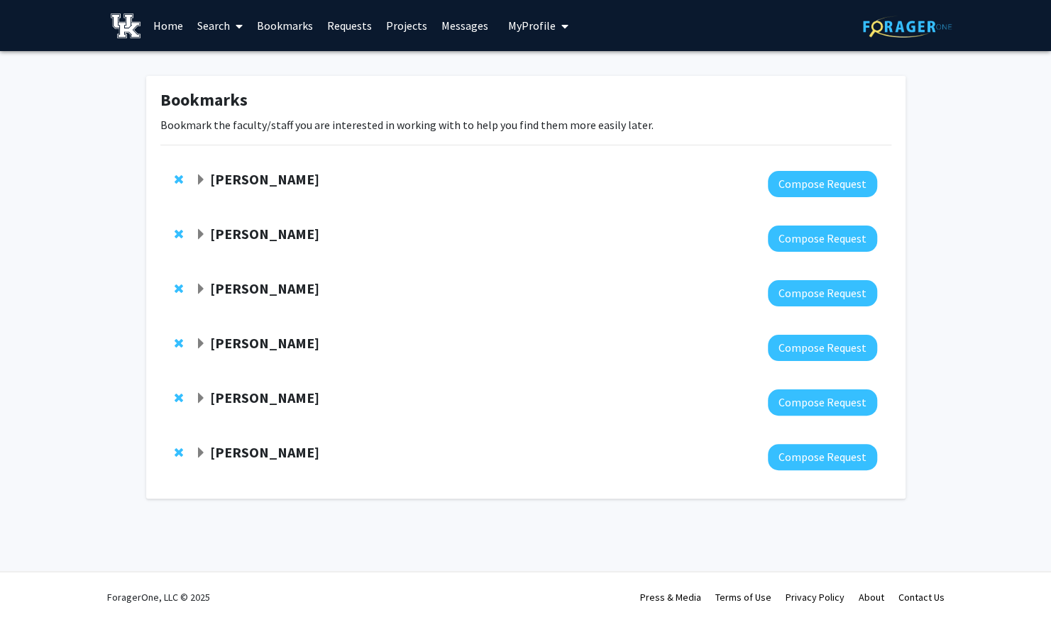
scroll to position [0, 0]
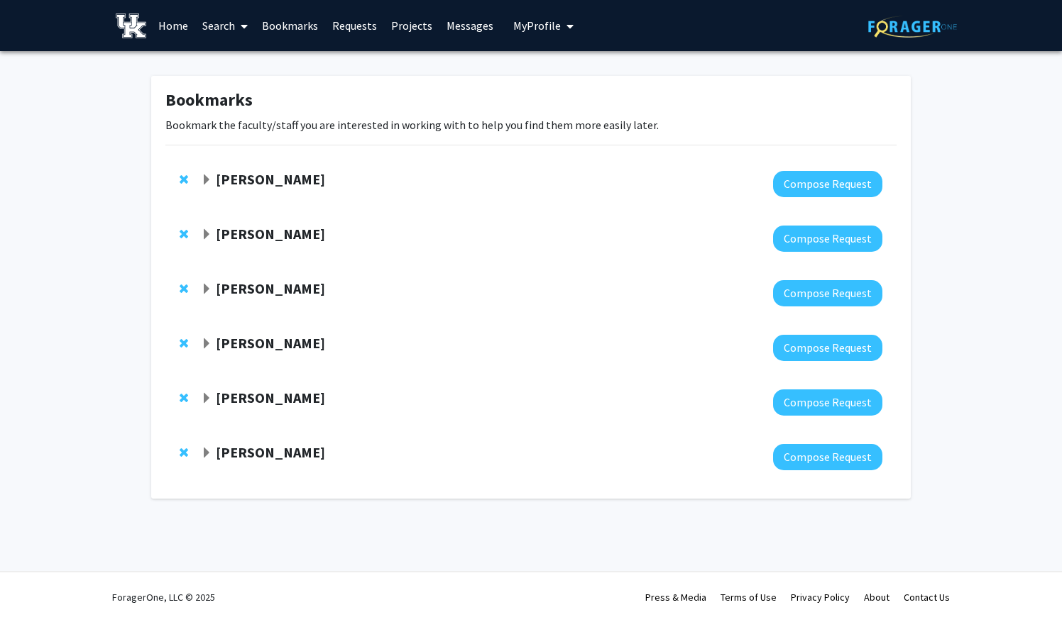
click at [201, 349] on span "Expand Sarah D'Orazio Bookmark" at bounding box center [206, 344] width 11 height 11
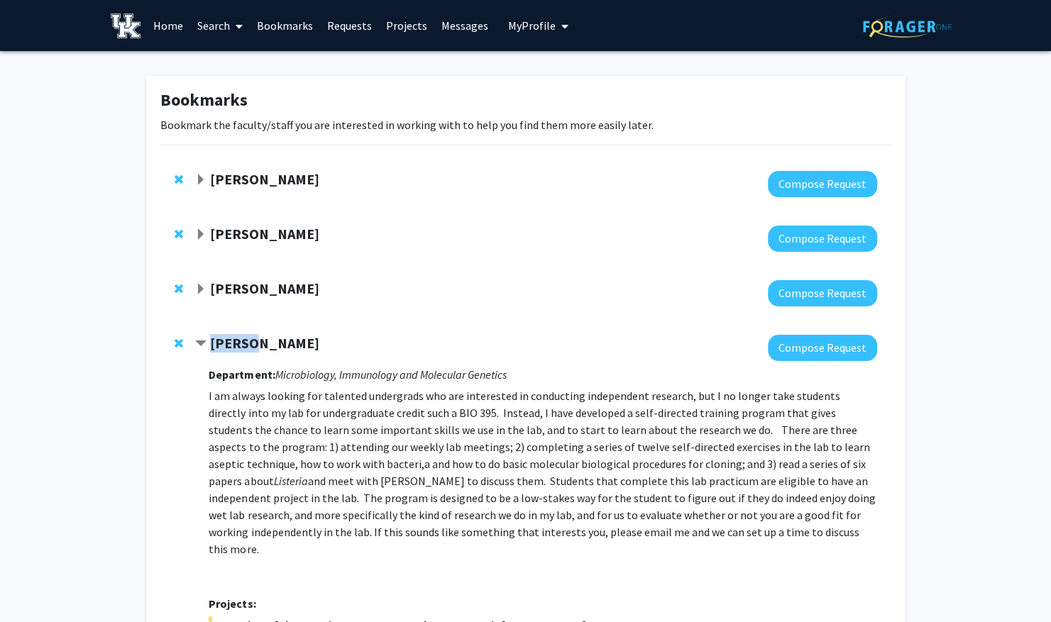
click at [200, 349] on span "Contract Sarah D'Orazio Bookmark" at bounding box center [200, 344] width 11 height 11
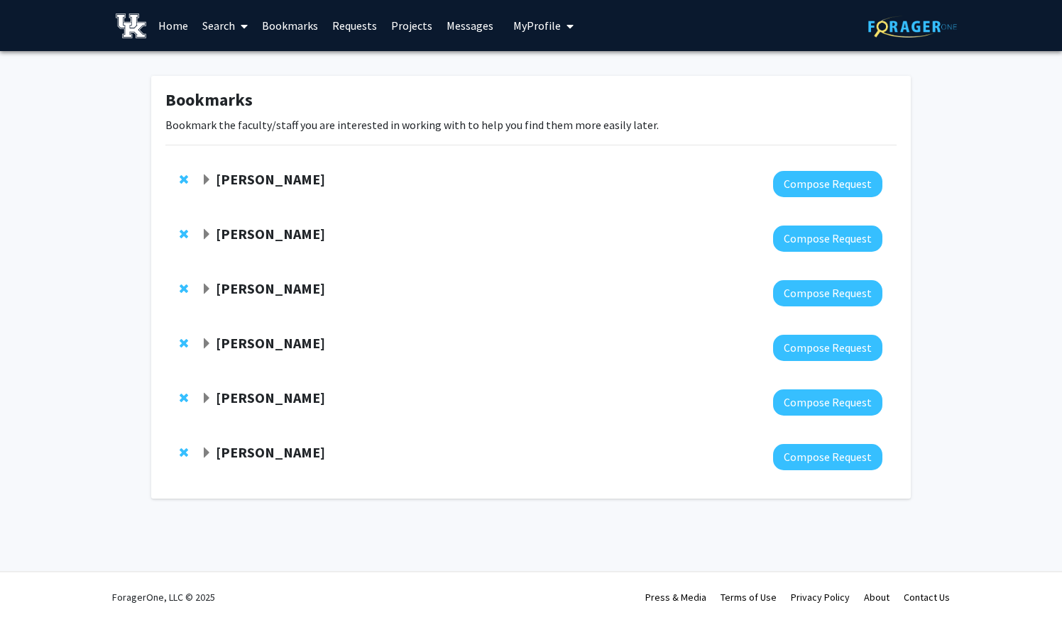
drag, startPoint x: 200, startPoint y: 349, endPoint x: 261, endPoint y: 342, distance: 61.4
click at [261, 342] on strong "[PERSON_NAME]" at bounding box center [270, 343] width 109 height 18
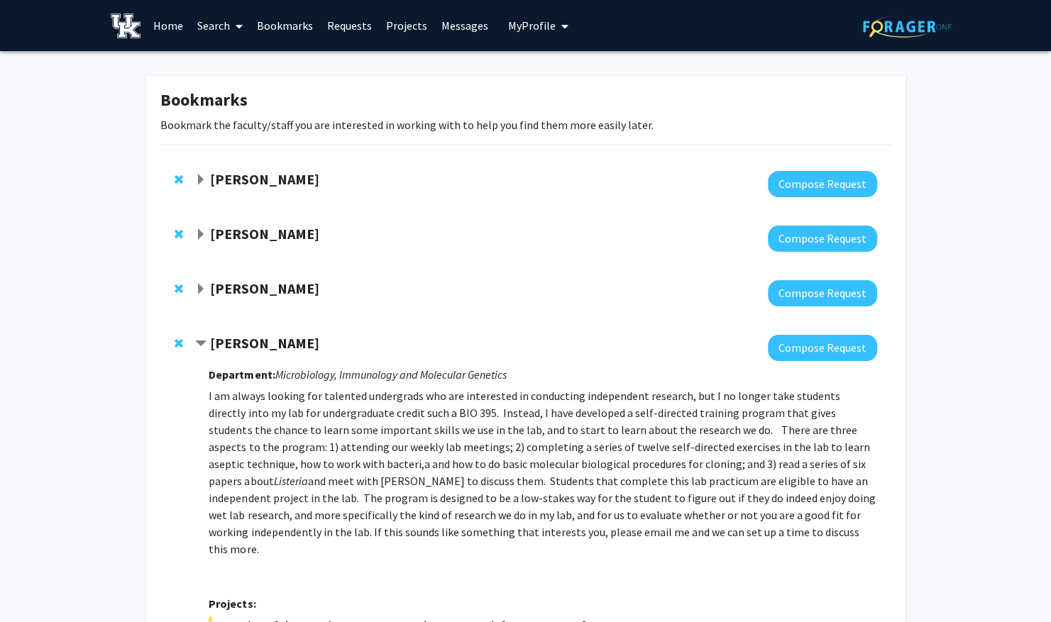
click at [252, 342] on strong "[PERSON_NAME]" at bounding box center [264, 343] width 109 height 18
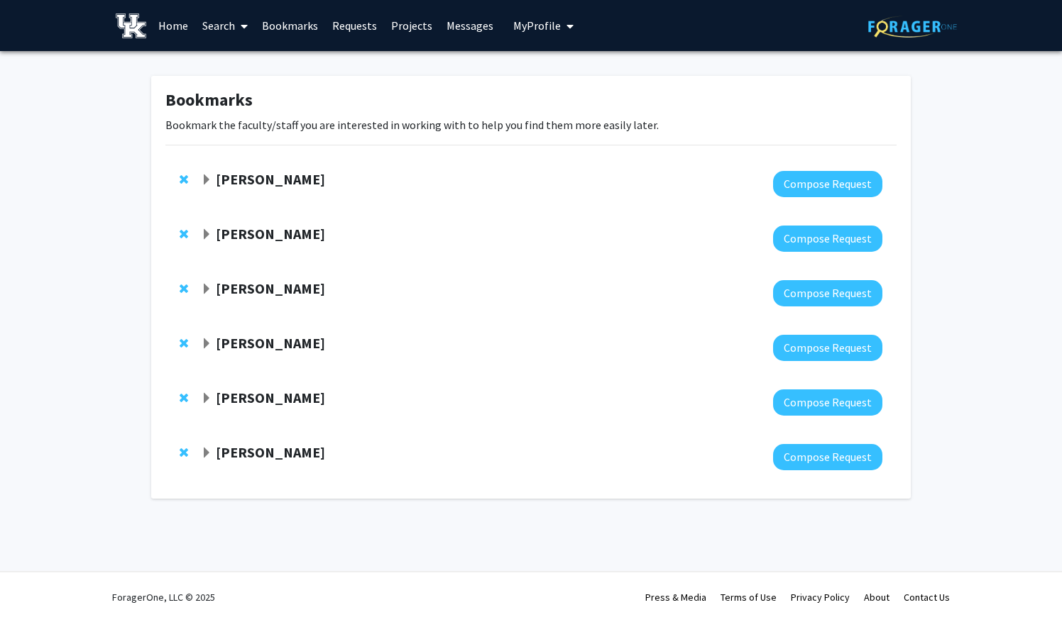
click at [241, 396] on strong "[PERSON_NAME]" at bounding box center [270, 398] width 109 height 18
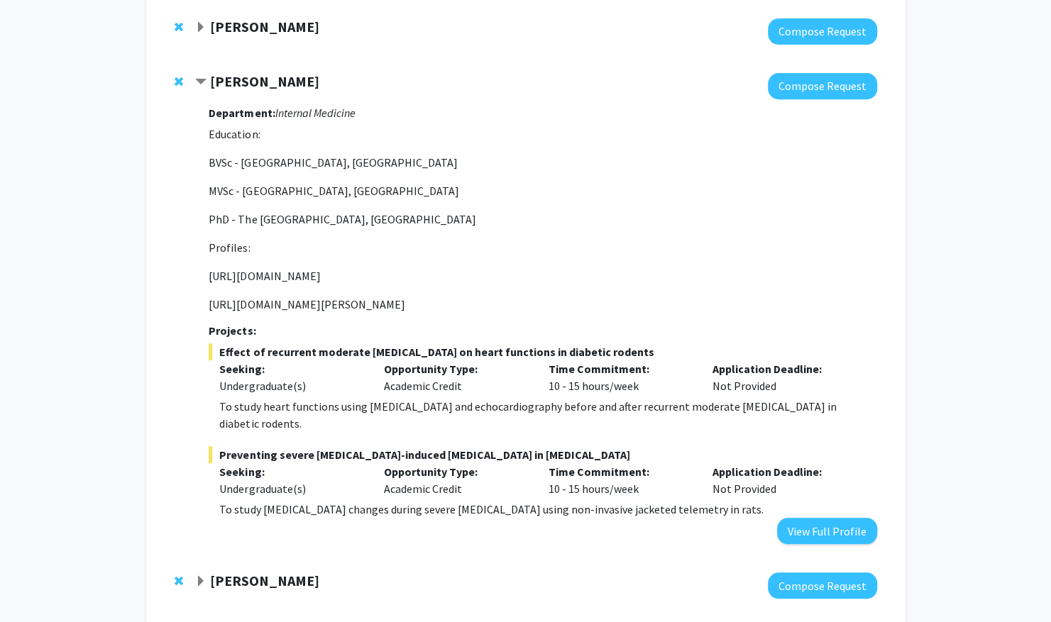
scroll to position [316, 0]
